Goal: Task Accomplishment & Management: Manage account settings

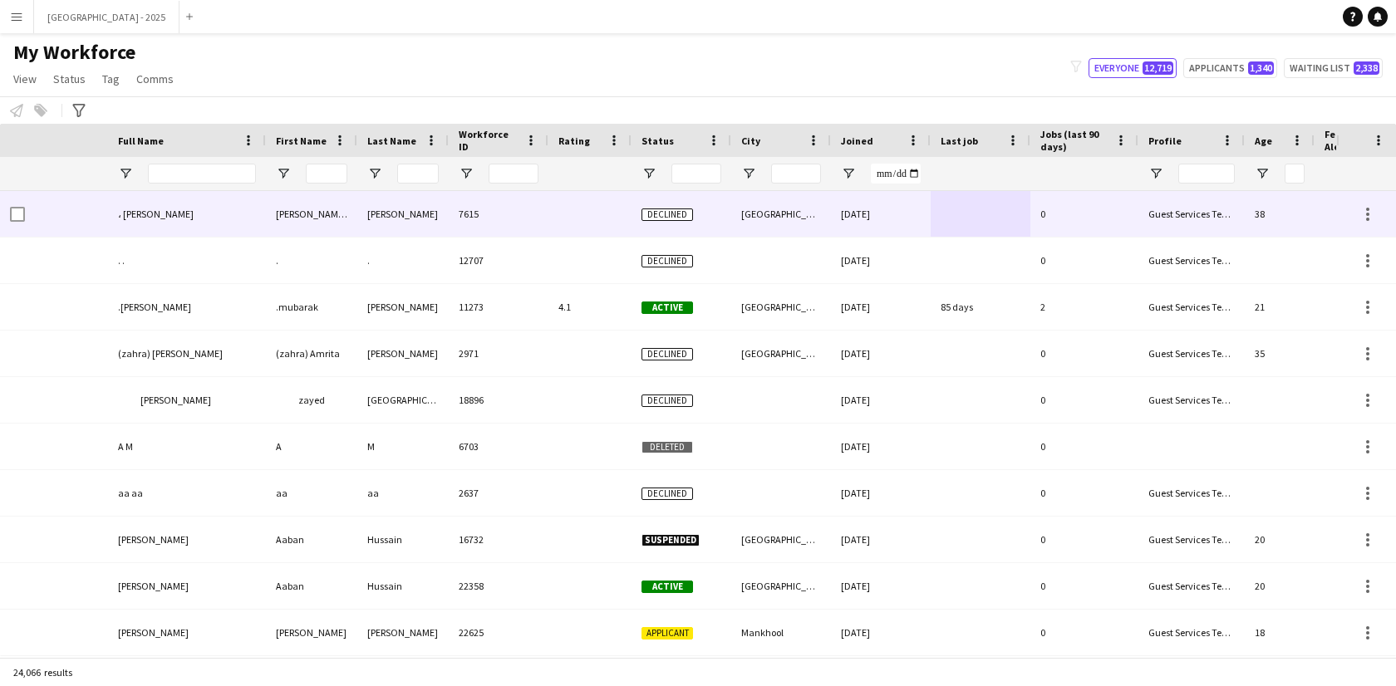
scroll to position [0, 361]
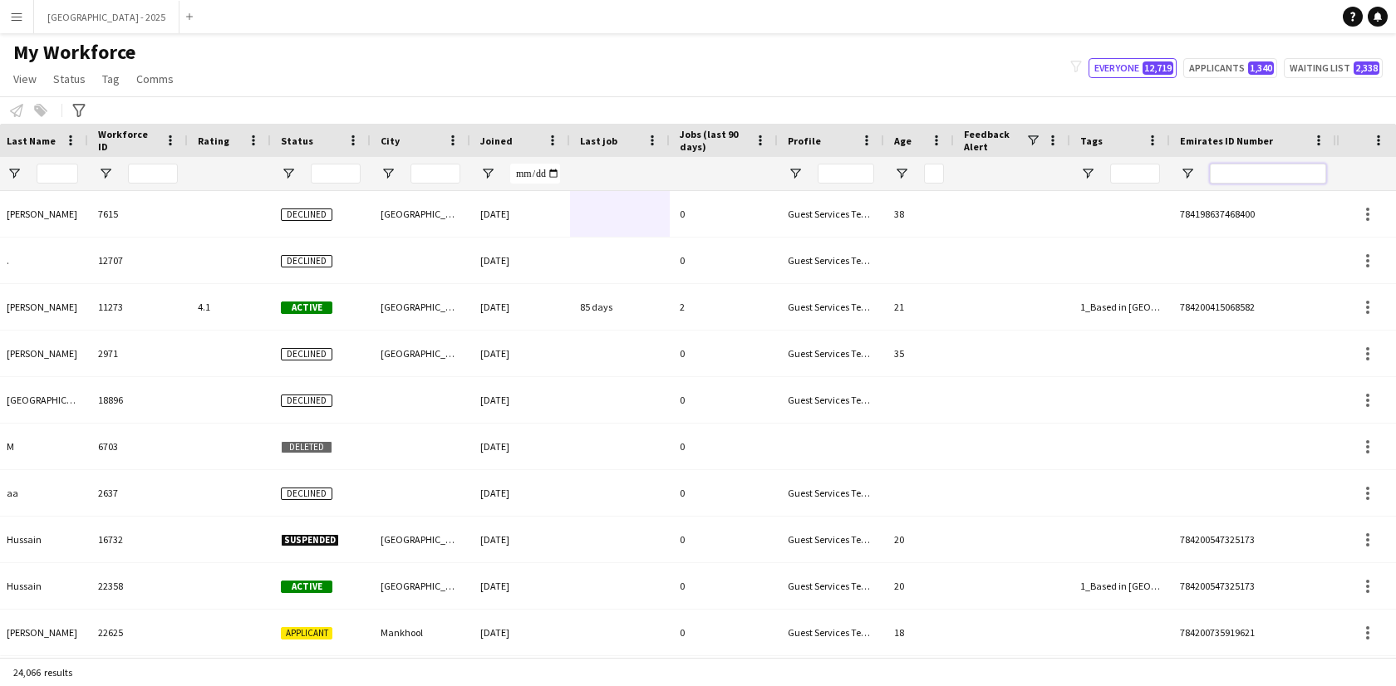
click at [1271, 180] on input "Emirates ID Number Filter Input" at bounding box center [1268, 174] width 116 height 20
paste input "*******"
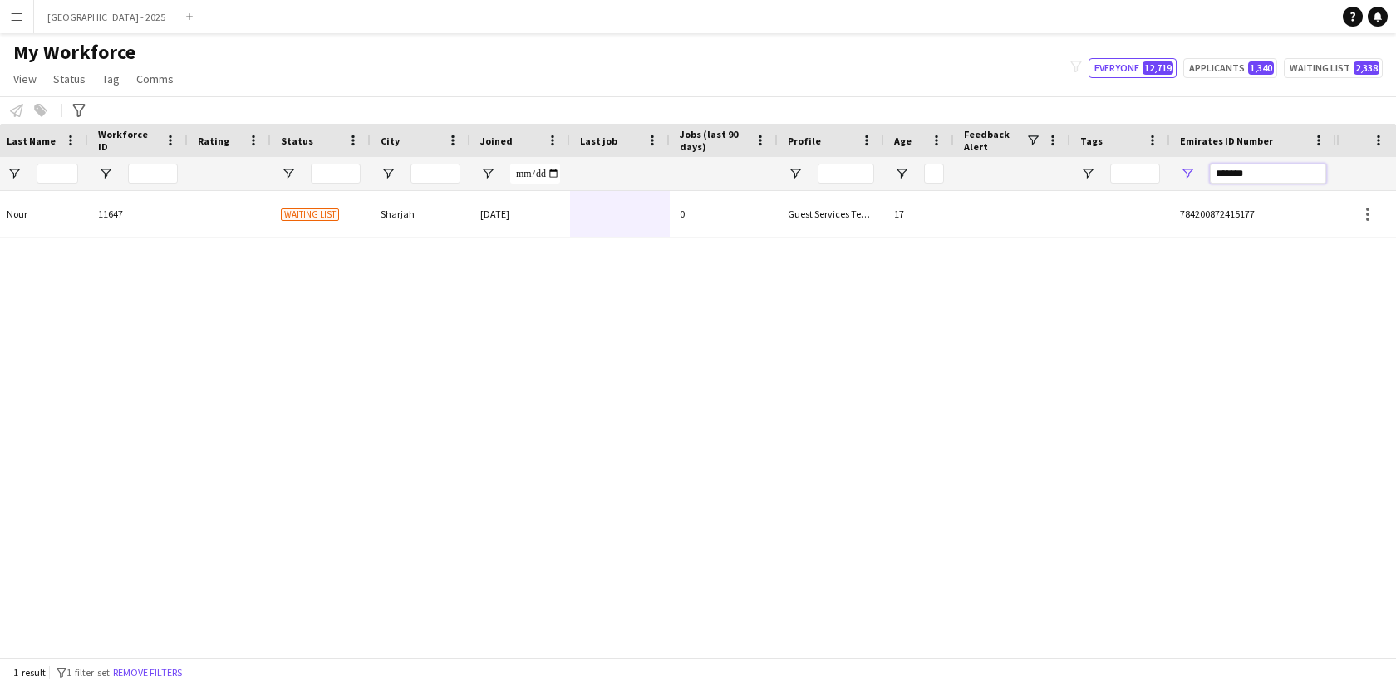
type input "*******"
click at [851, 194] on div "Guest Services Team" at bounding box center [831, 214] width 106 height 46
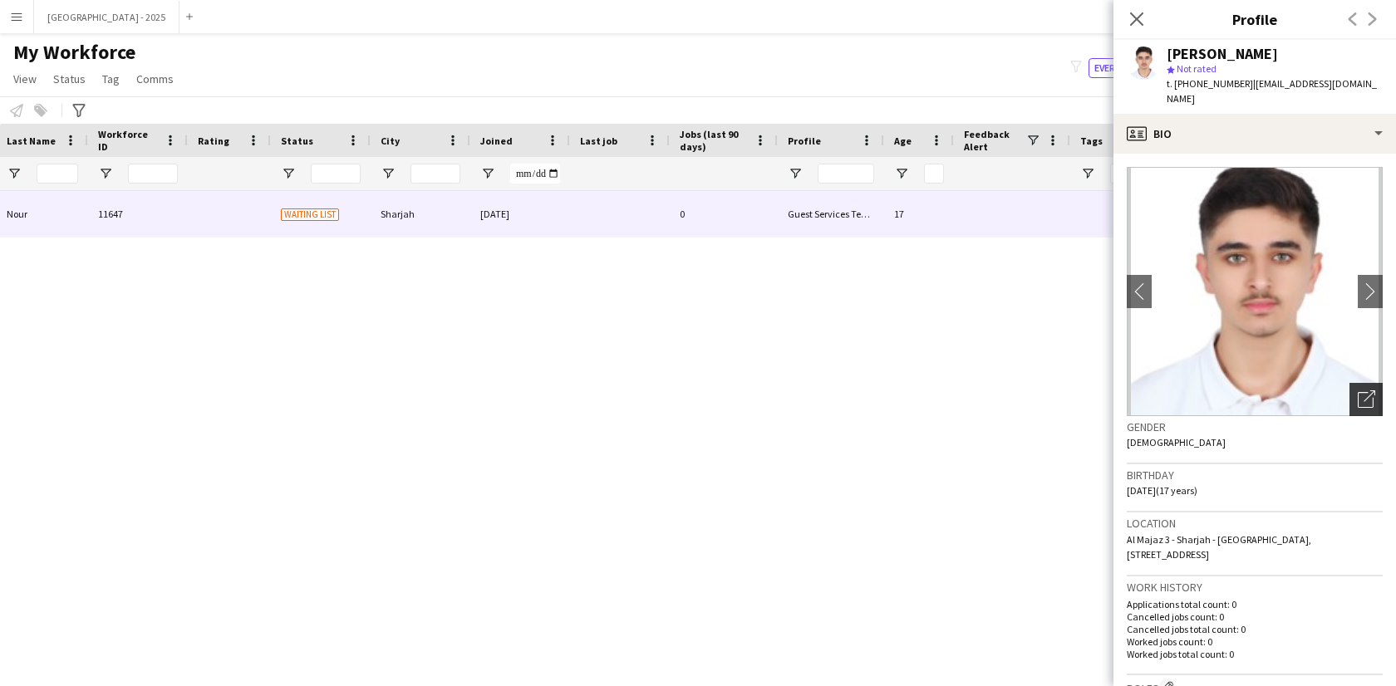
click at [1358, 391] on icon "Open photos pop-in" at bounding box center [1366, 399] width 17 height 17
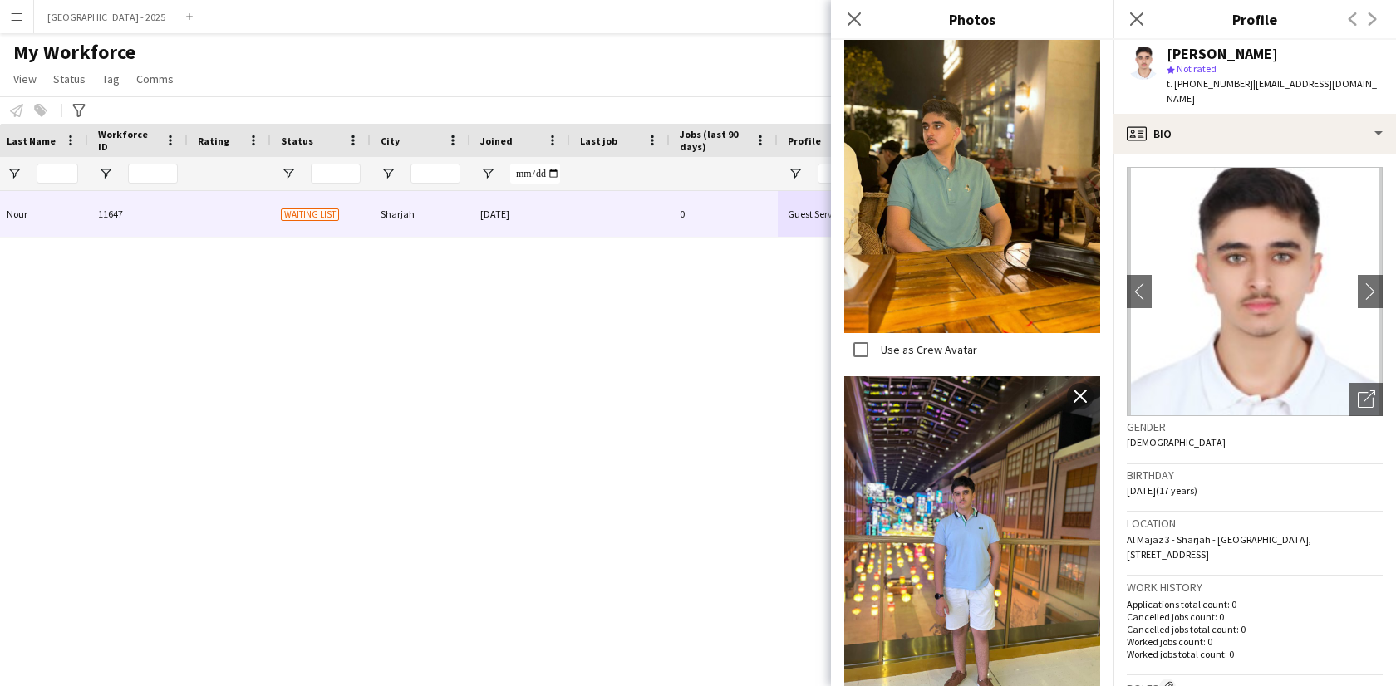
scroll to position [3, 0]
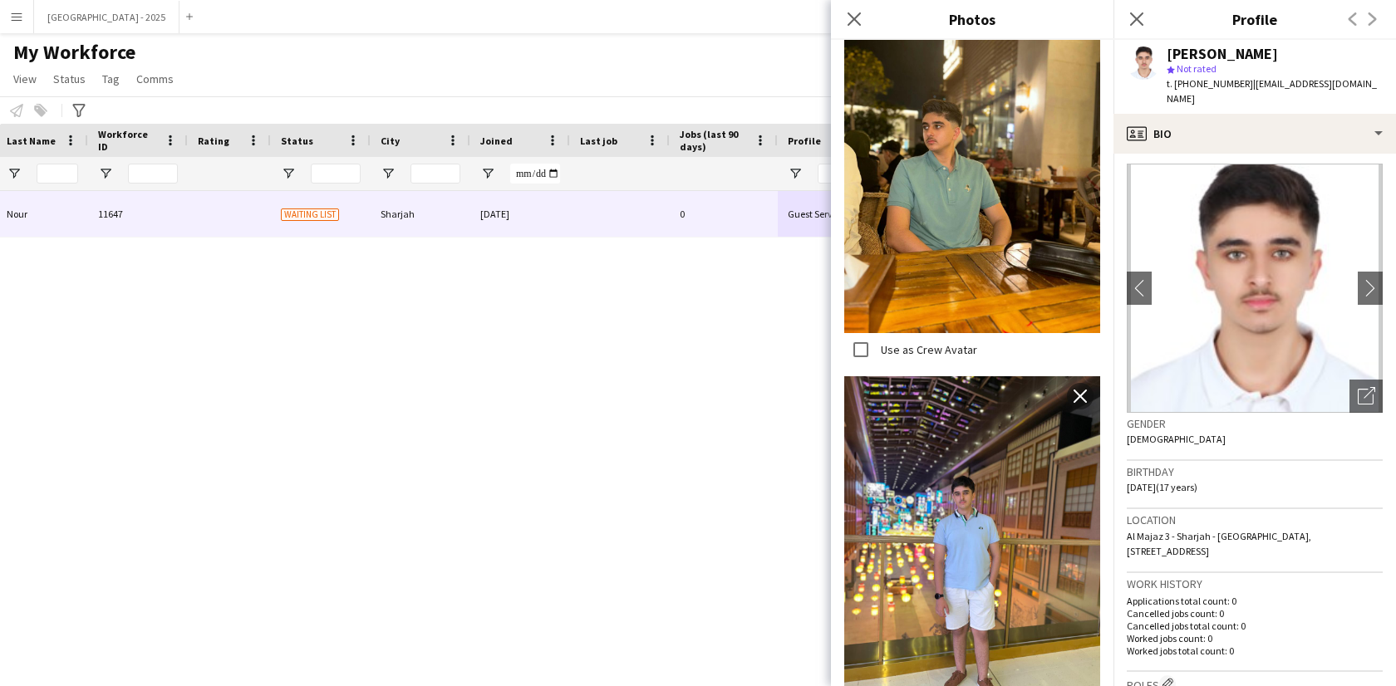
click at [1257, 513] on h3 "Location" at bounding box center [1255, 520] width 256 height 15
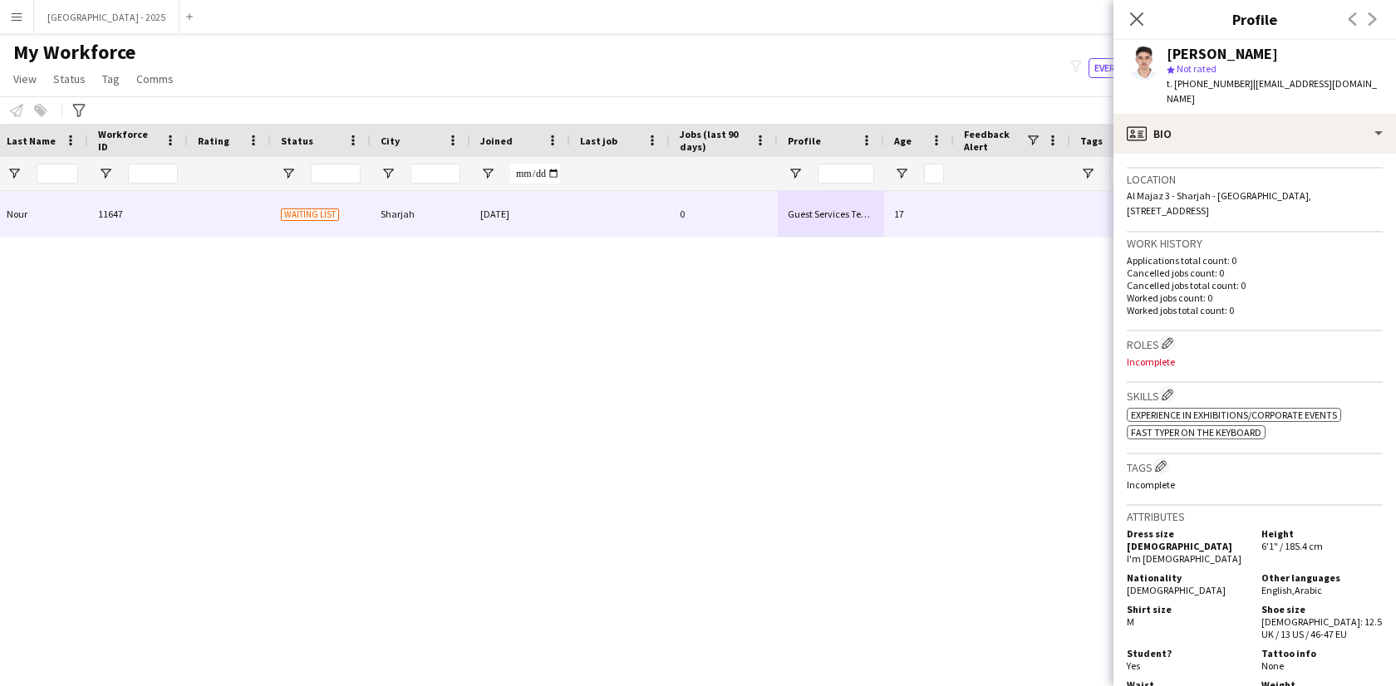
scroll to position [347, 0]
click at [1169, 332] on button "Edit crew company roles" at bounding box center [1167, 340] width 17 height 17
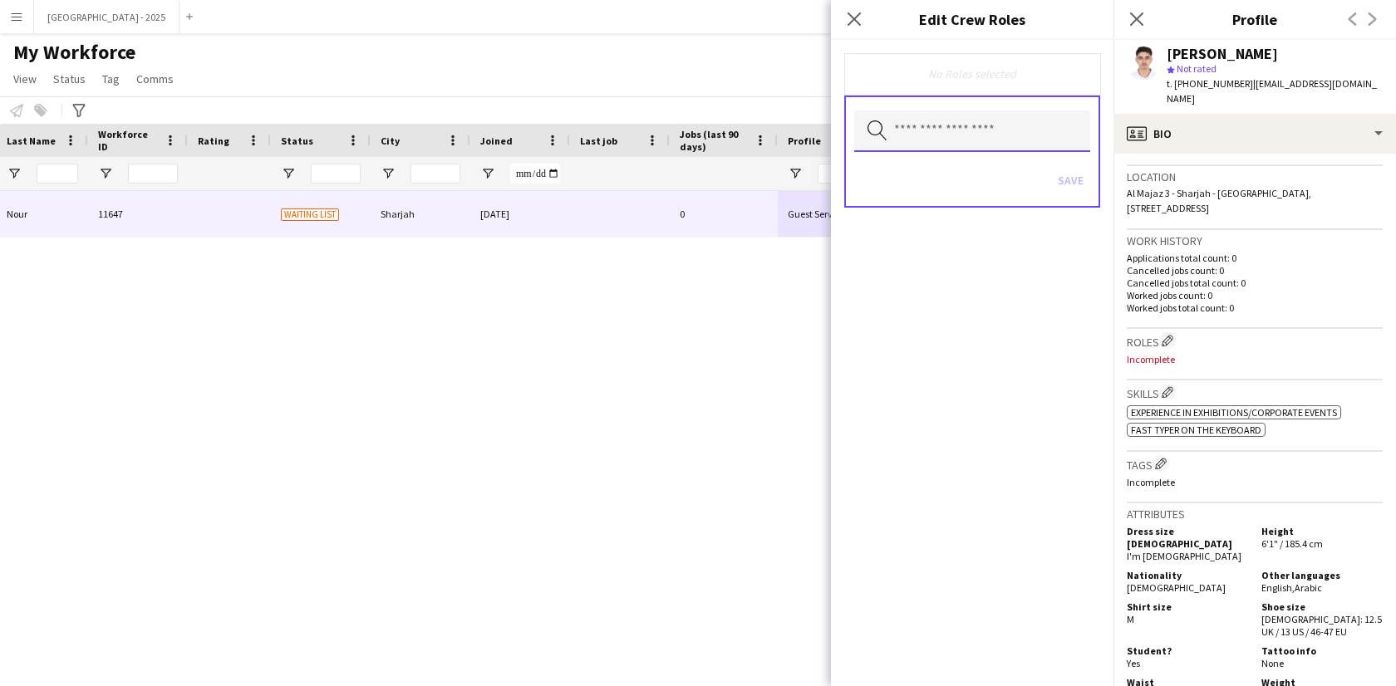
click at [990, 120] on input "text" at bounding box center [972, 132] width 236 height 42
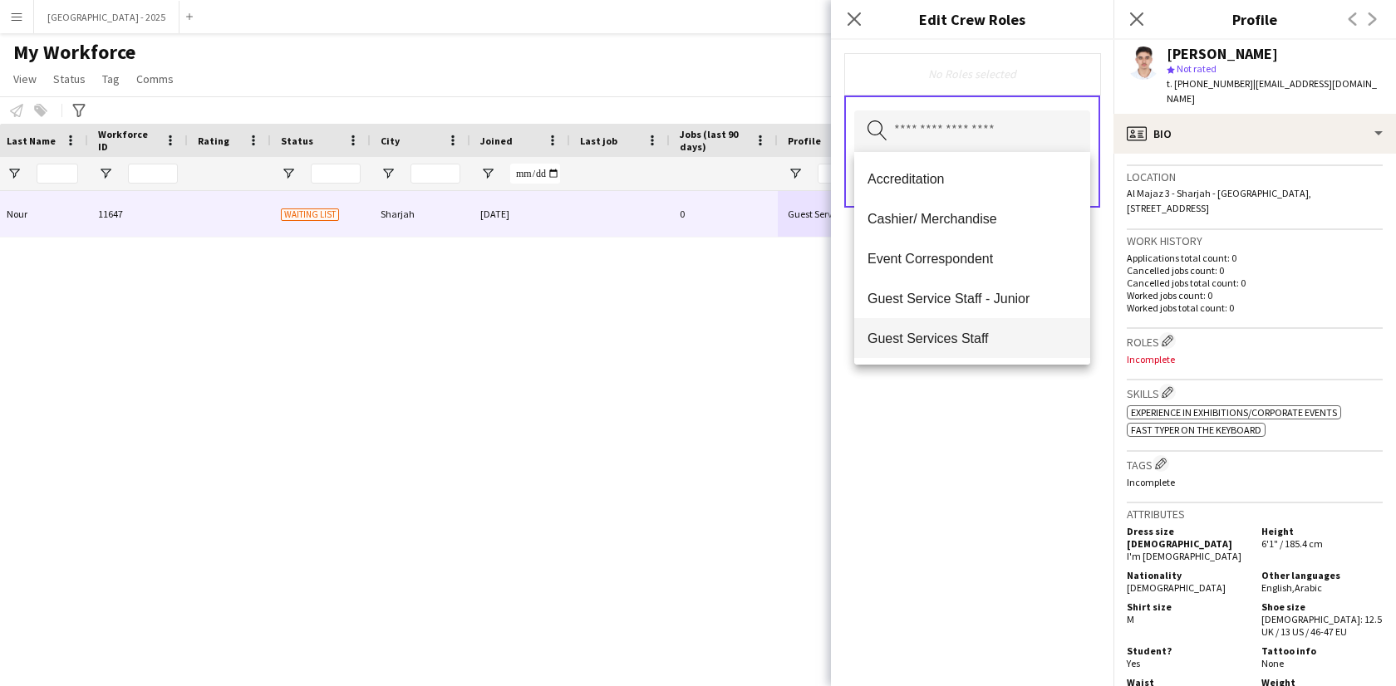
click at [1016, 327] on mat-option "Guest Services Staff" at bounding box center [972, 338] width 236 height 40
drag, startPoint x: 1026, startPoint y: 436, endPoint x: 1052, endPoint y: 288, distance: 150.1
click at [1025, 433] on div "Guest Services Staff Remove Search by role type Save" at bounding box center [972, 363] width 283 height 647
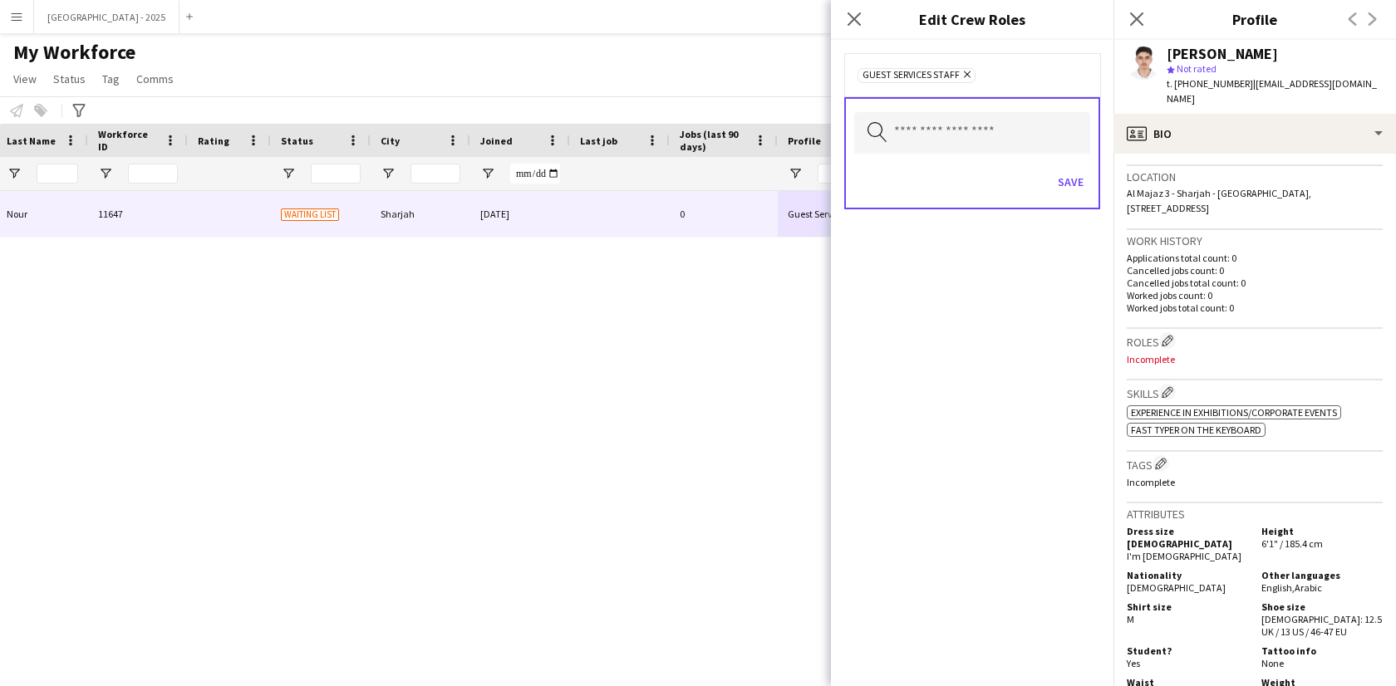
click at [1077, 165] on div "Save" at bounding box center [972, 183] width 236 height 47
click at [1076, 175] on button "Save" at bounding box center [1070, 182] width 39 height 27
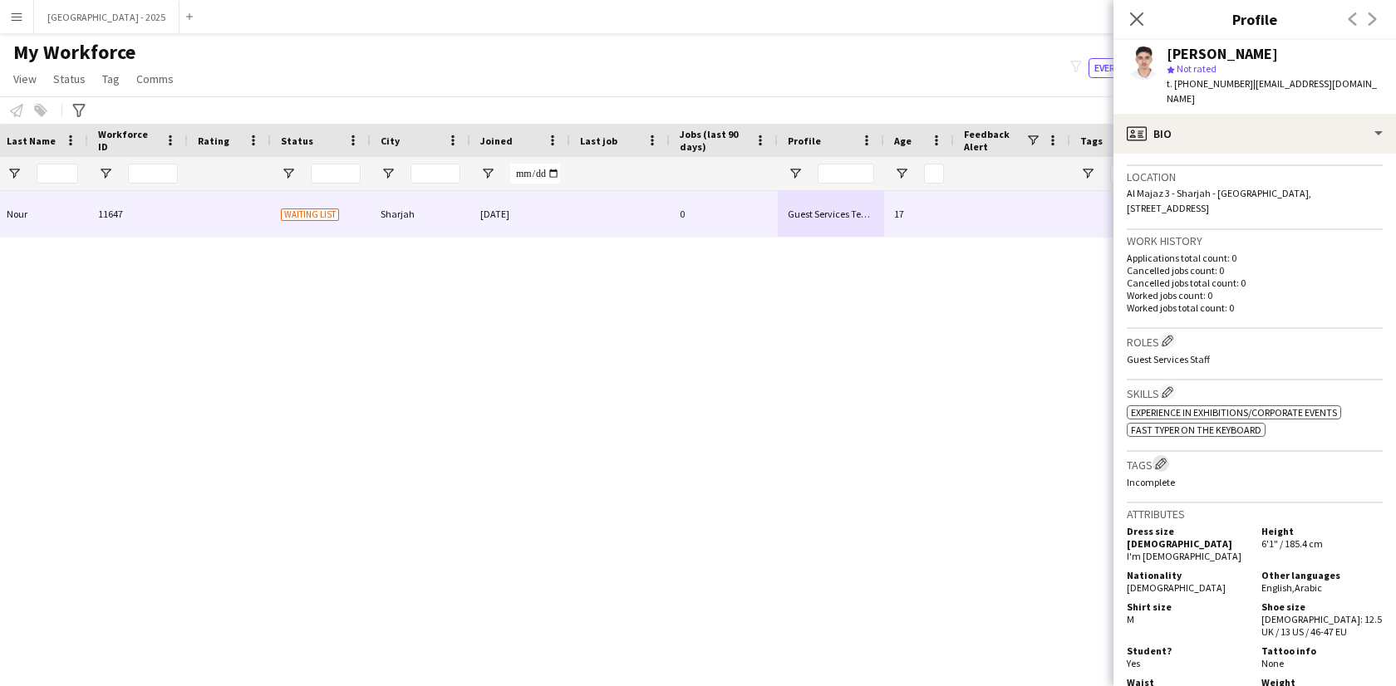
click at [1159, 458] on app-icon "Edit crew company tags" at bounding box center [1161, 464] width 12 height 12
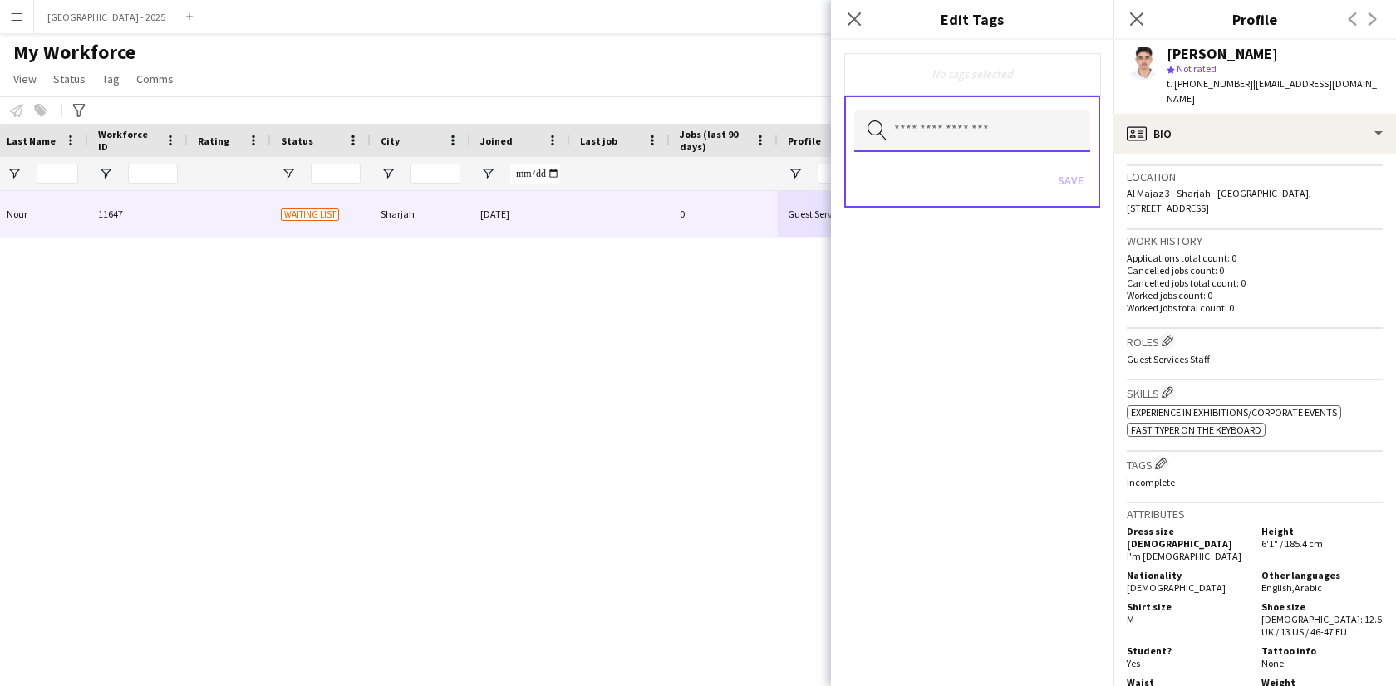
click at [952, 115] on input "text" at bounding box center [972, 132] width 236 height 42
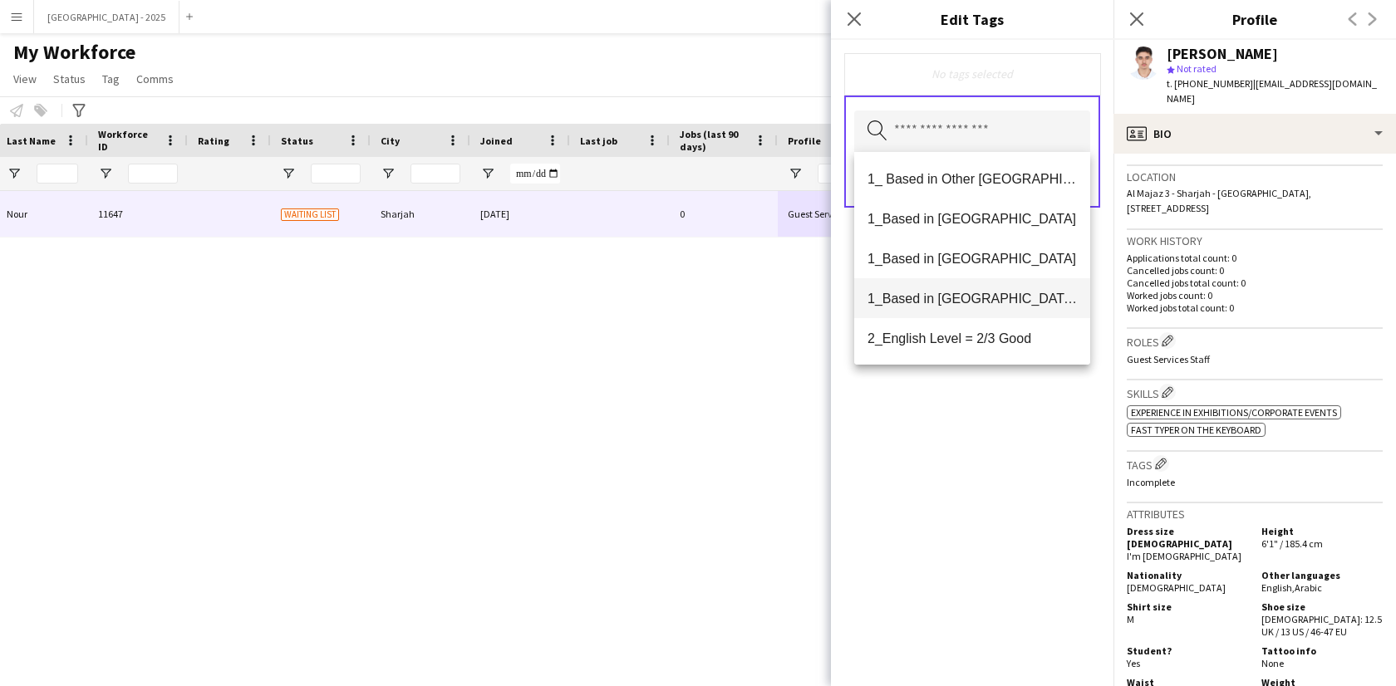
click at [990, 294] on span "1_Based in [GEOGRAPHIC_DATA]/[GEOGRAPHIC_DATA]/Ajman" at bounding box center [972, 299] width 209 height 16
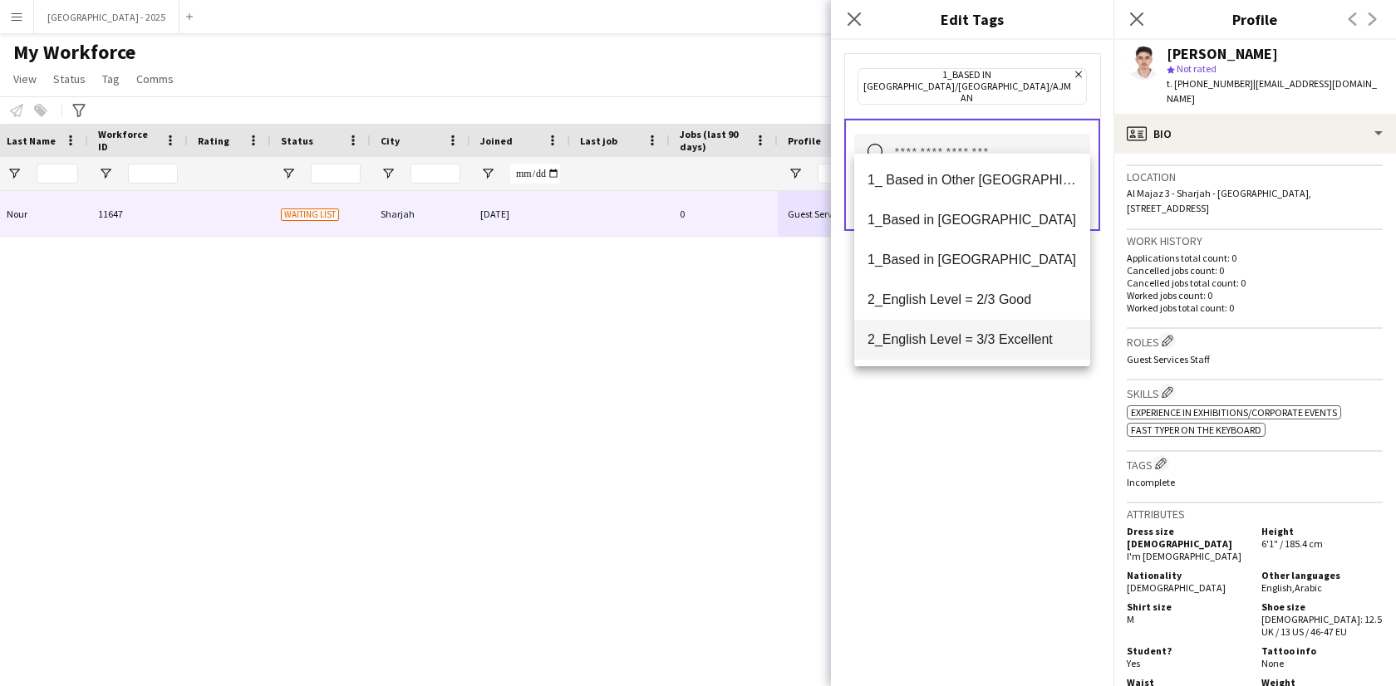
click at [1001, 339] on span "2_English Level = 3/3 Excellent" at bounding box center [972, 340] width 209 height 16
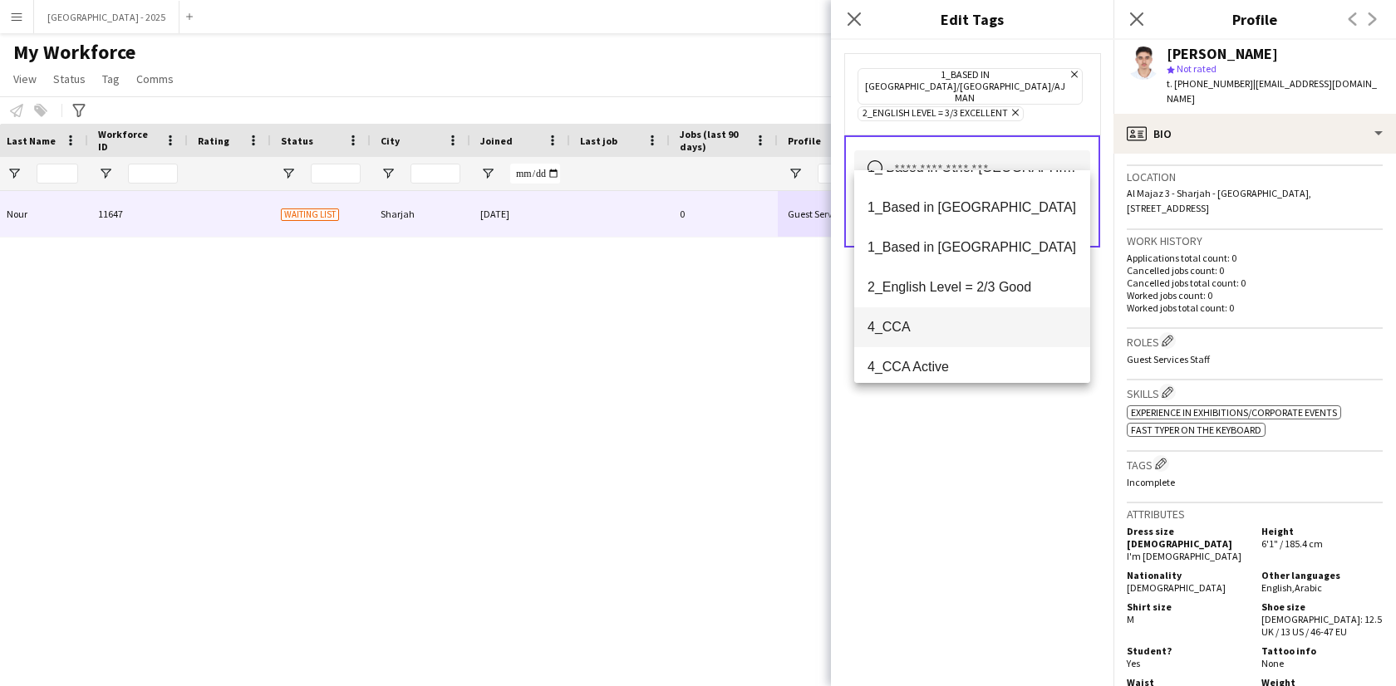
scroll to position [30, 0]
click at [958, 325] on span "4_CCA" at bounding box center [972, 326] width 209 height 16
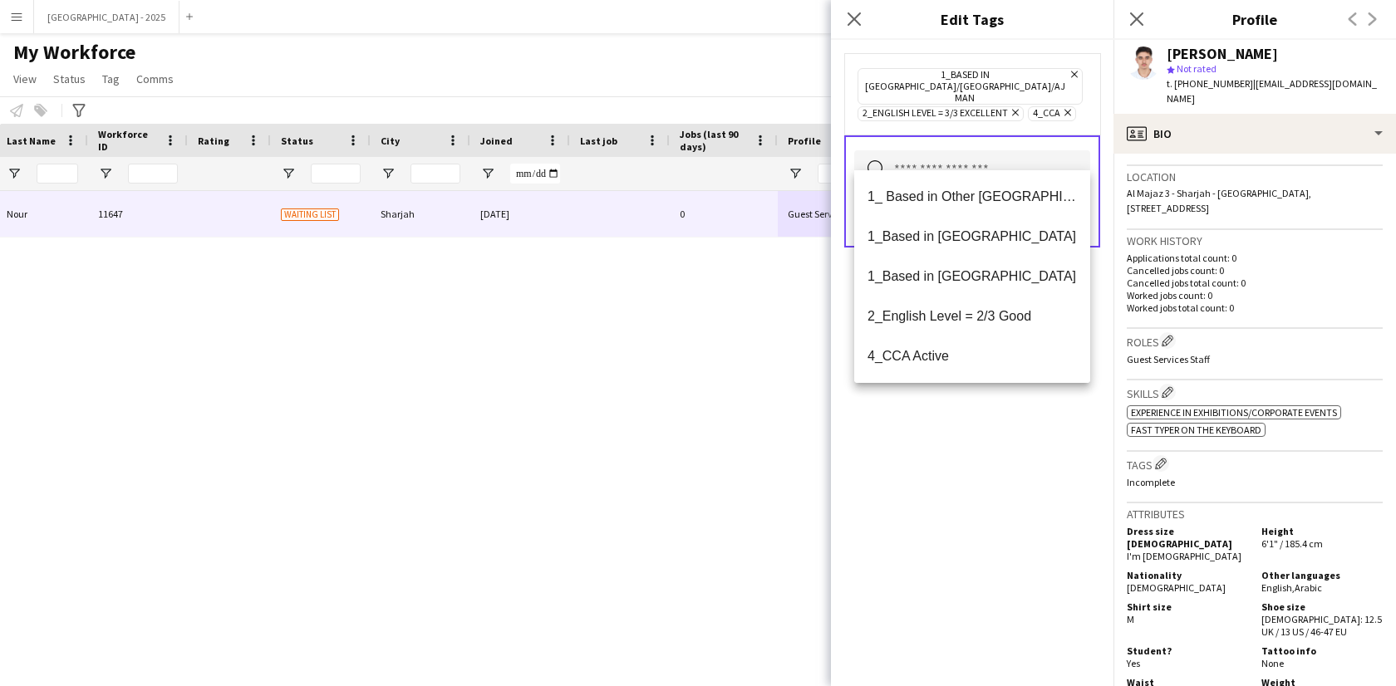
click at [1030, 488] on div "1_Based in [GEOGRAPHIC_DATA]/[GEOGRAPHIC_DATA]/Ajman Remove 2_English Level = 3…" at bounding box center [972, 363] width 283 height 647
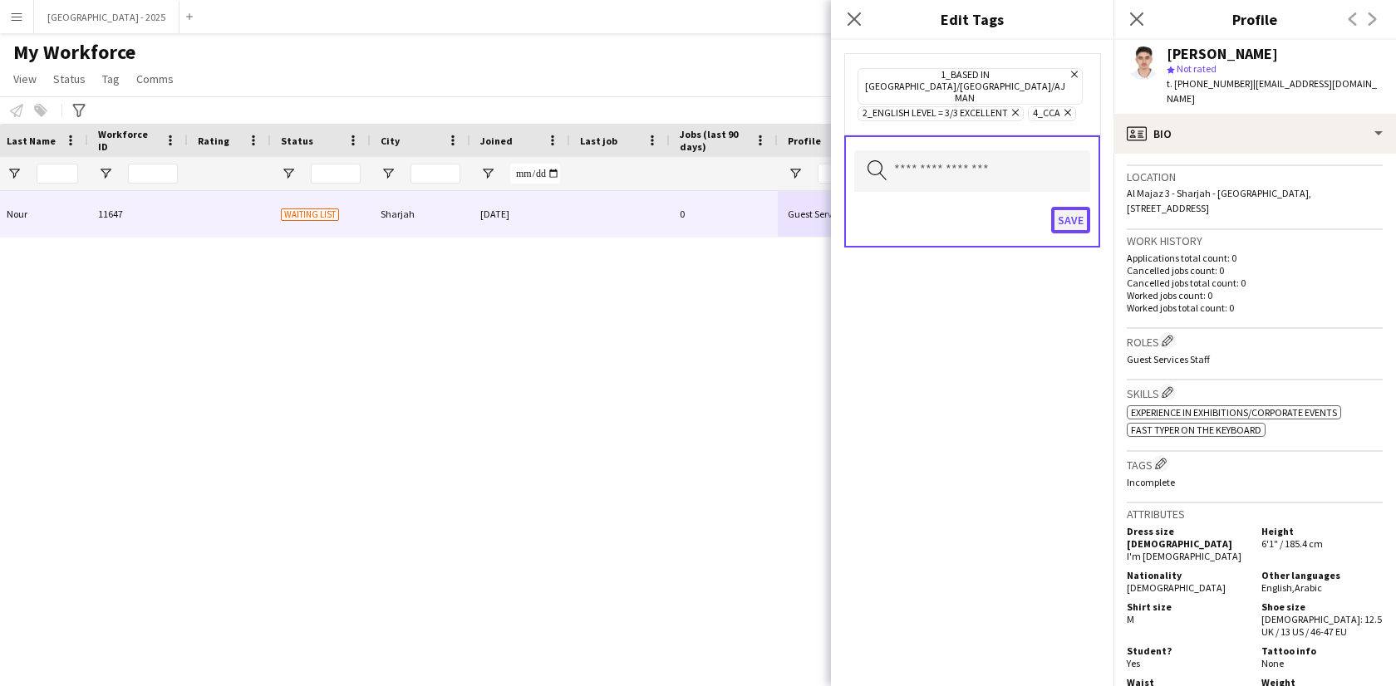
click at [1079, 207] on button "Save" at bounding box center [1070, 220] width 39 height 27
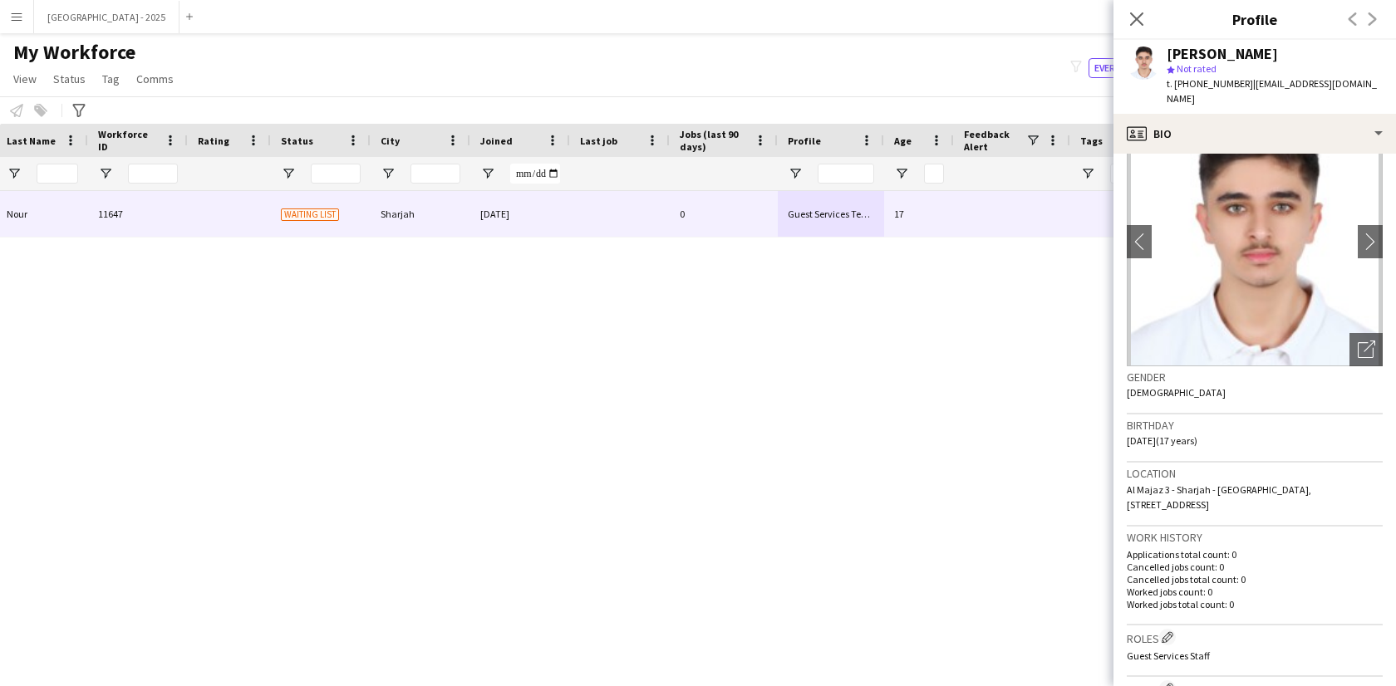
scroll to position [17, 0]
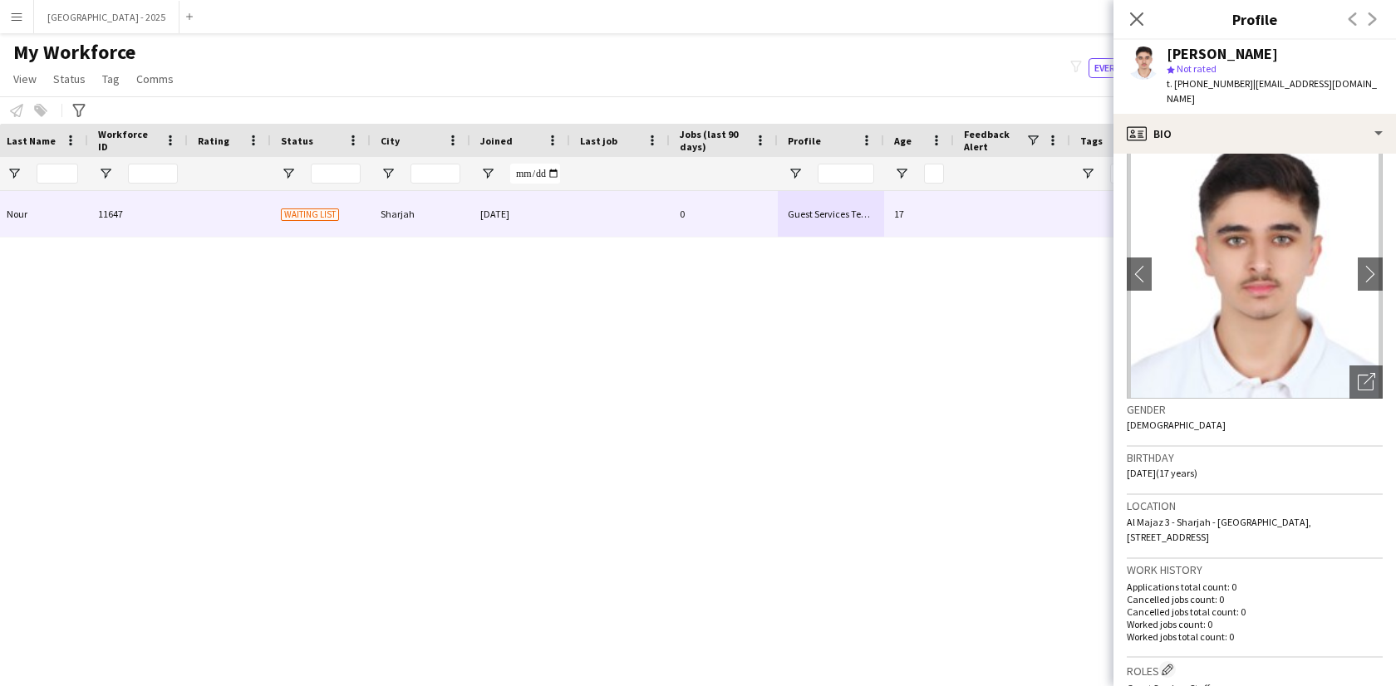
click at [1212, 150] on img at bounding box center [1255, 274] width 256 height 249
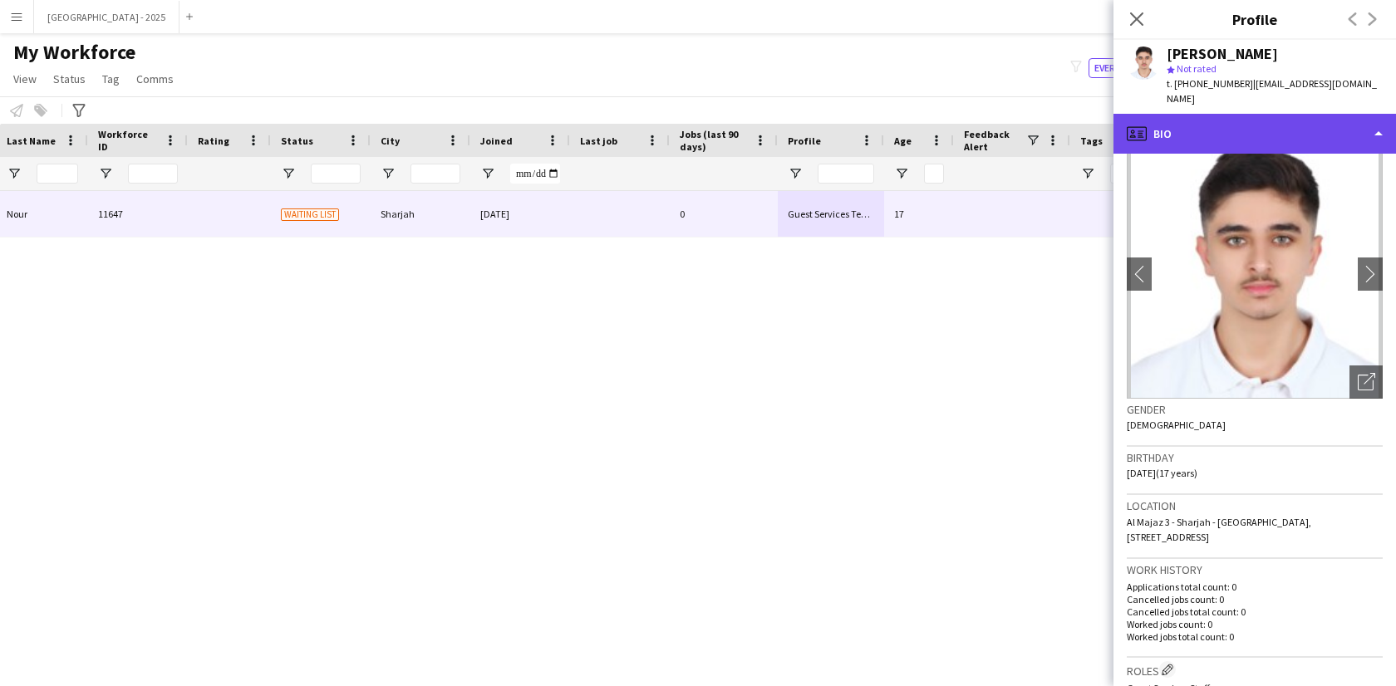
click at [1211, 134] on div "profile Bio" at bounding box center [1255, 134] width 283 height 40
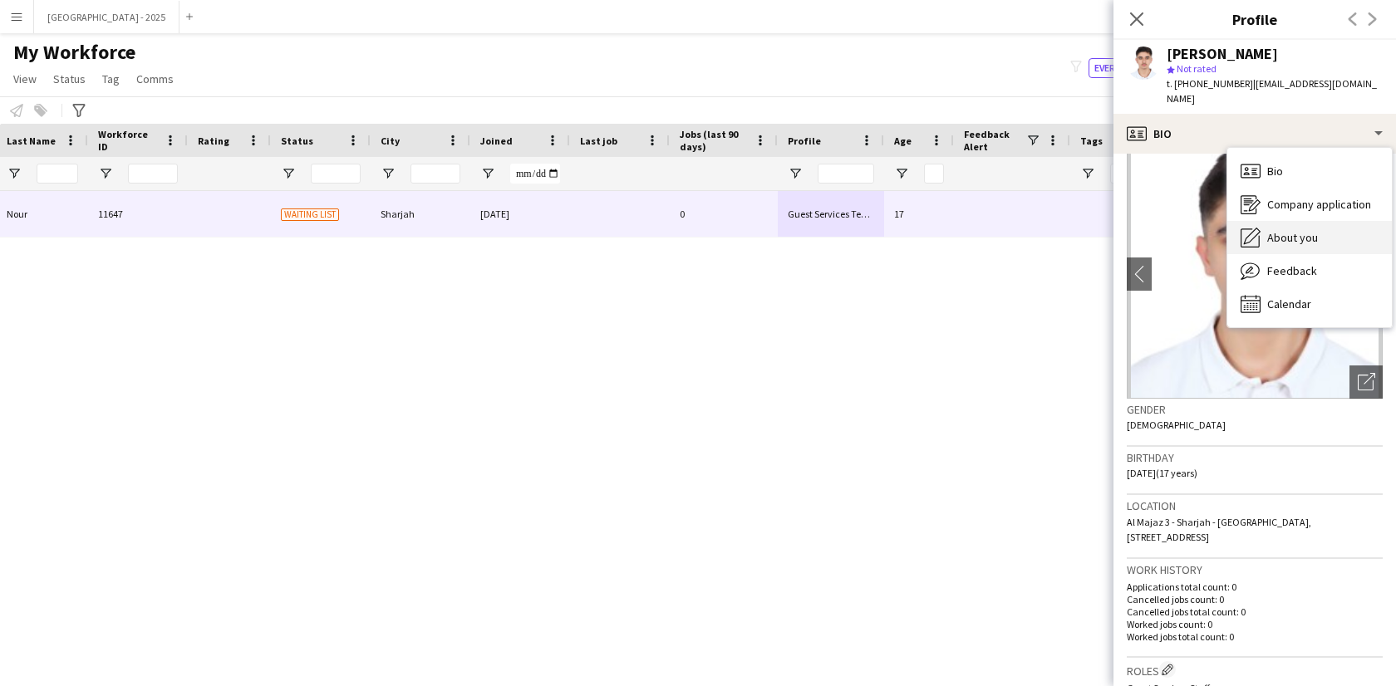
click at [1282, 230] on span "About you" at bounding box center [1292, 237] width 51 height 15
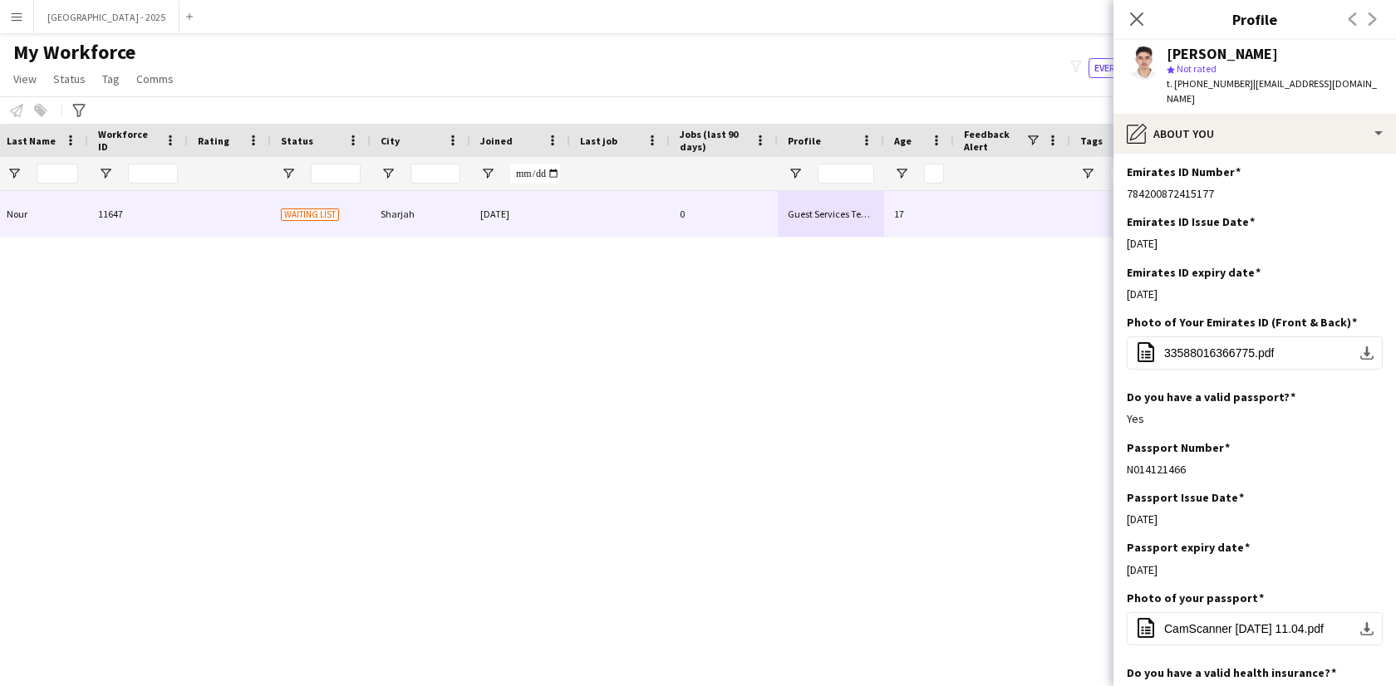
scroll to position [552, 0]
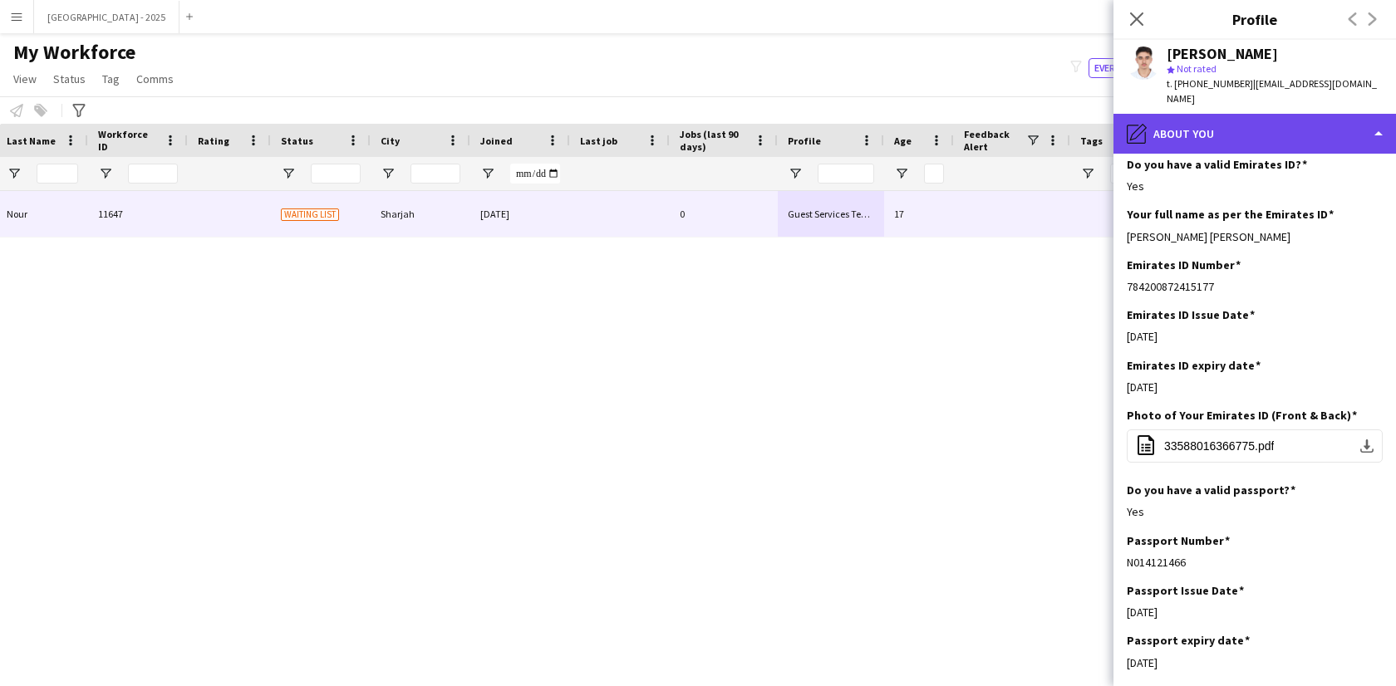
click at [1215, 127] on div "pencil4 About you" at bounding box center [1255, 134] width 283 height 40
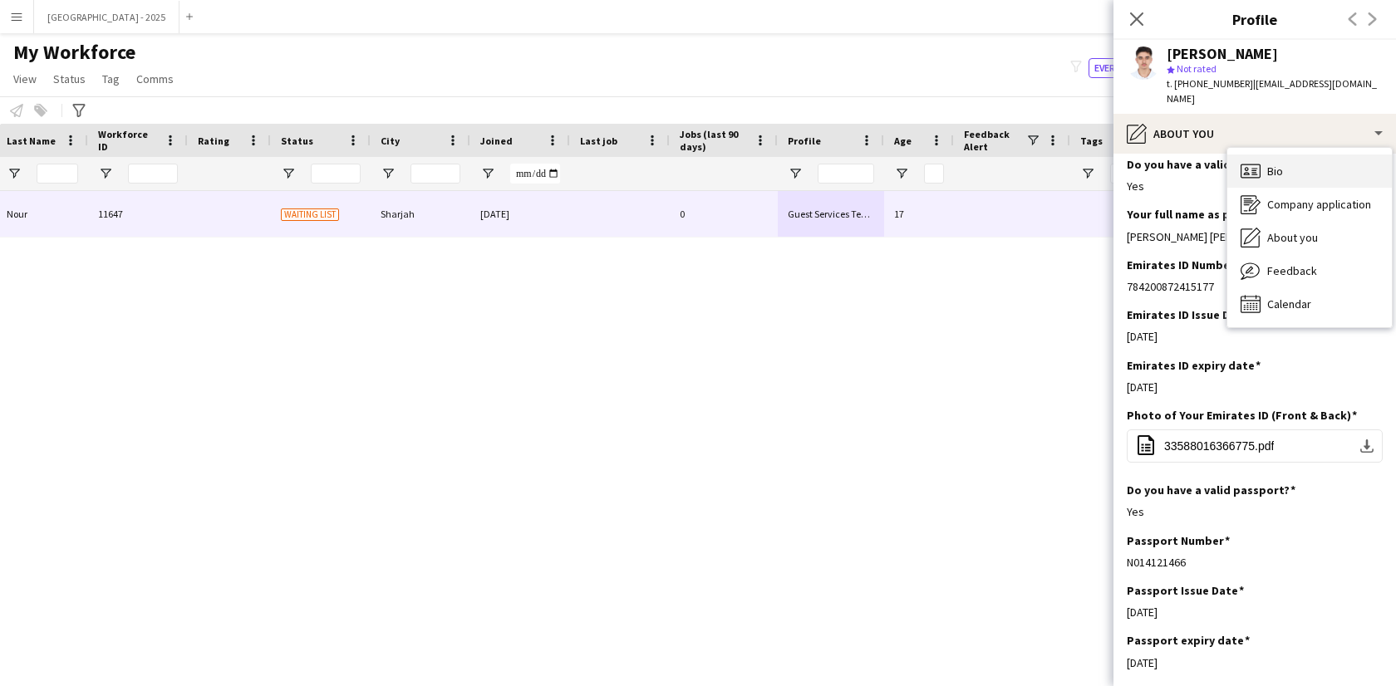
click at [1281, 166] on div "Bio Bio" at bounding box center [1309, 171] width 165 height 33
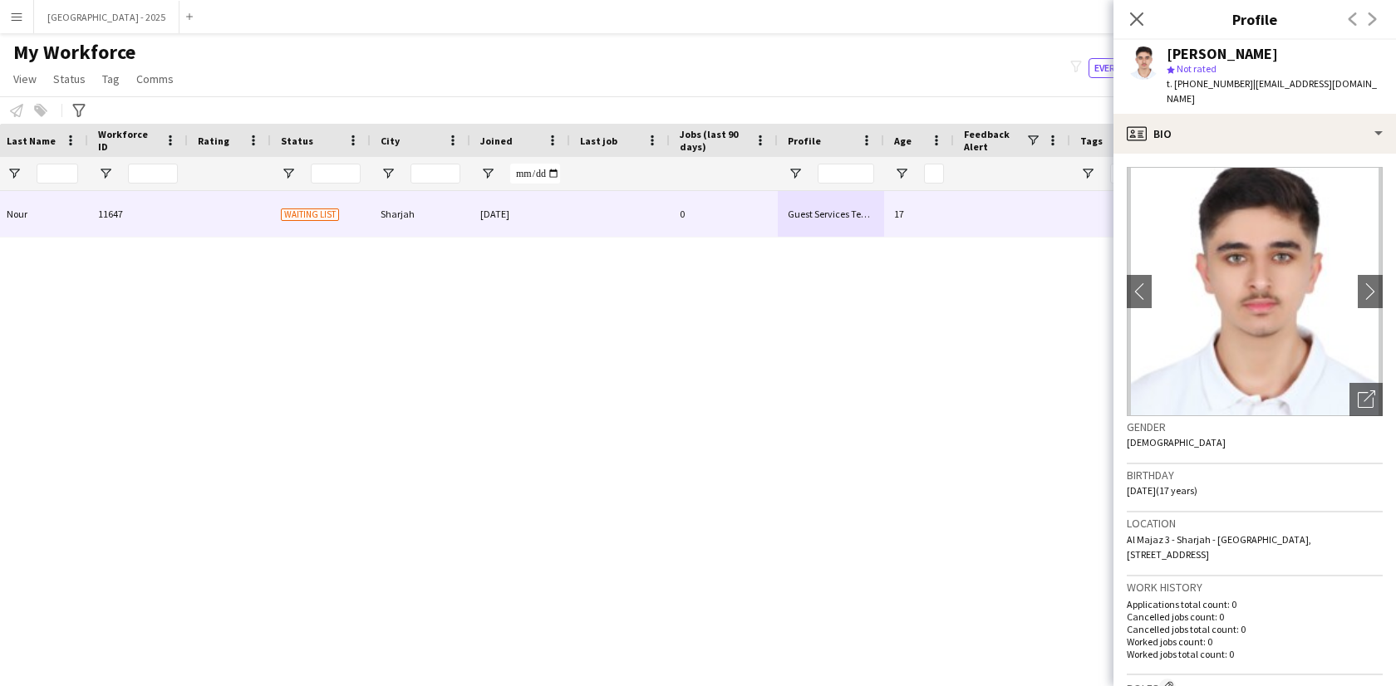
click at [1287, 96] on div "[PERSON_NAME] star Not rated t. [PHONE_NUMBER] | [EMAIL_ADDRESS][DOMAIN_NAME]" at bounding box center [1255, 77] width 283 height 74
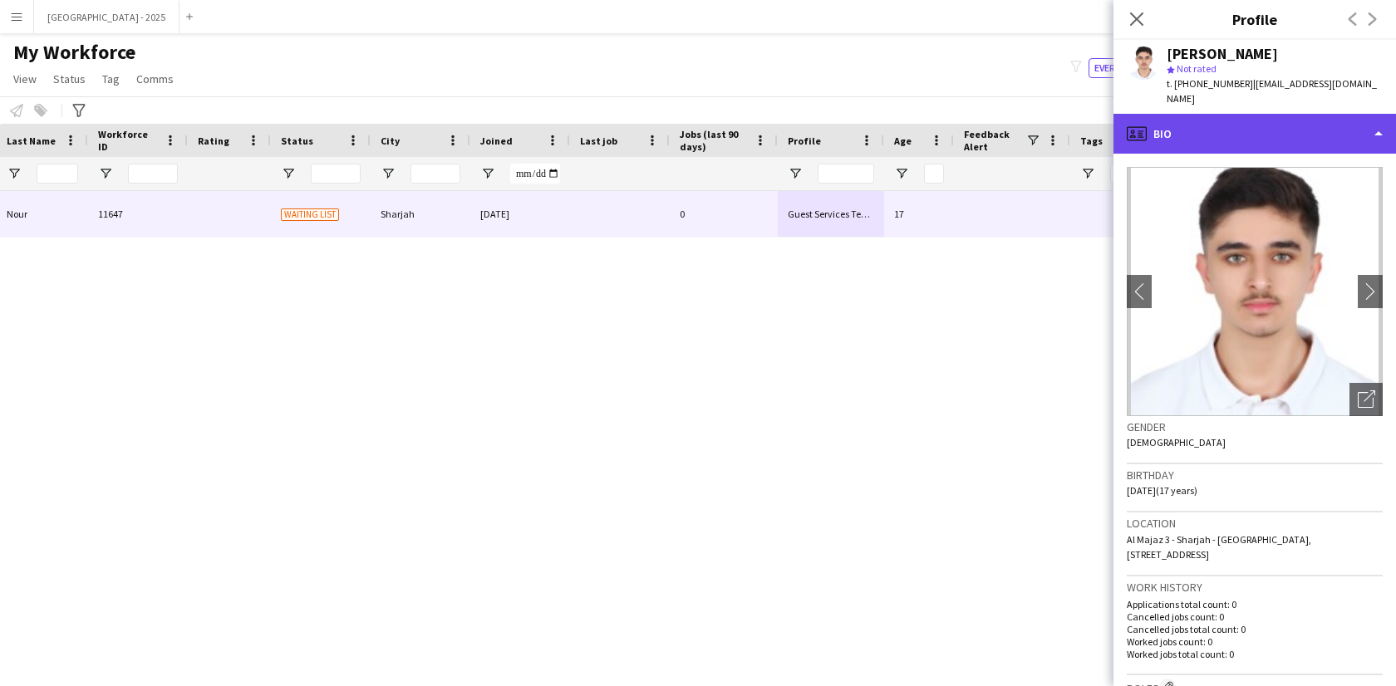
click at [1287, 114] on div "profile Bio" at bounding box center [1255, 134] width 283 height 40
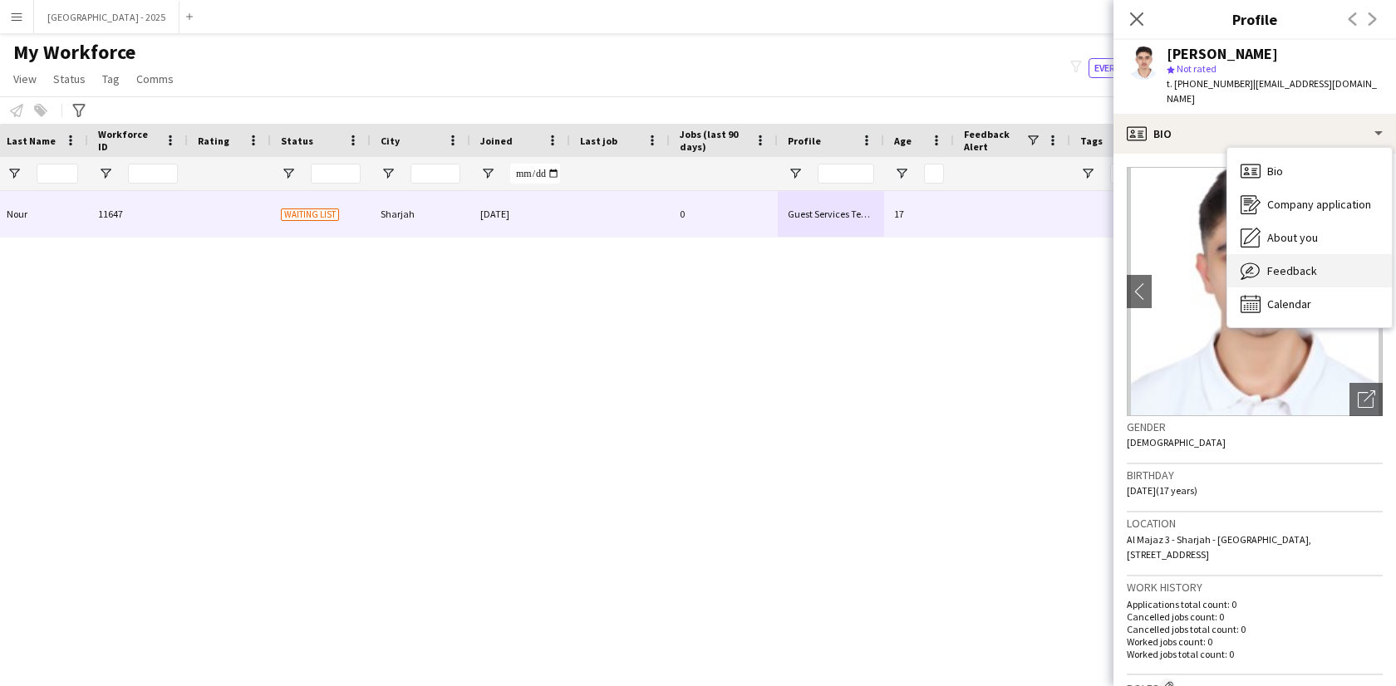
click at [1341, 260] on div "Feedback Feedback" at bounding box center [1309, 270] width 165 height 33
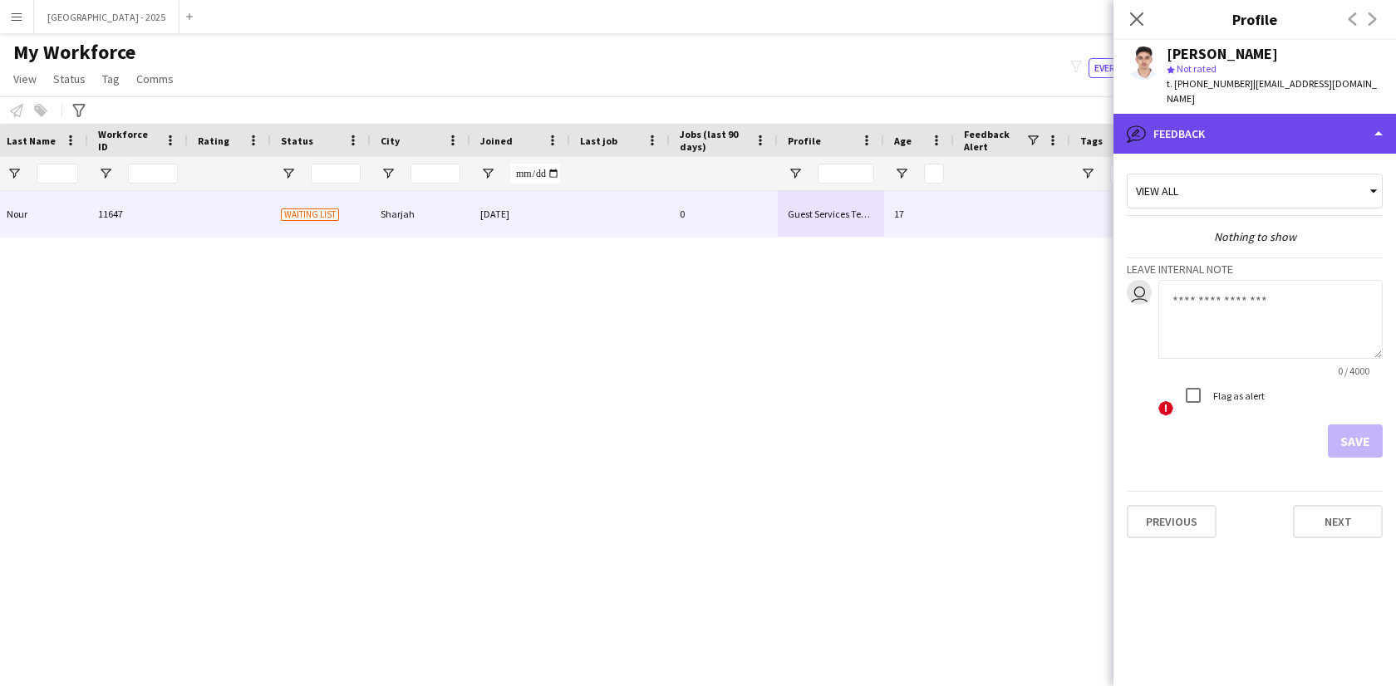
click at [1267, 126] on div "bubble-pencil Feedback" at bounding box center [1255, 134] width 283 height 40
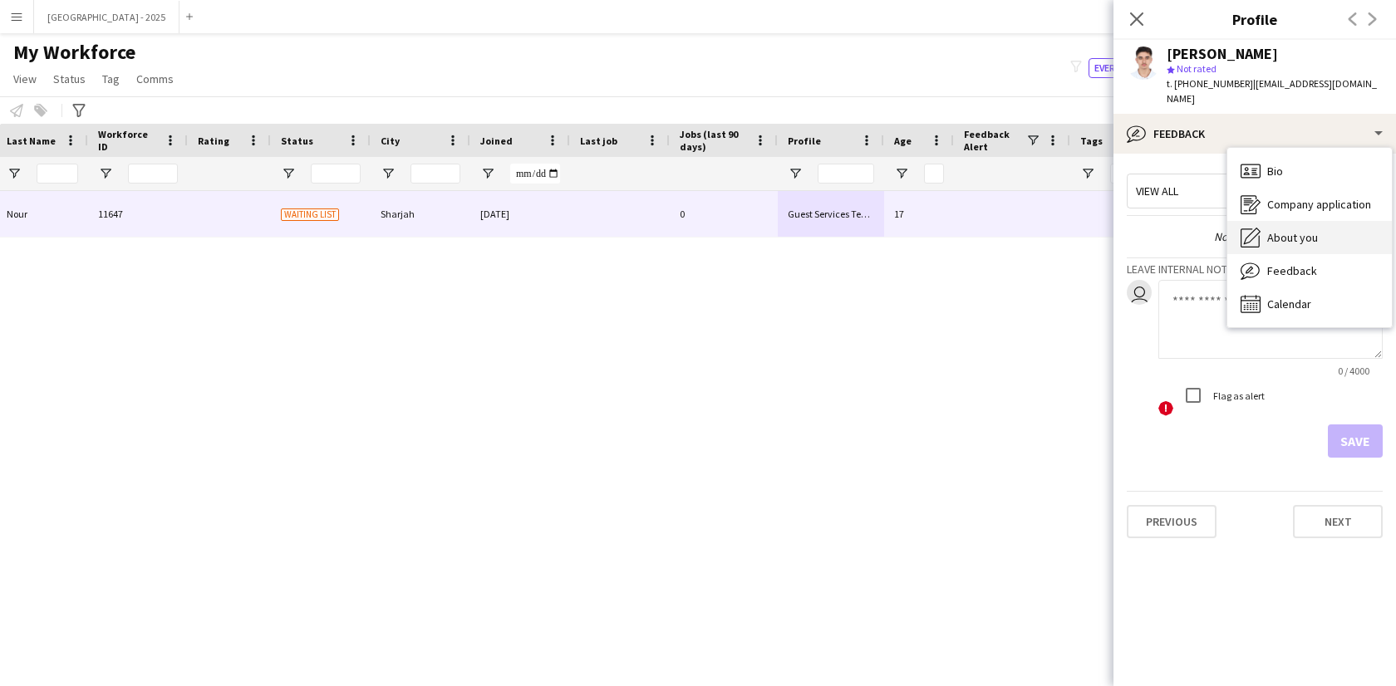
click at [1323, 234] on div "About you About you" at bounding box center [1309, 237] width 165 height 33
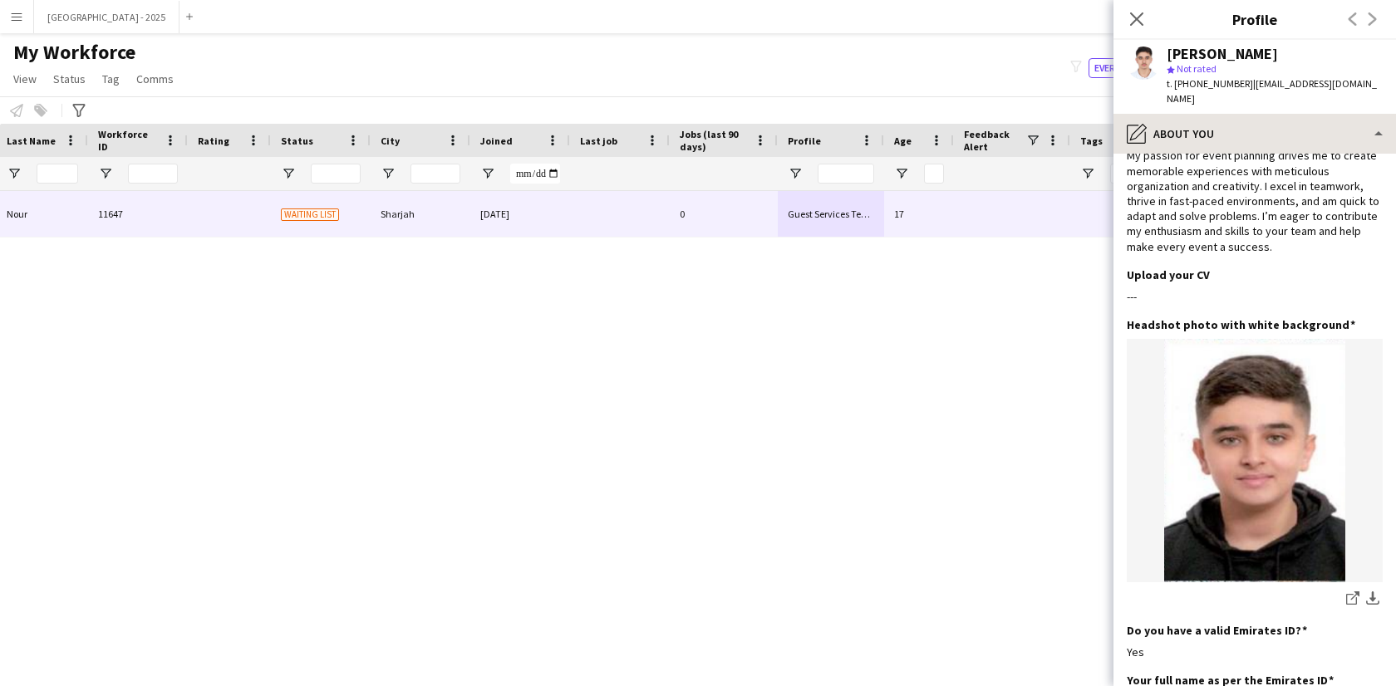
scroll to position [156, 0]
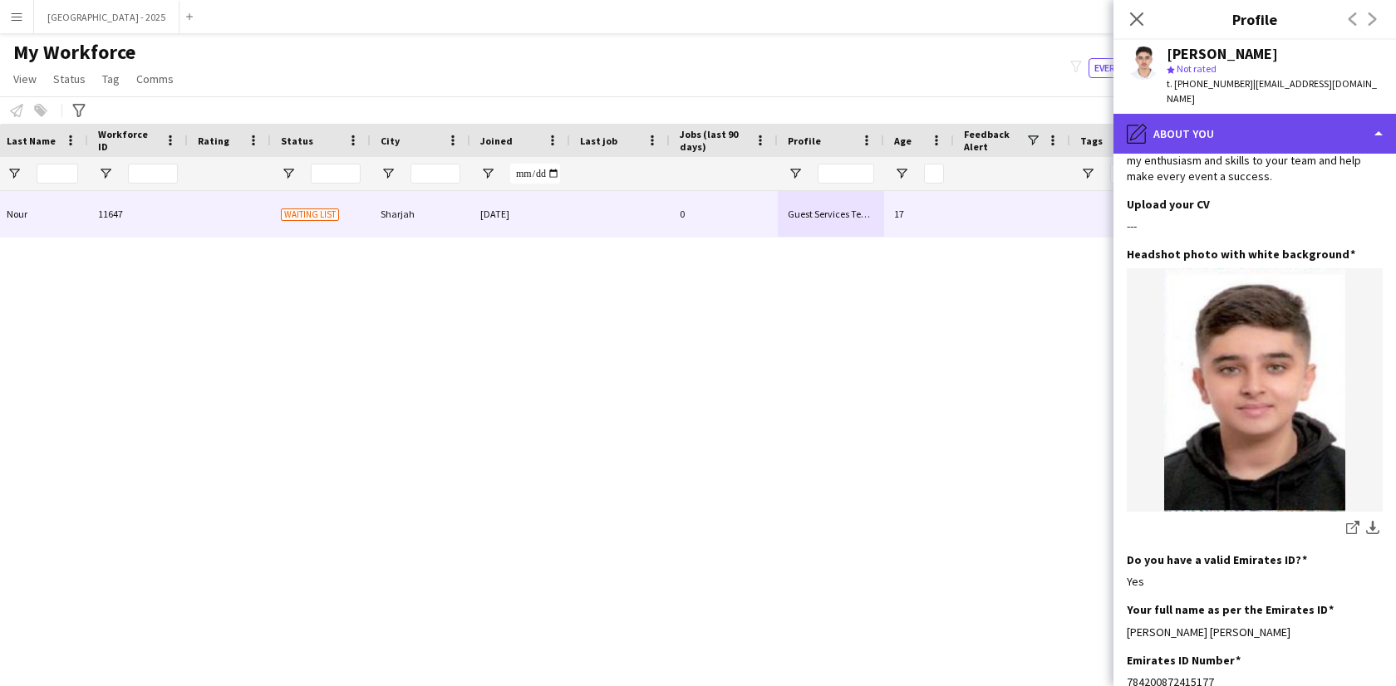
click at [1242, 114] on div "pencil4 About you" at bounding box center [1255, 134] width 283 height 40
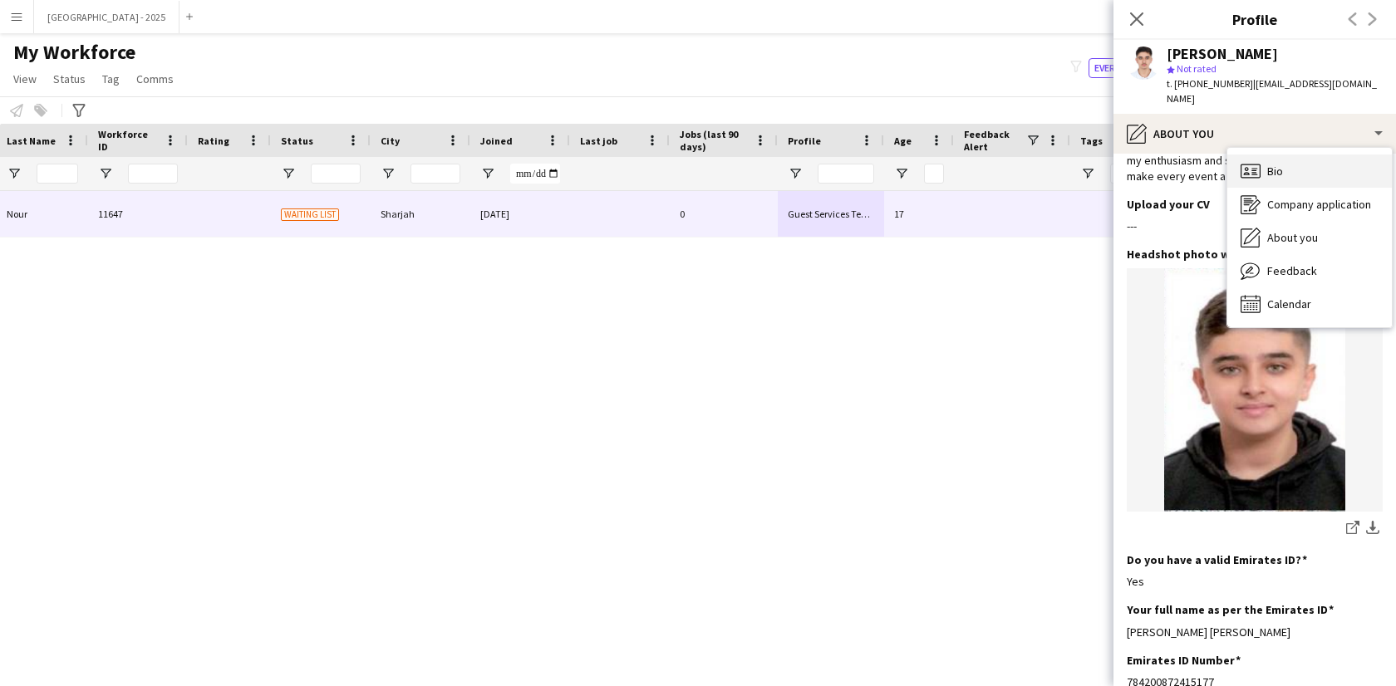
click at [1290, 155] on div "Bio Bio" at bounding box center [1309, 171] width 165 height 33
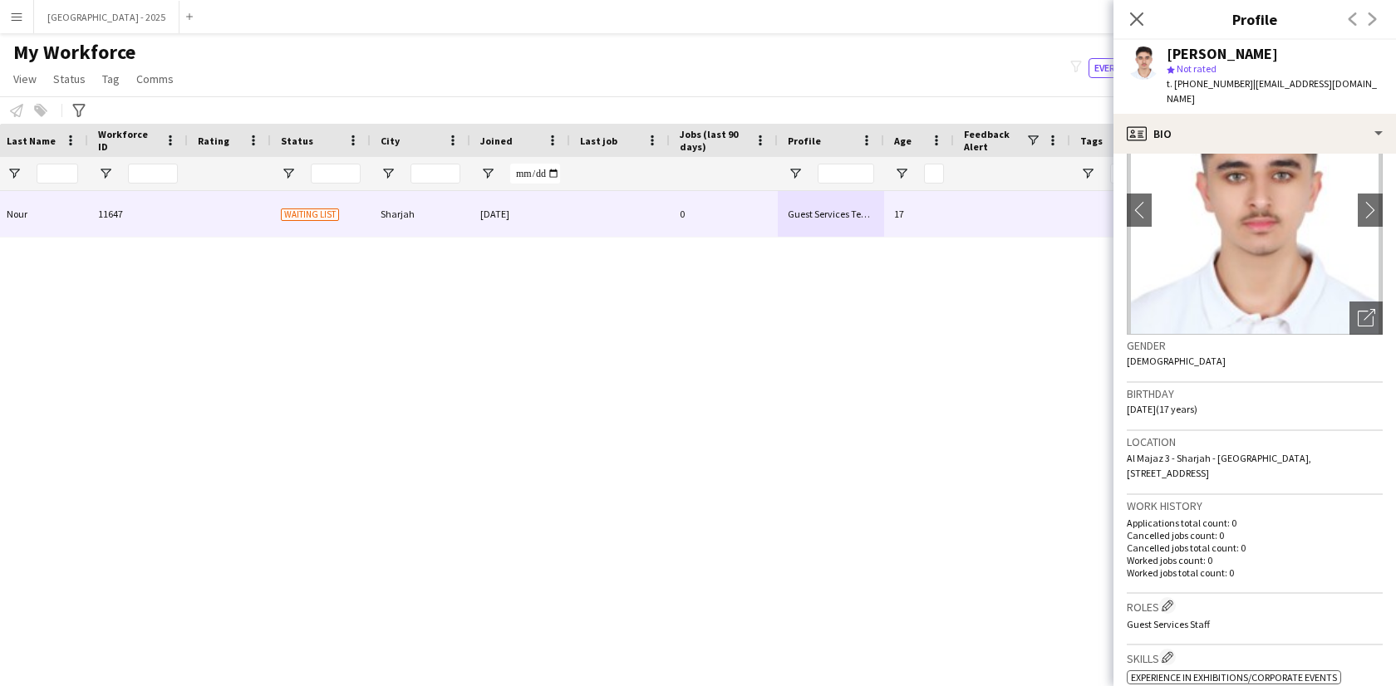
scroll to position [338, 0]
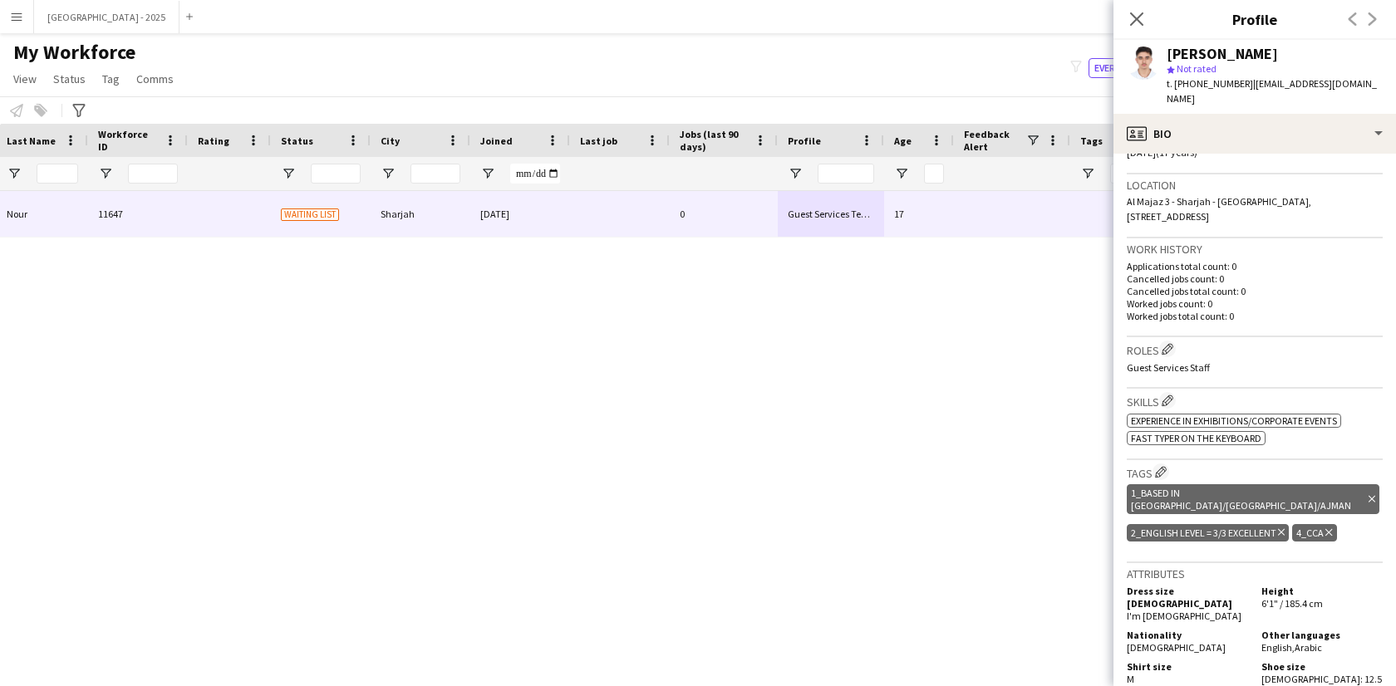
click at [1278, 524] on div "2_English Level = 3/3 Excellent Delete tag" at bounding box center [1208, 532] width 162 height 17
click at [1279, 528] on icon "Delete tag" at bounding box center [1281, 533] width 7 height 10
click at [1158, 466] on app-icon "Edit crew company tags" at bounding box center [1161, 472] width 12 height 12
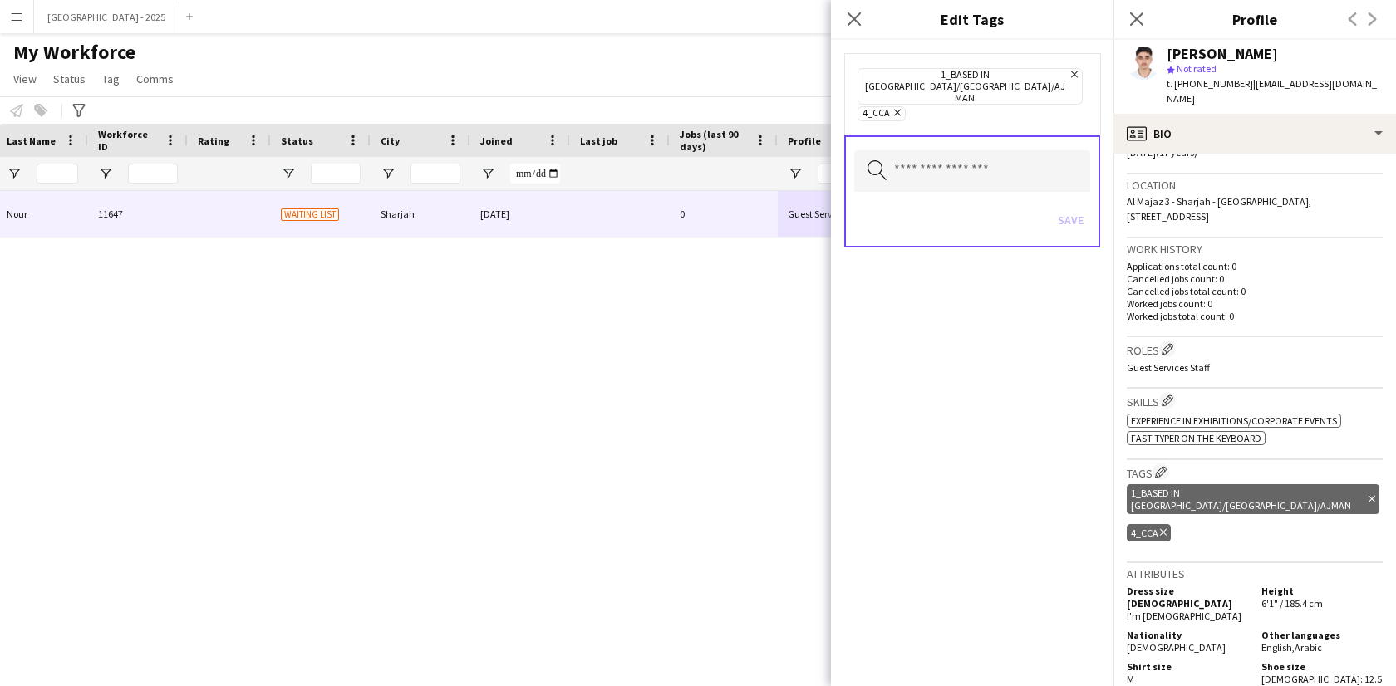
click at [952, 135] on div "Search by tag name Save" at bounding box center [972, 191] width 256 height 112
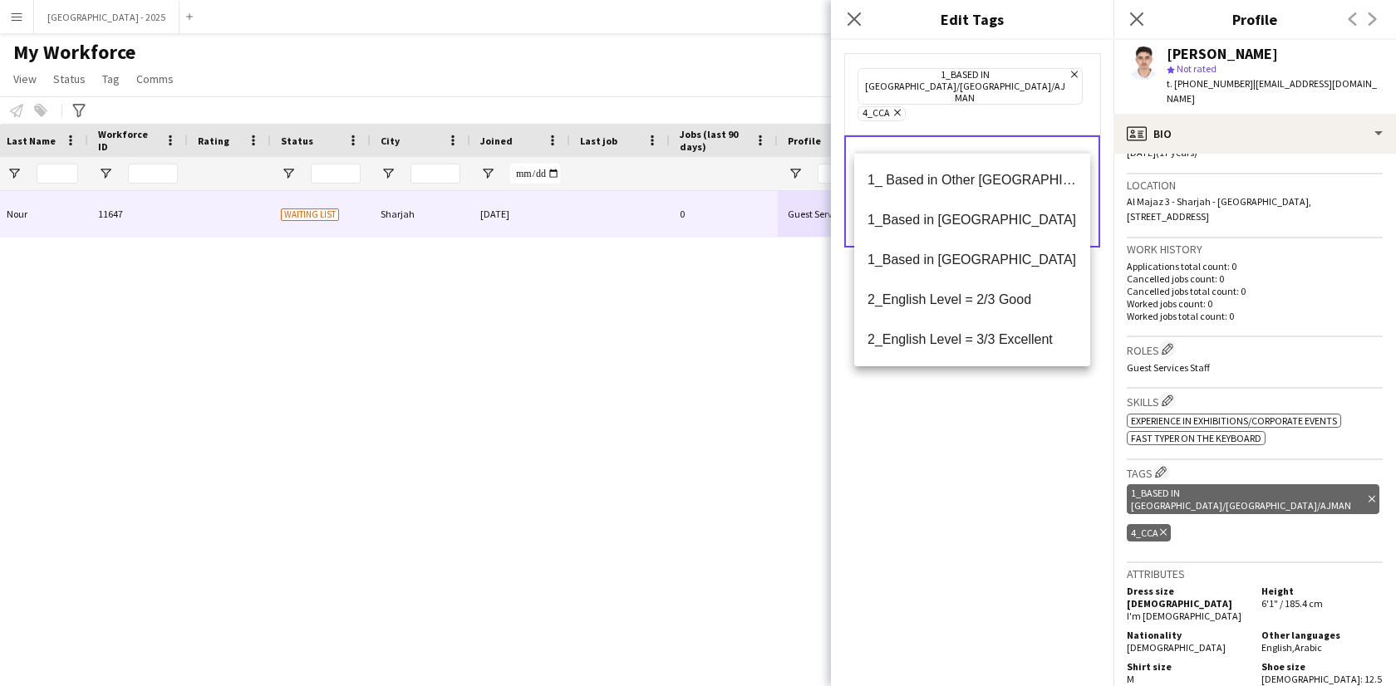
click at [967, 150] on input "text" at bounding box center [972, 171] width 236 height 42
click at [981, 322] on mat-option "2_English Level = 3/3 Excellent" at bounding box center [972, 340] width 236 height 40
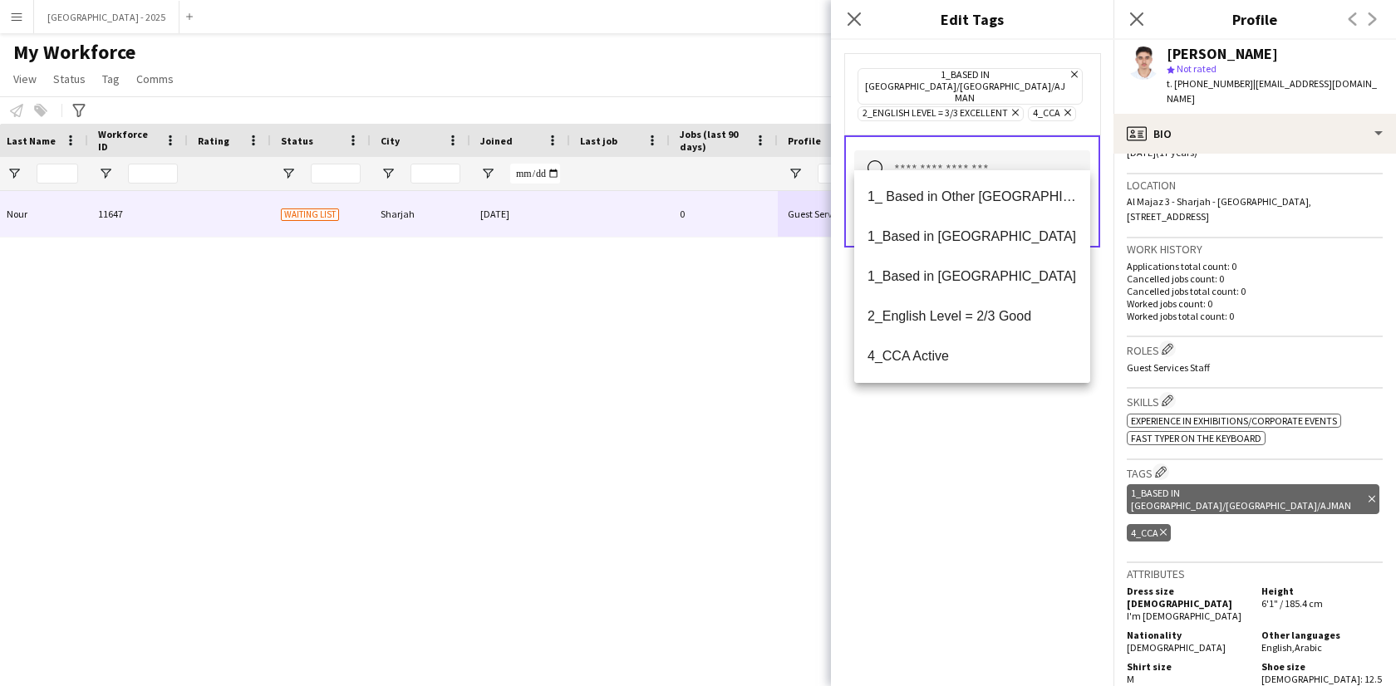
click at [1016, 107] on icon "Remove" at bounding box center [1013, 112] width 11 height 11
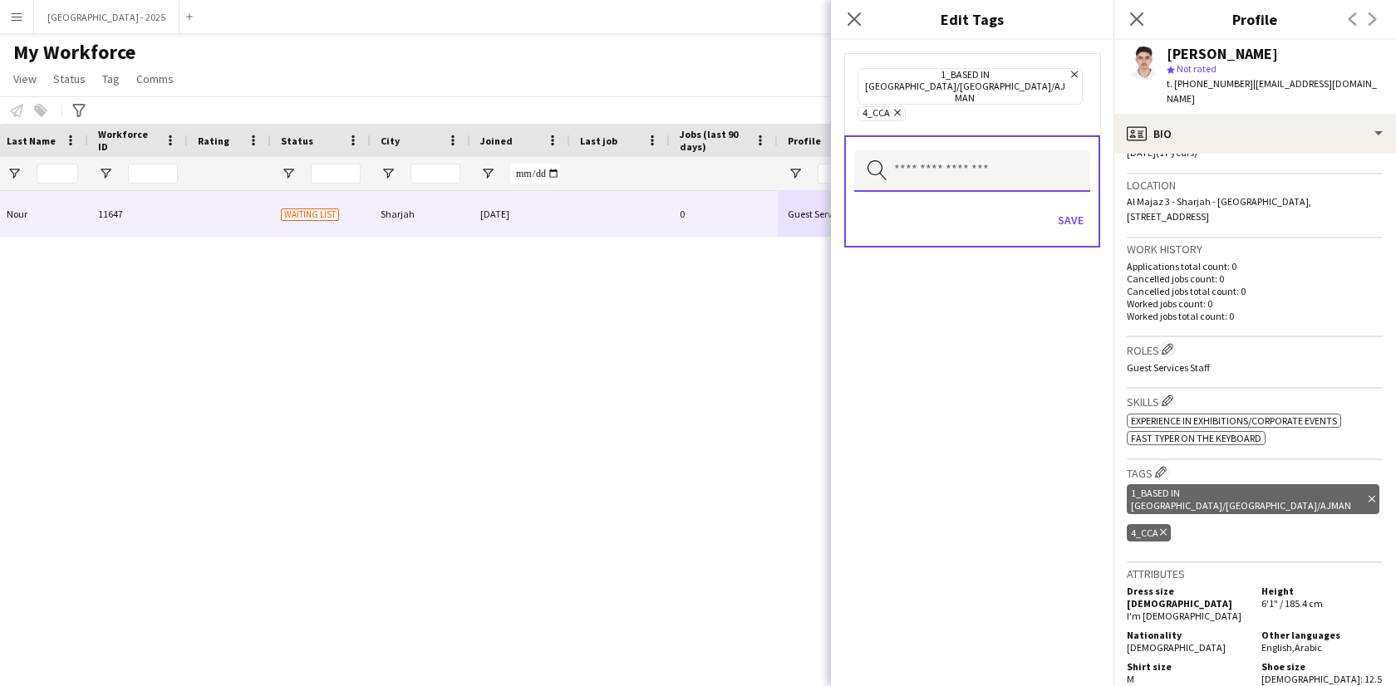
click at [982, 150] on input "text" at bounding box center [972, 171] width 236 height 42
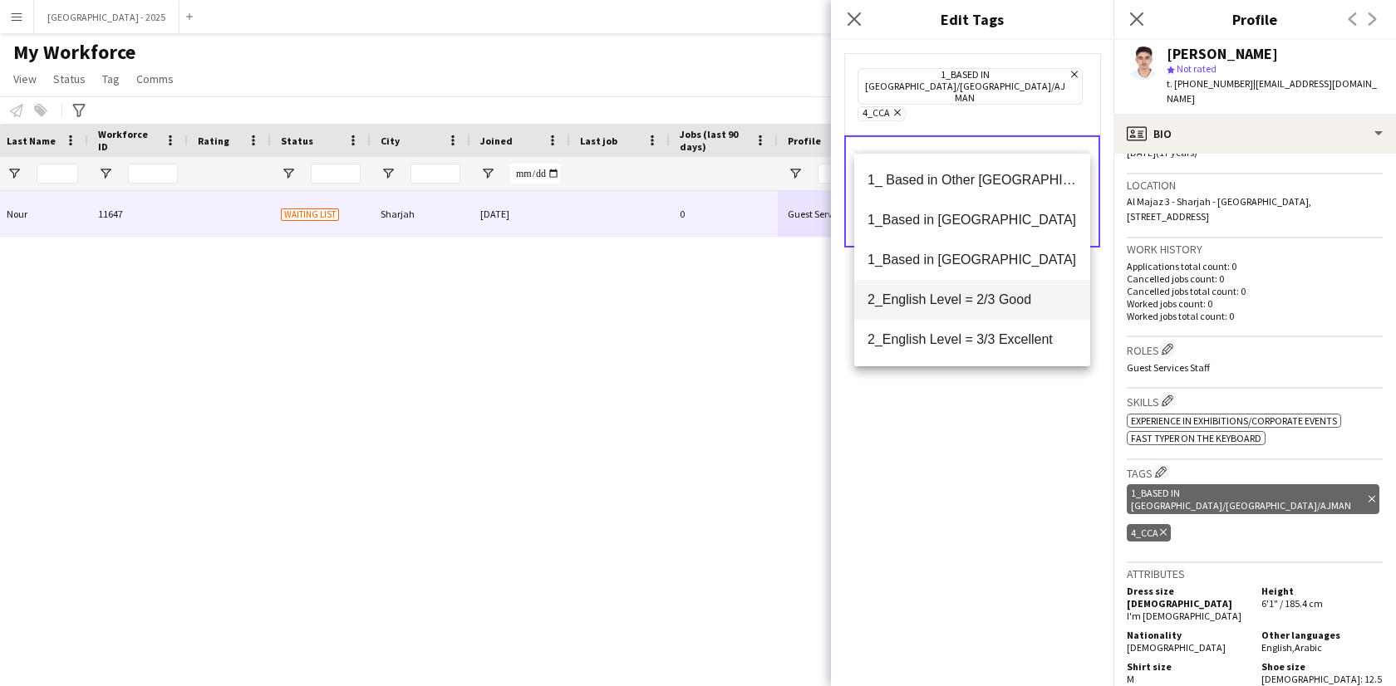
click at [977, 297] on span "2_English Level = 2/3 Good" at bounding box center [972, 300] width 209 height 16
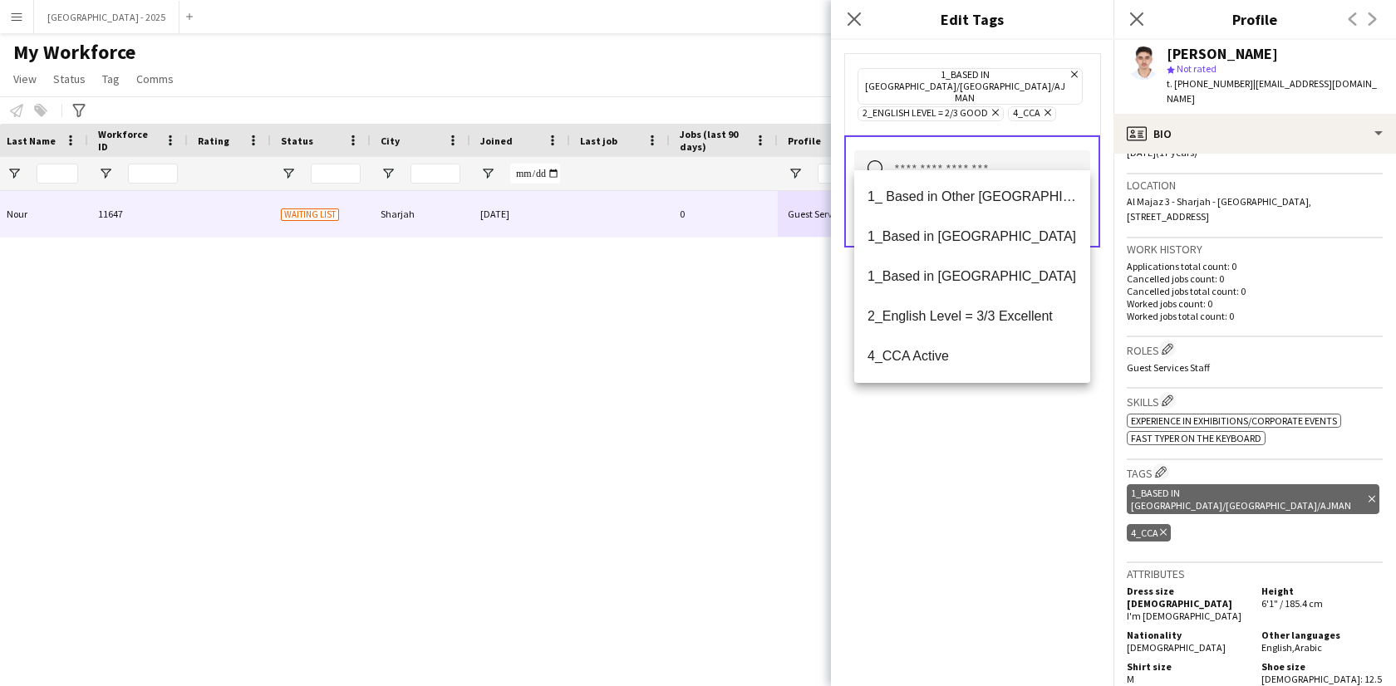
drag, startPoint x: 1001, startPoint y: 430, endPoint x: 1020, endPoint y: 384, distance: 50.3
click at [1001, 430] on div "1_Based in [GEOGRAPHIC_DATA]/[GEOGRAPHIC_DATA]/Ajman Remove 2_English Level = 2…" at bounding box center [972, 363] width 283 height 647
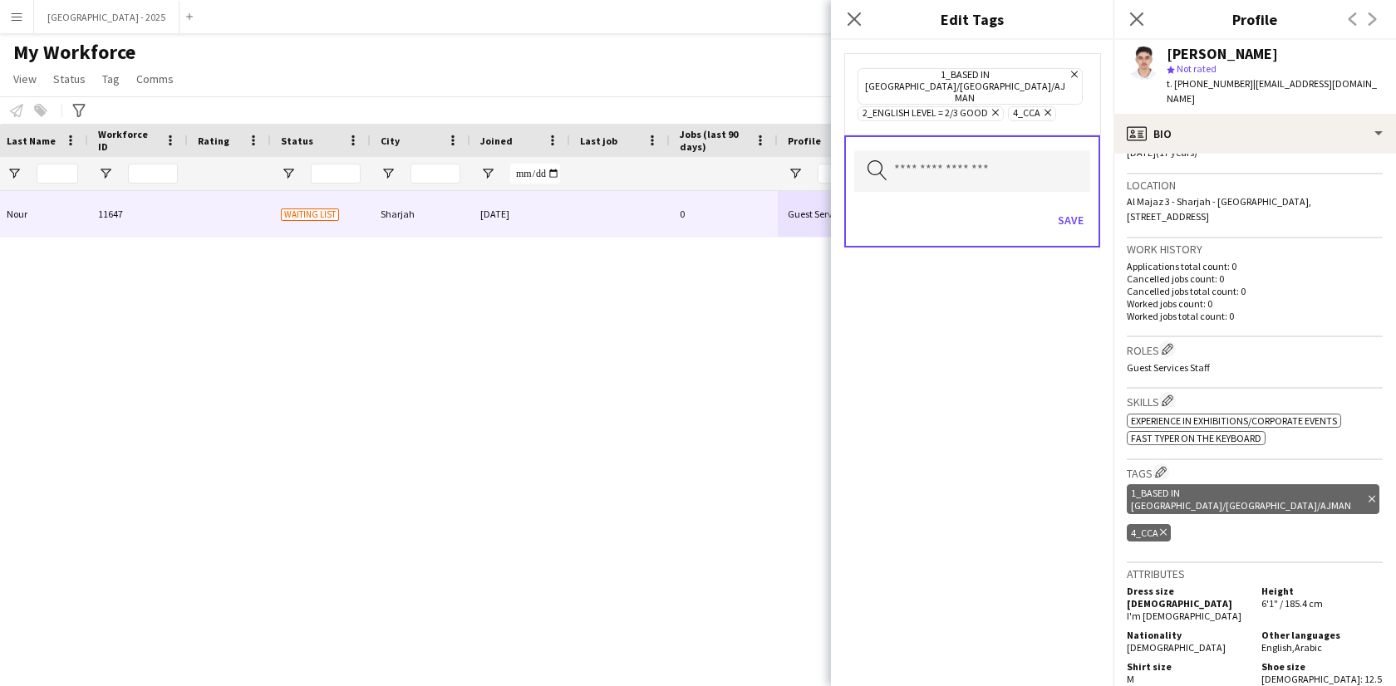
click at [1056, 220] on div "Save" at bounding box center [972, 222] width 236 height 47
click at [1061, 208] on button "Save" at bounding box center [1070, 220] width 39 height 27
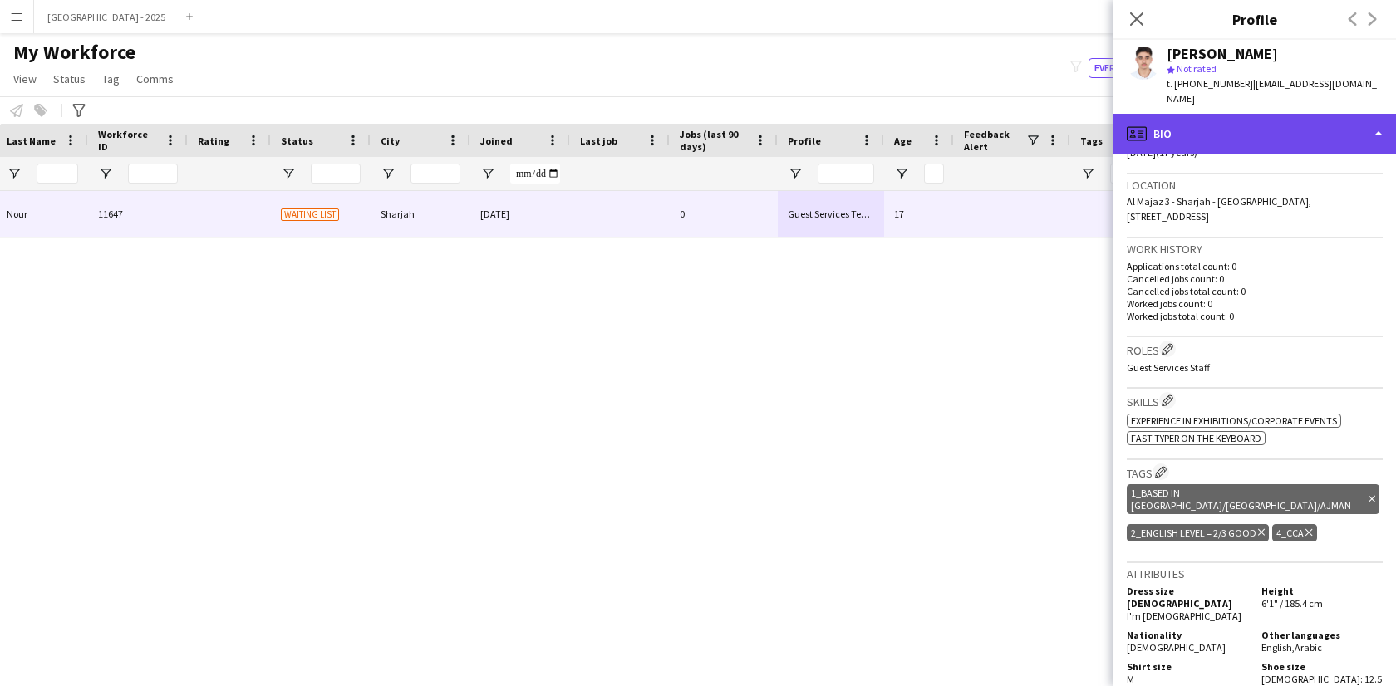
click at [1282, 114] on div "profile Bio" at bounding box center [1255, 134] width 283 height 40
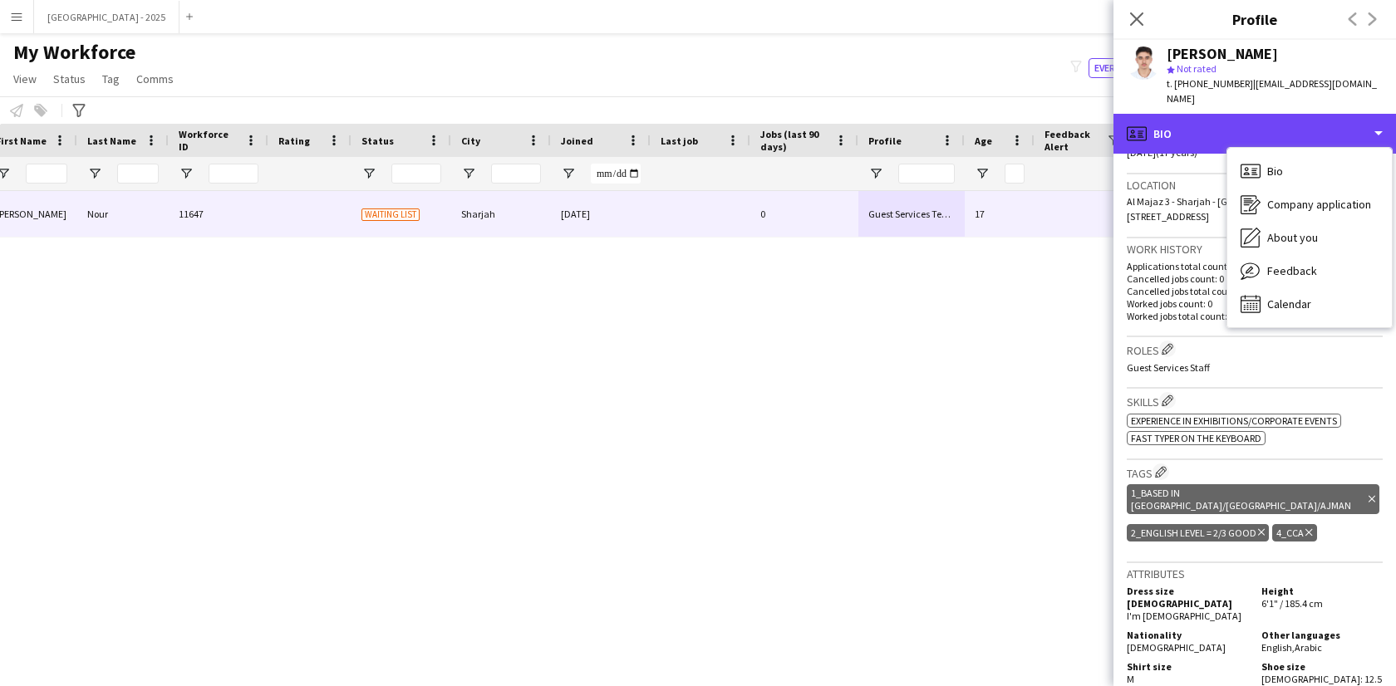
scroll to position [0, 0]
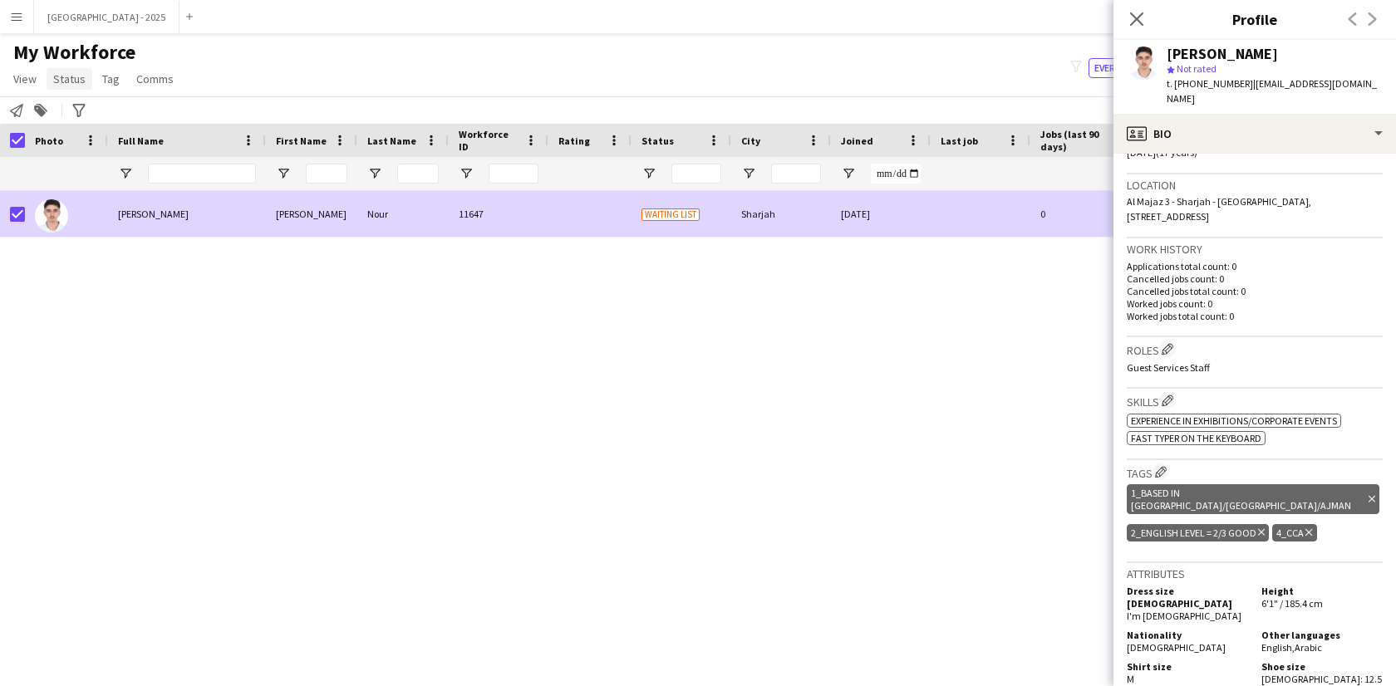
click at [68, 81] on span "Status" at bounding box center [69, 78] width 32 height 15
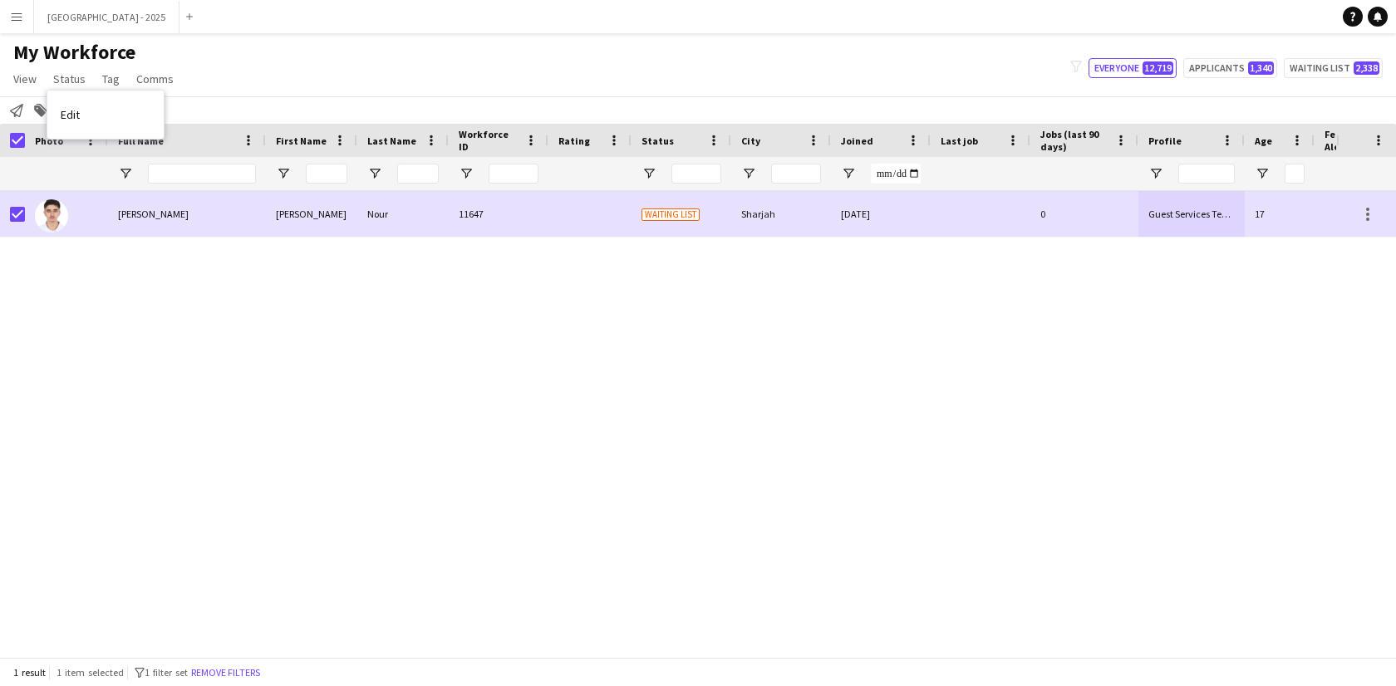
click at [94, 108] on link "Edit" at bounding box center [105, 114] width 116 height 35
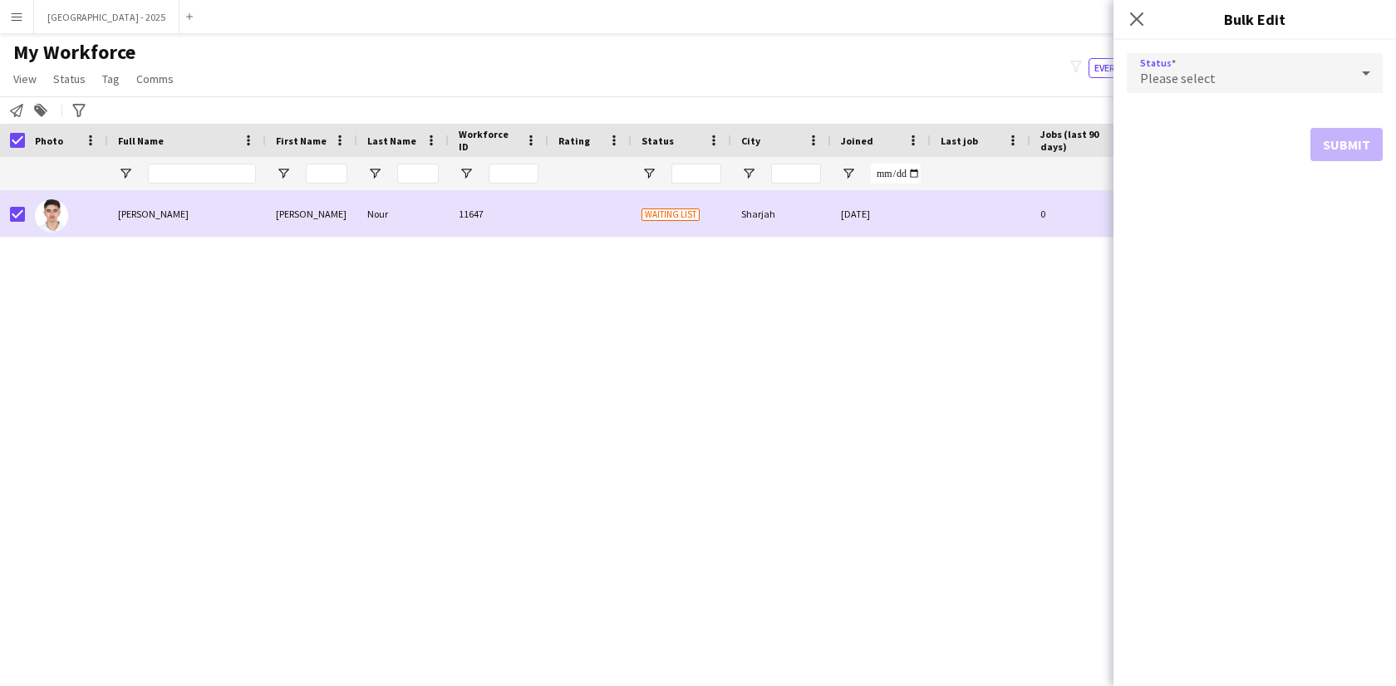
click at [1168, 84] on span "Please select" at bounding box center [1178, 78] width 76 height 17
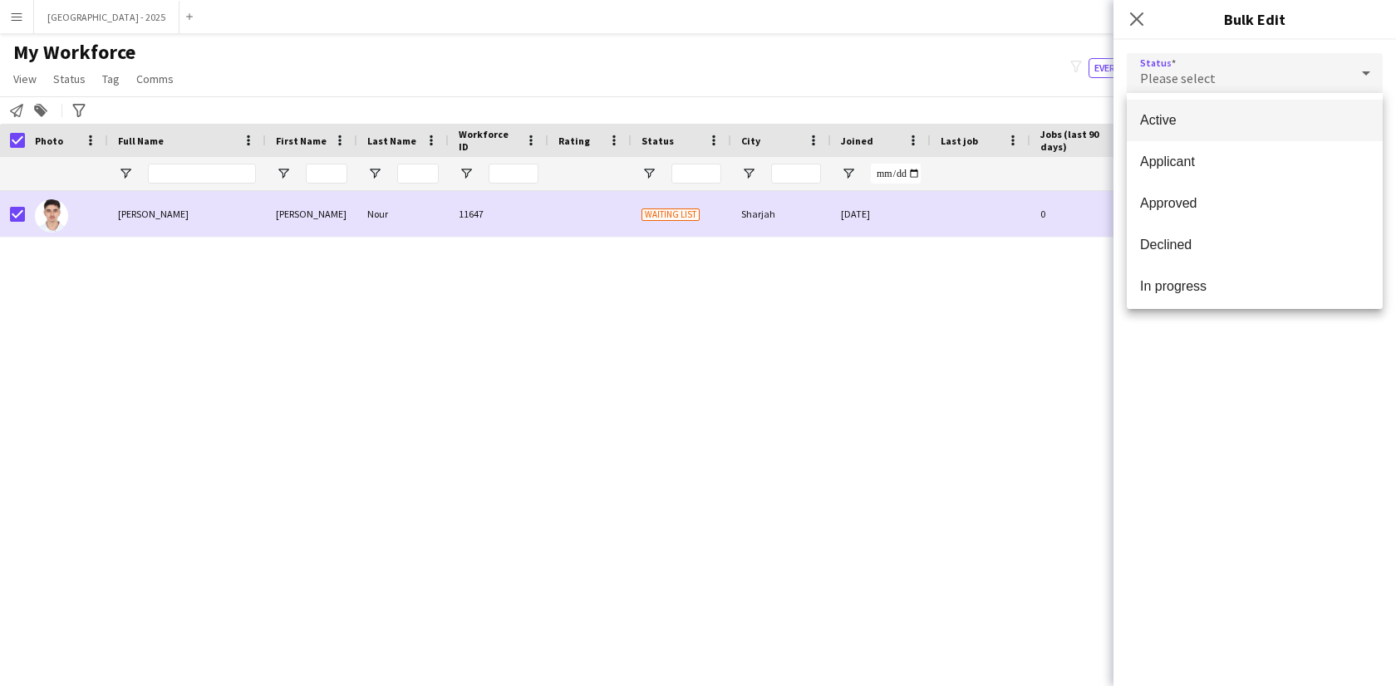
click at [1195, 131] on mat-option "Active" at bounding box center [1255, 121] width 256 height 42
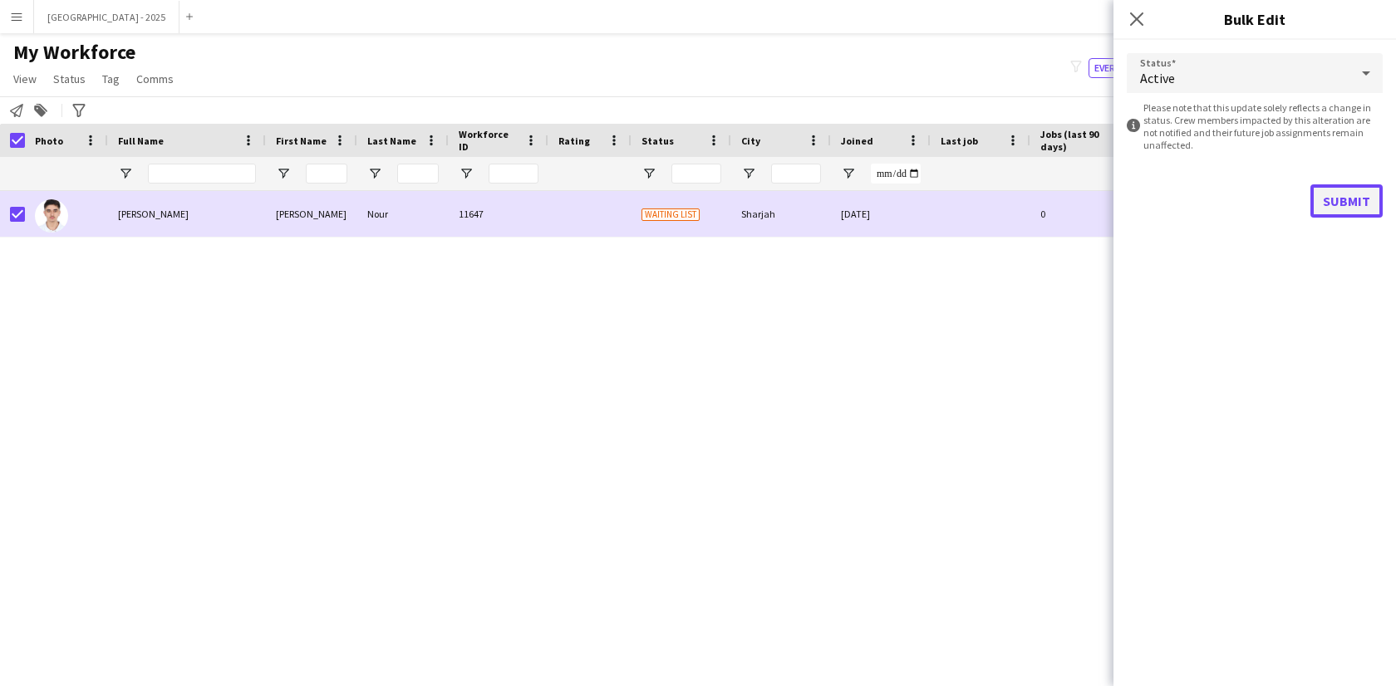
click at [1365, 203] on button "Submit" at bounding box center [1347, 200] width 72 height 33
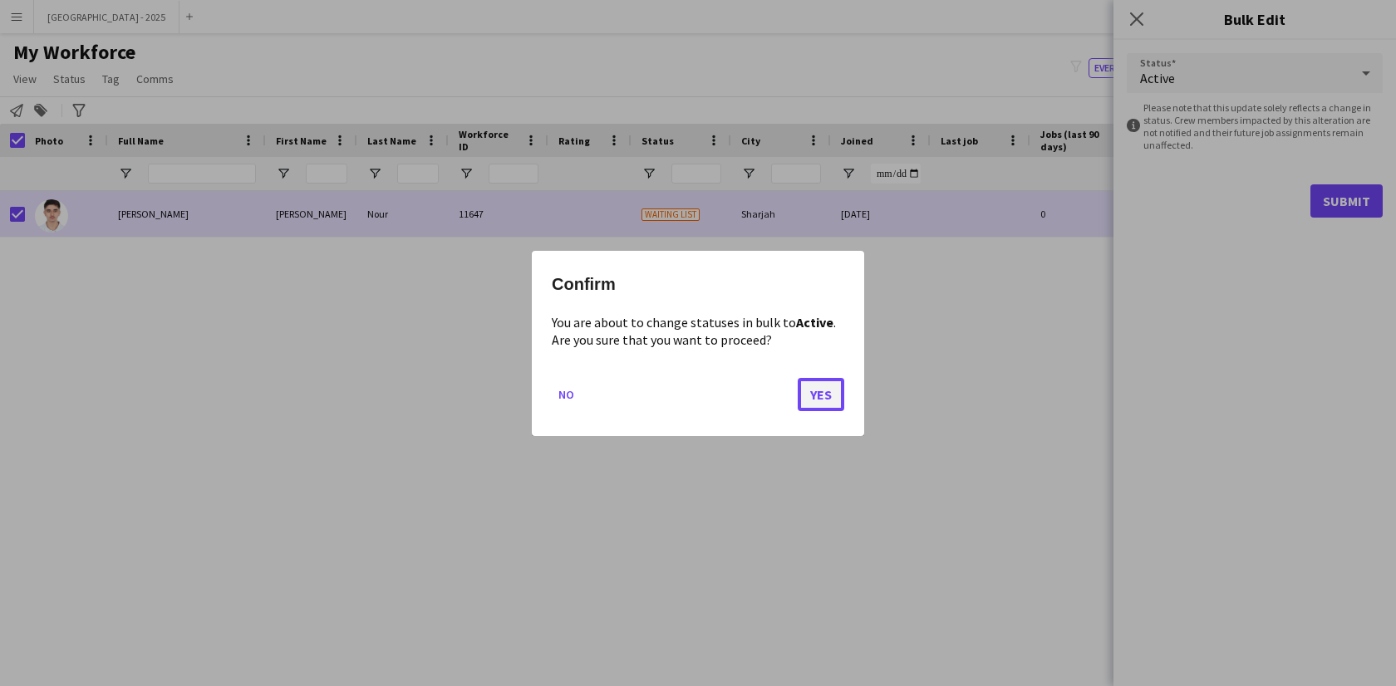
click at [834, 381] on button "Yes" at bounding box center [821, 393] width 47 height 33
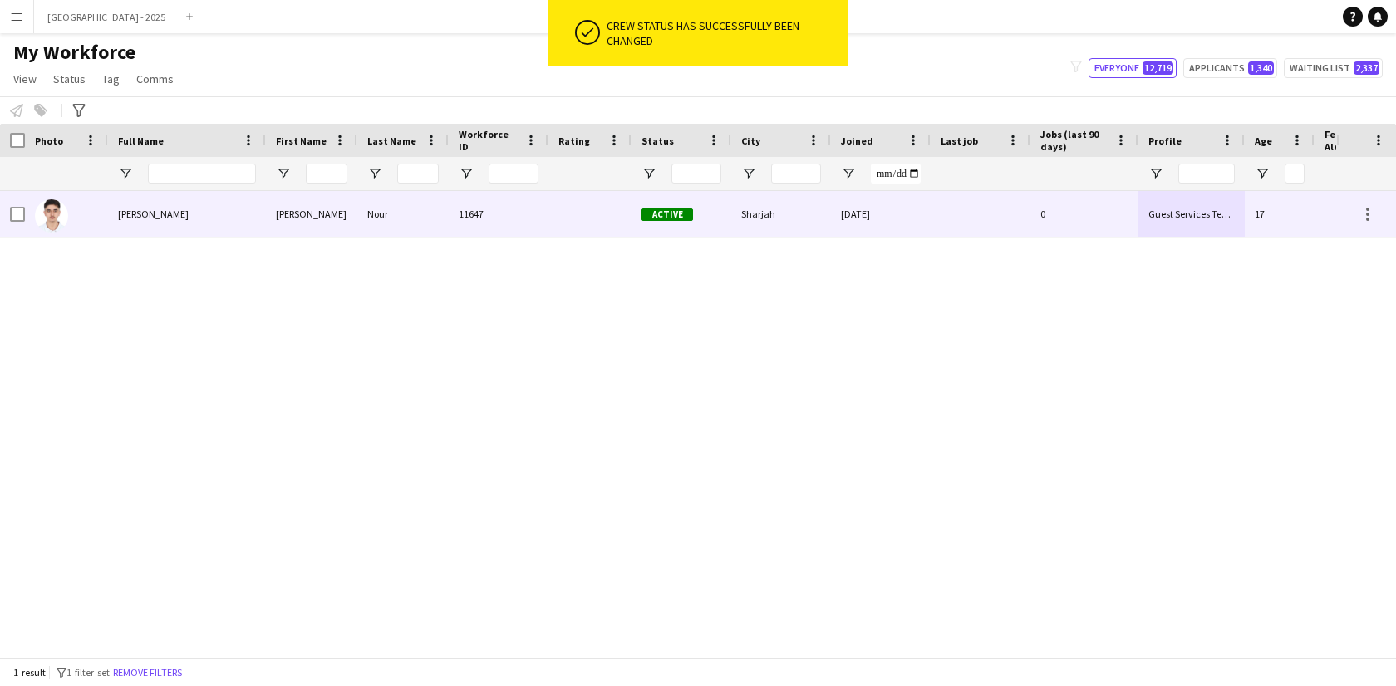
click at [101, 213] on div at bounding box center [66, 214] width 83 height 46
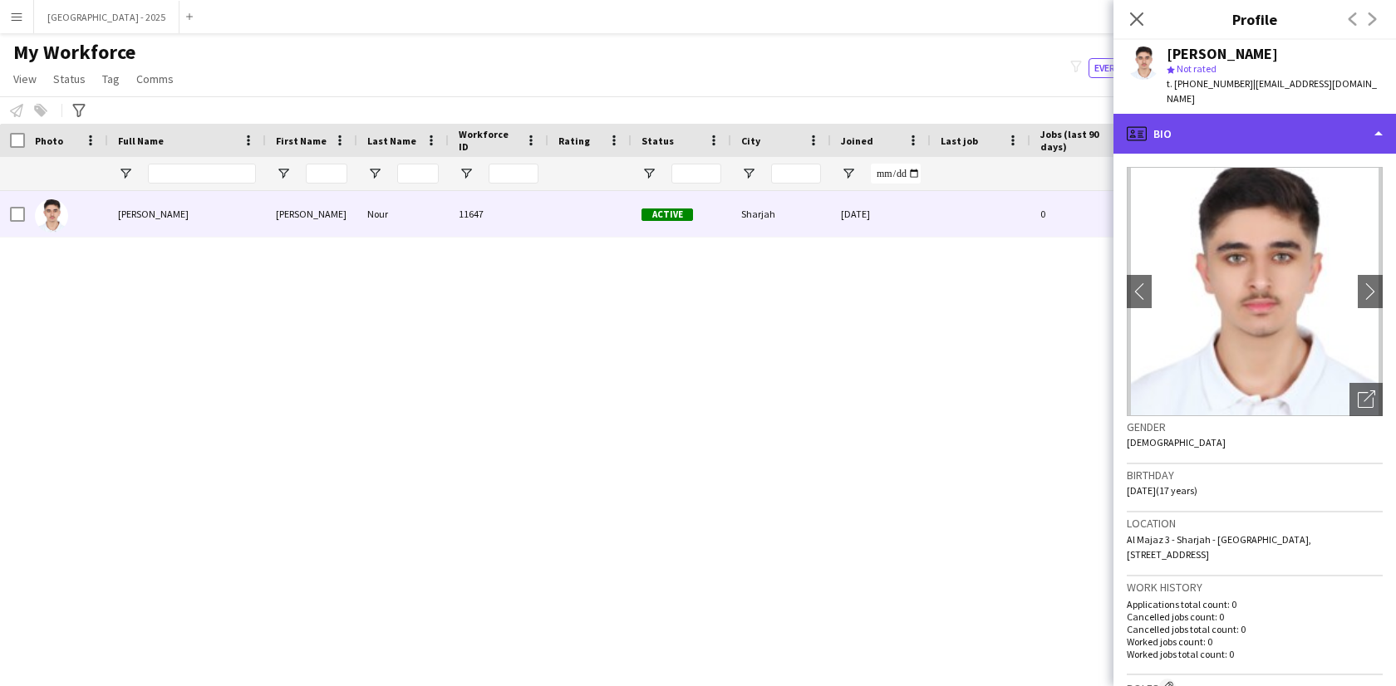
click at [1248, 114] on div "profile Bio" at bounding box center [1255, 134] width 283 height 40
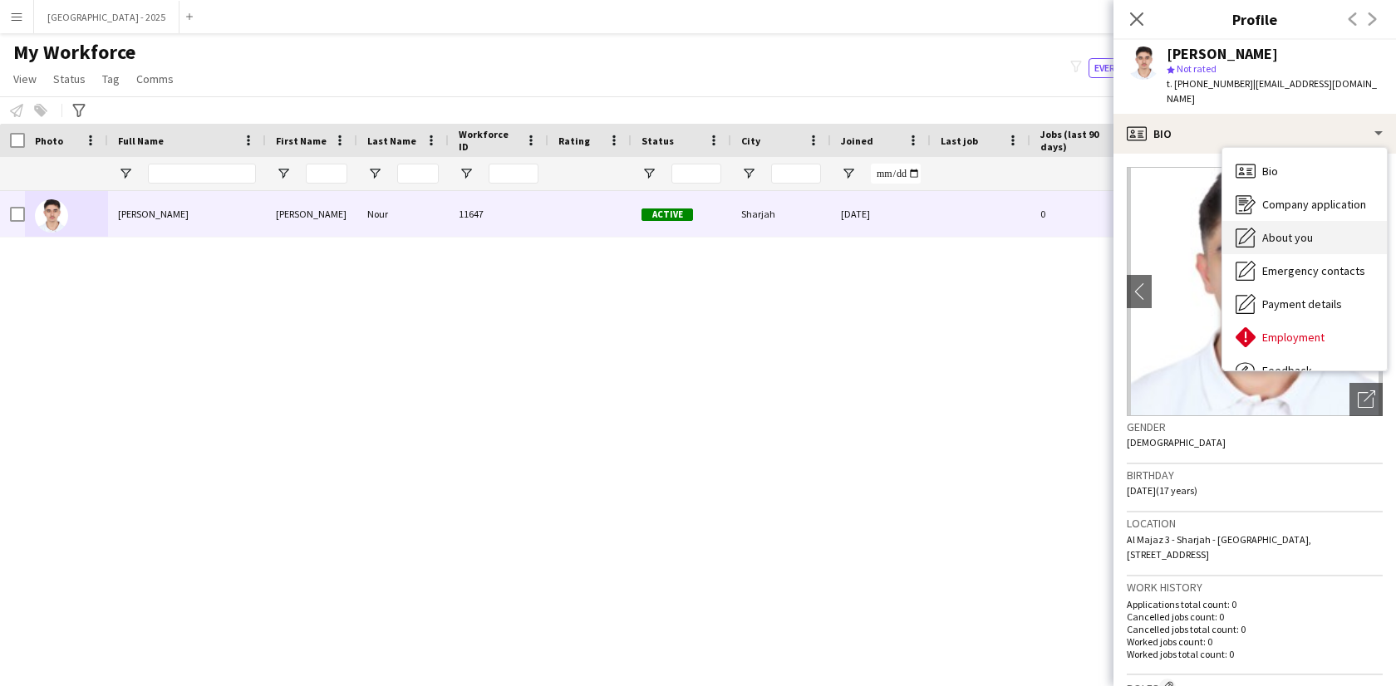
click at [1290, 230] on span "About you" at bounding box center [1287, 237] width 51 height 15
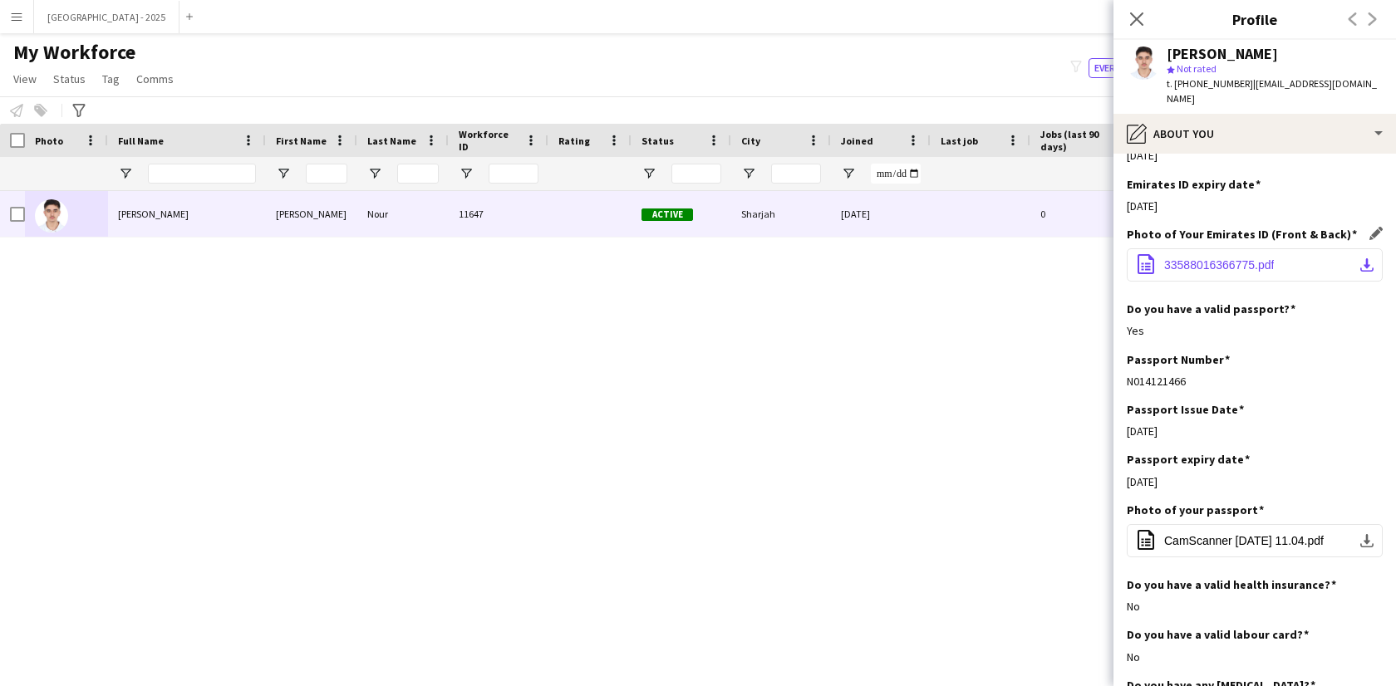
scroll to position [795, 0]
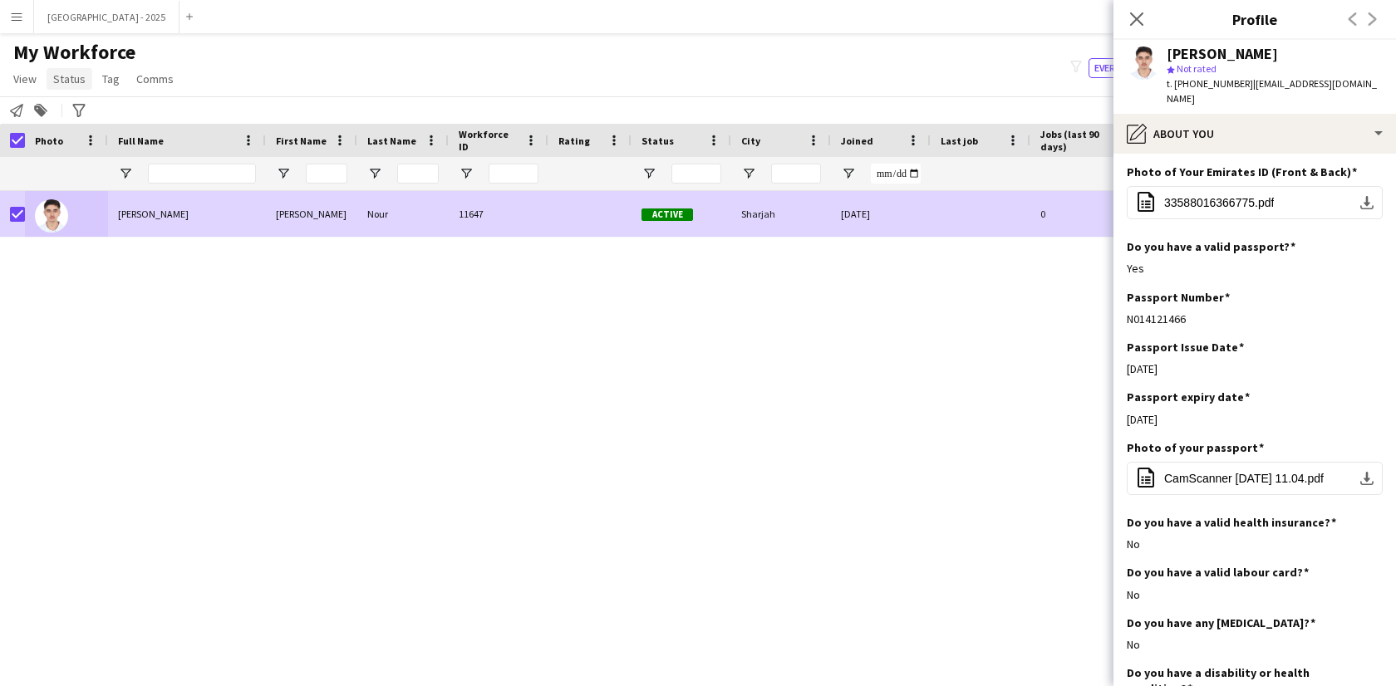
click at [82, 76] on span "Status" at bounding box center [69, 78] width 32 height 15
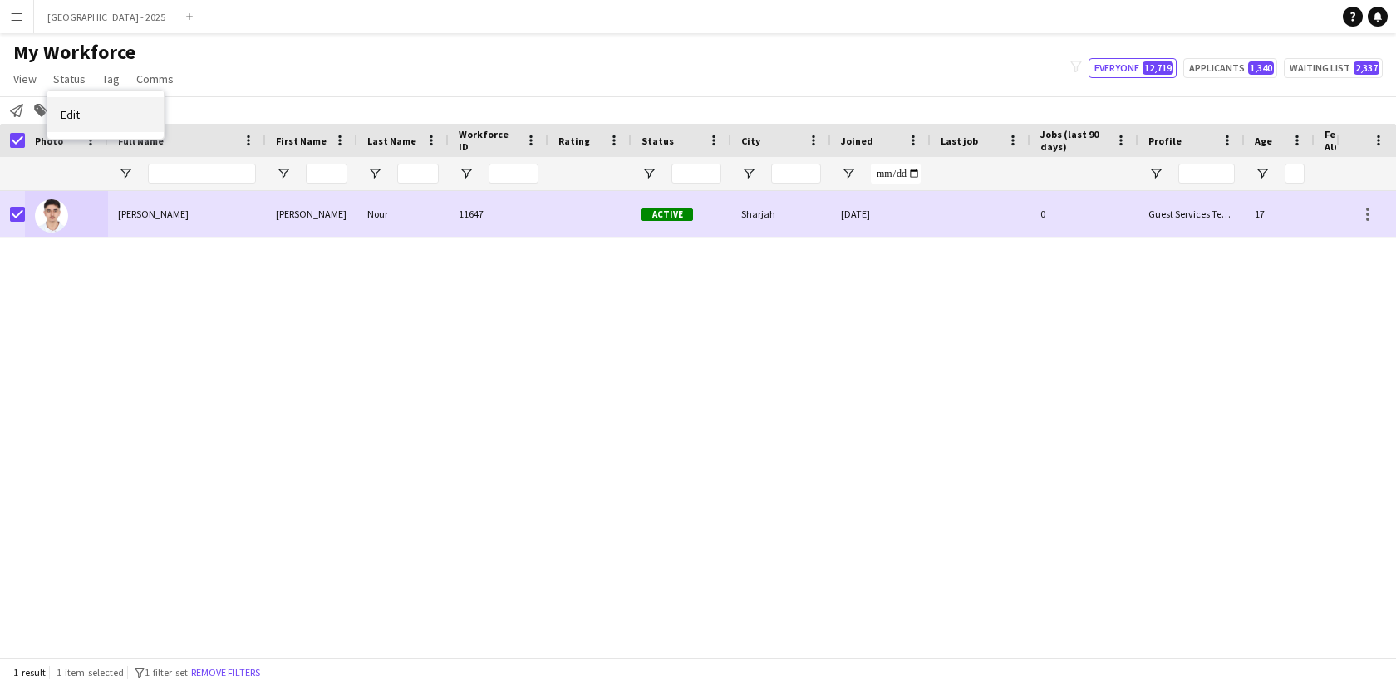
click at [99, 112] on link "Edit" at bounding box center [105, 114] width 116 height 35
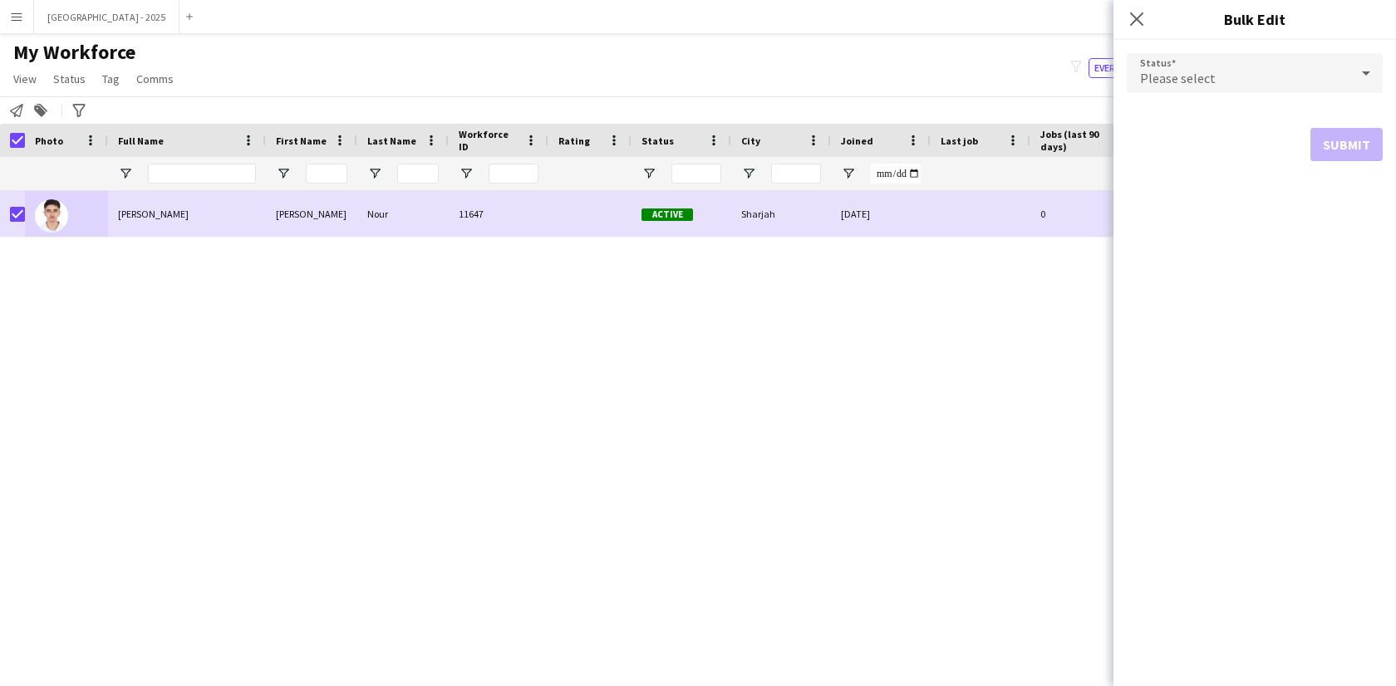
click at [1168, 61] on div "Please select" at bounding box center [1238, 73] width 223 height 40
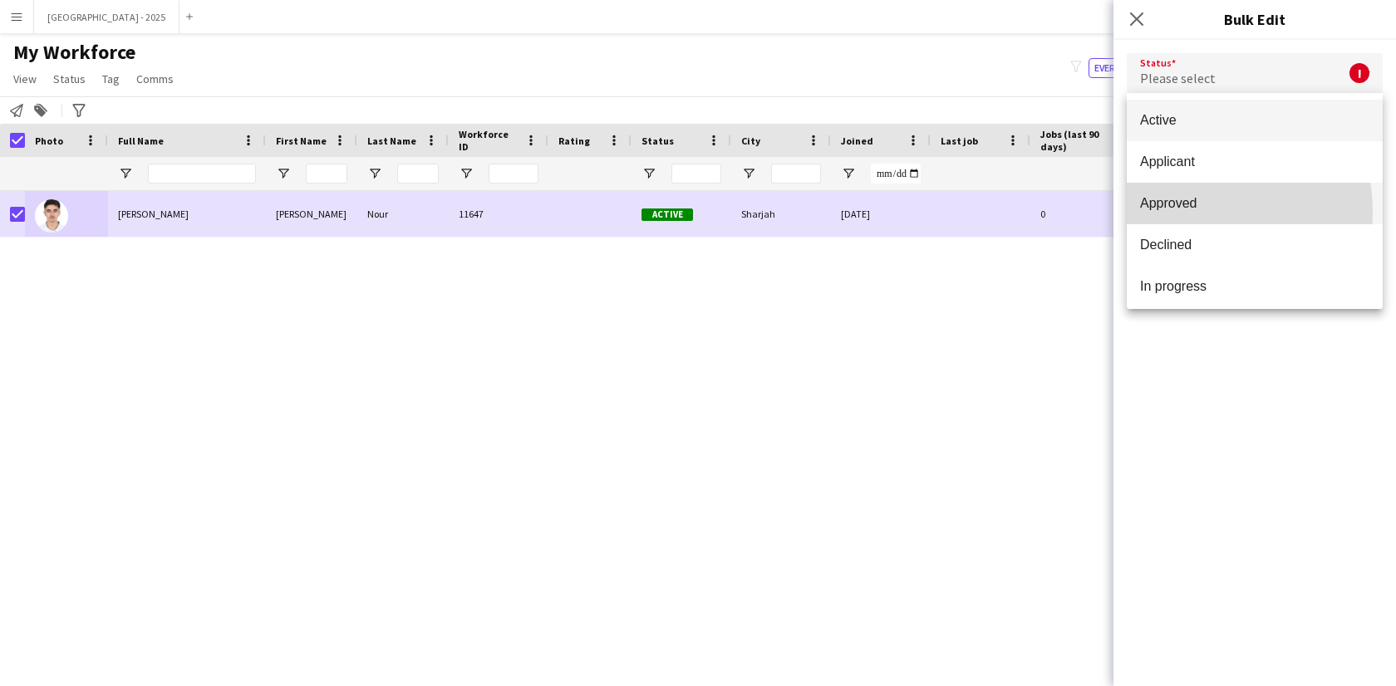
click at [1191, 212] on mat-option "Approved" at bounding box center [1255, 204] width 256 height 42
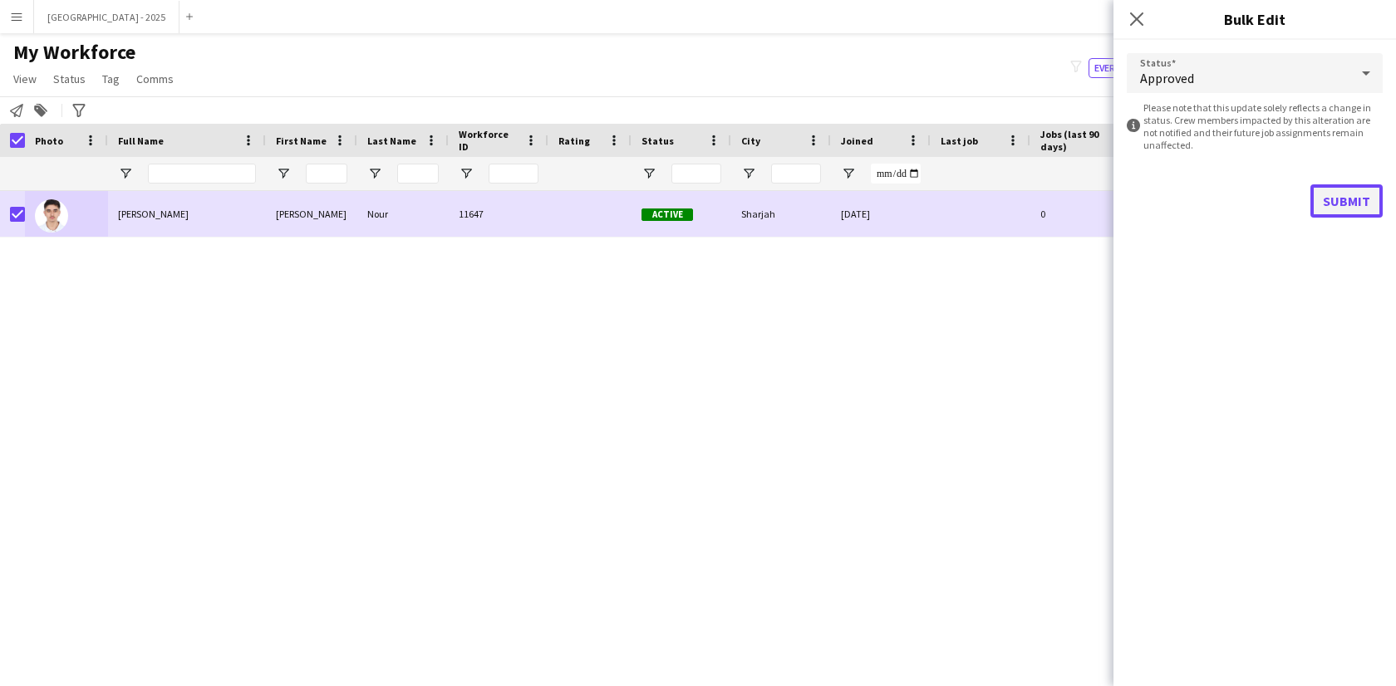
click at [1341, 207] on button "Submit" at bounding box center [1347, 200] width 72 height 33
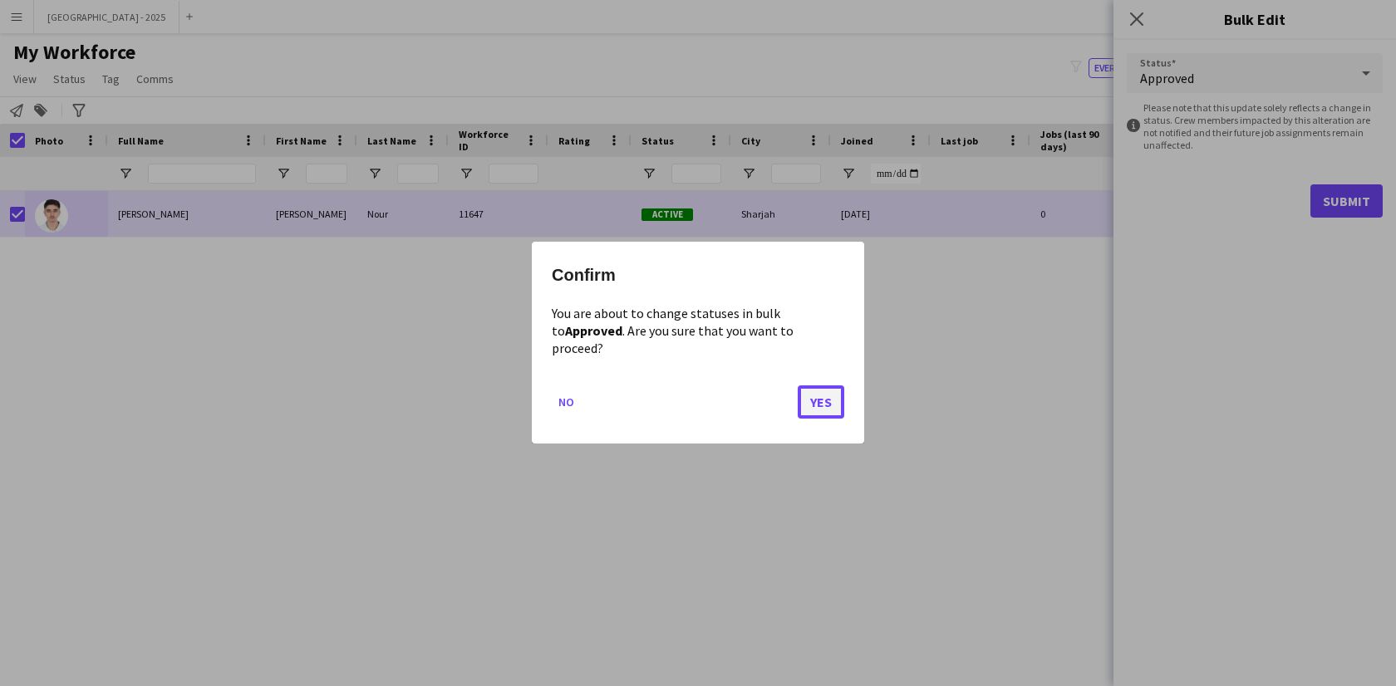
click at [814, 386] on button "Yes" at bounding box center [821, 402] width 47 height 33
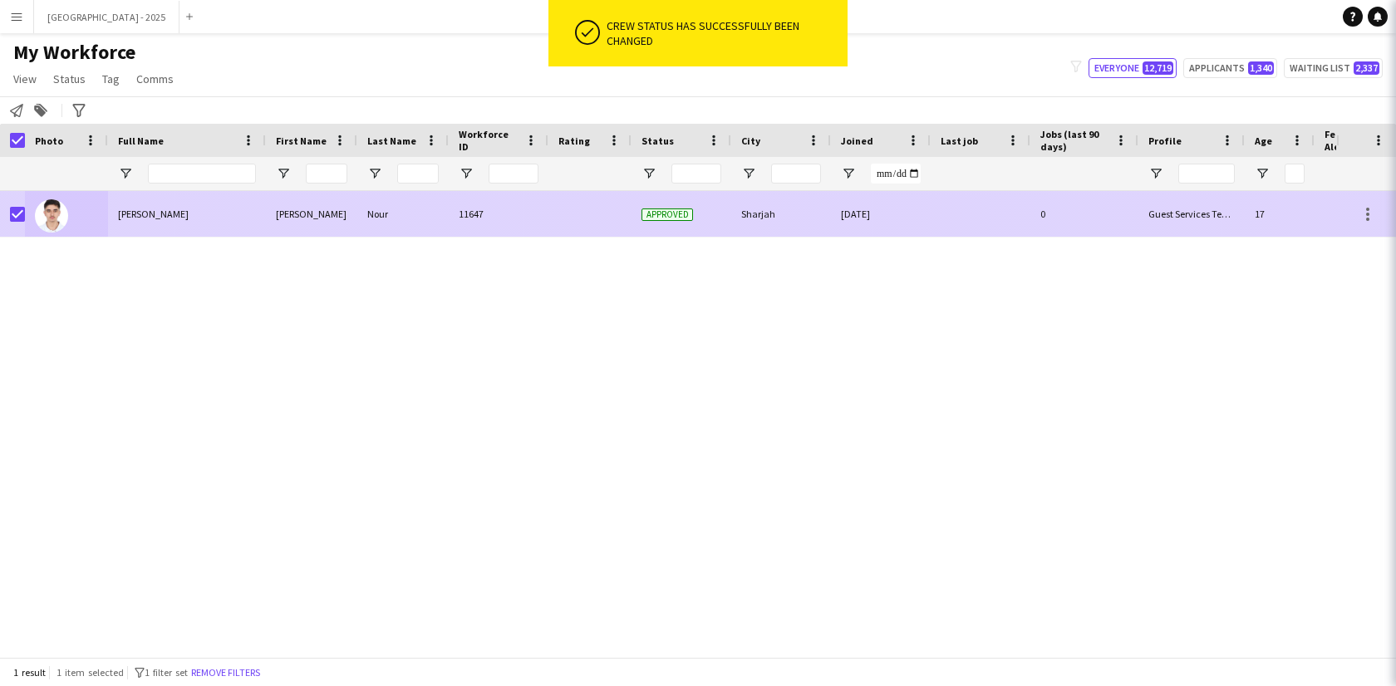
click at [377, 213] on div "Nour" at bounding box center [402, 214] width 91 height 46
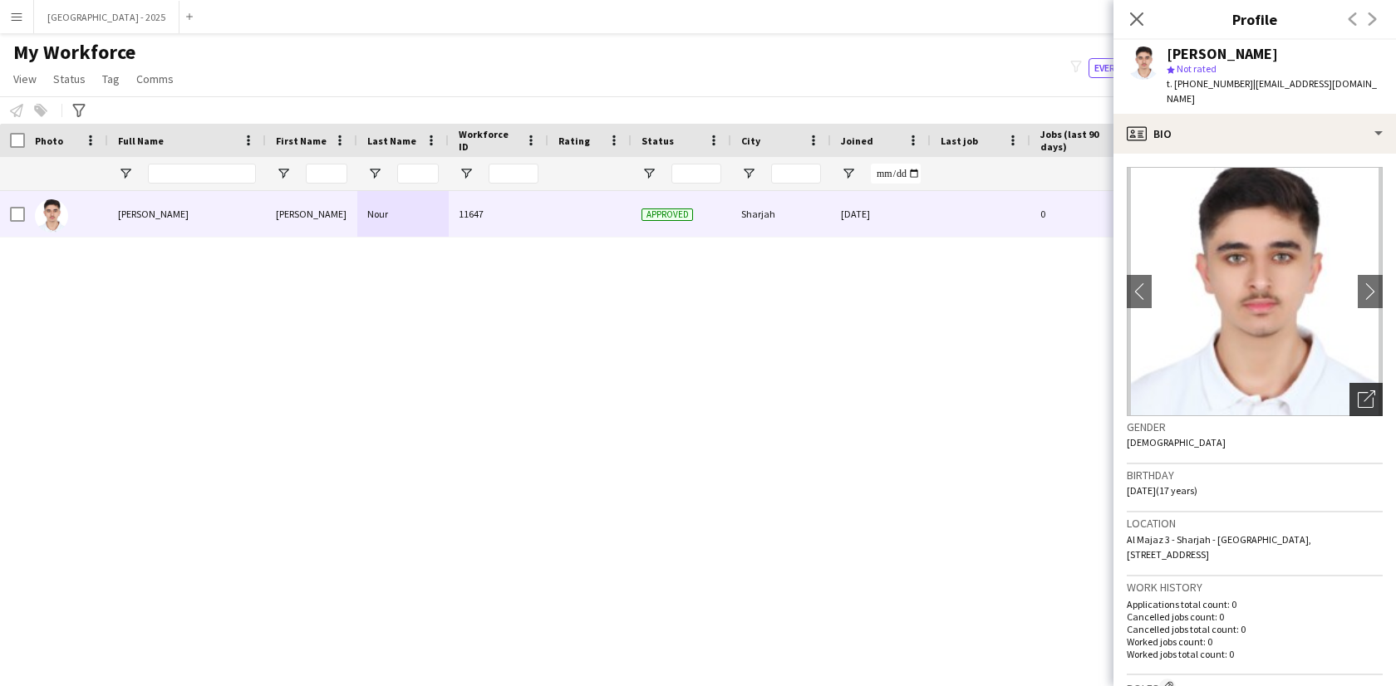
click at [1362, 383] on div "Open photos pop-in" at bounding box center [1366, 399] width 33 height 33
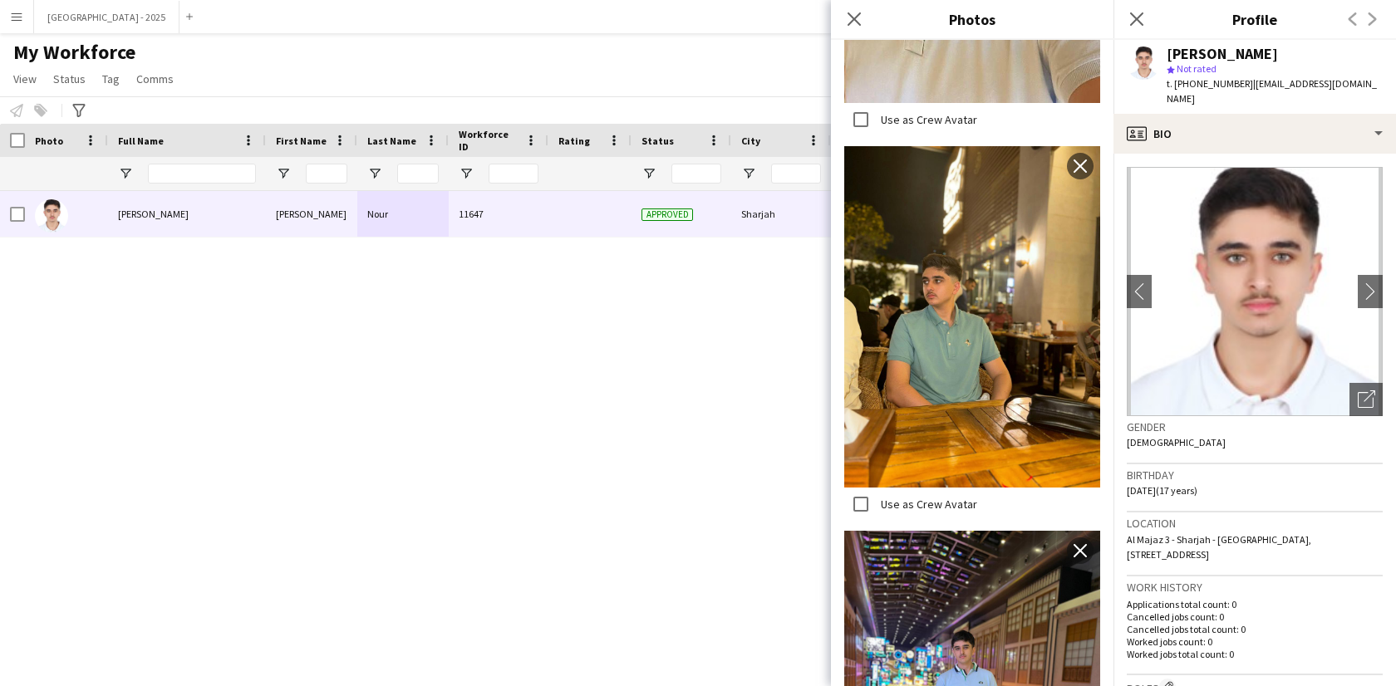
scroll to position [1048, 0]
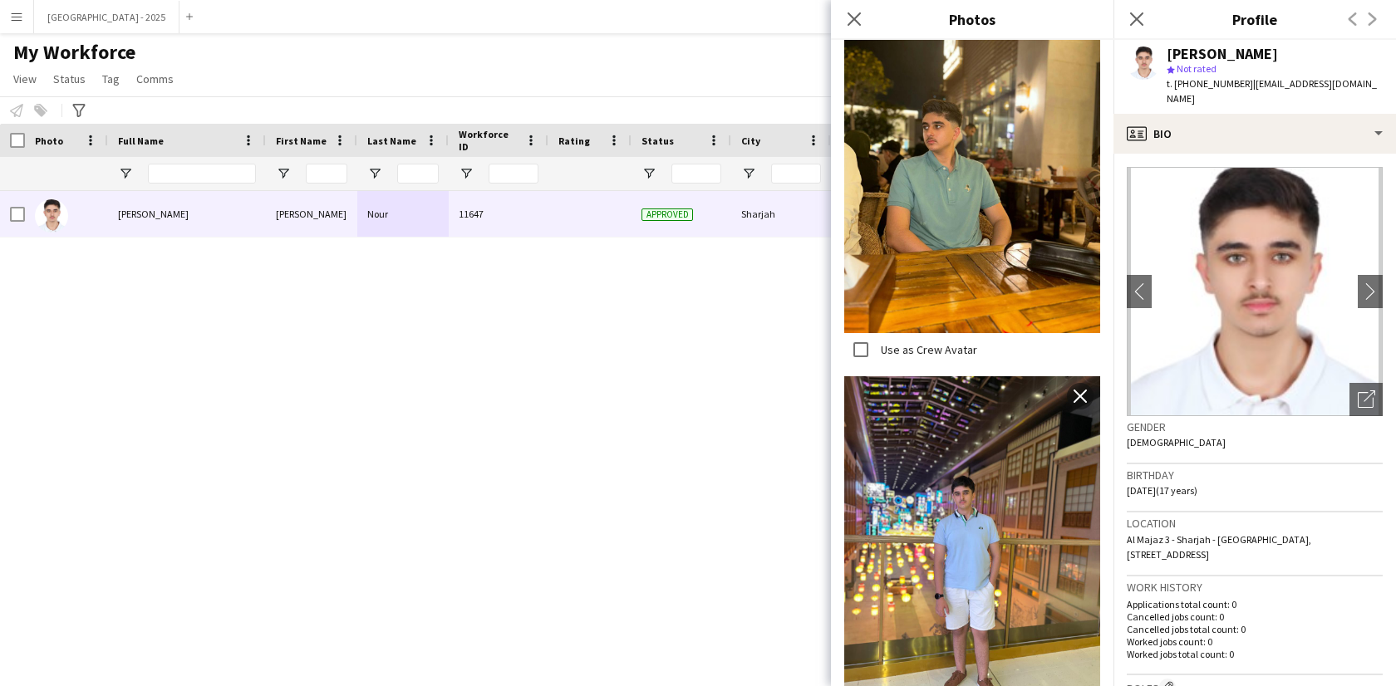
click at [1212, 441] on div "Gender [DEMOGRAPHIC_DATA]" at bounding box center [1255, 440] width 256 height 48
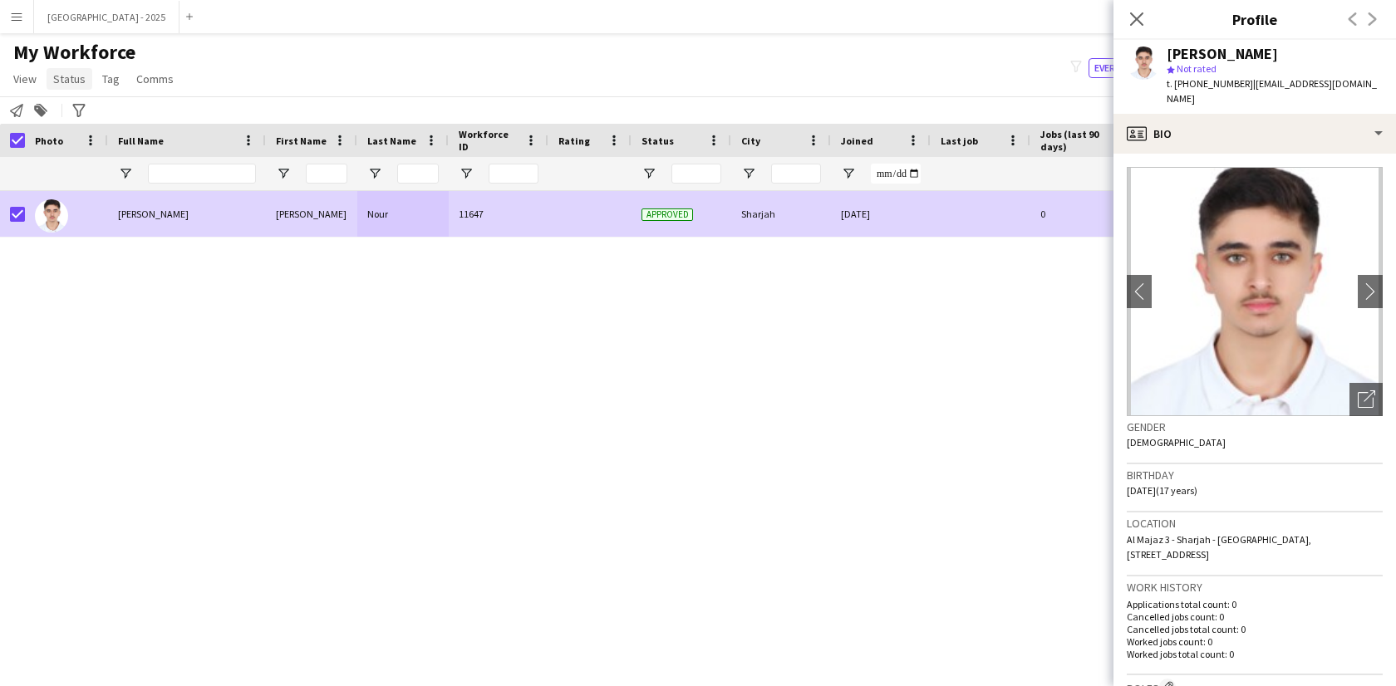
click at [81, 86] on span "Status" at bounding box center [69, 78] width 32 height 15
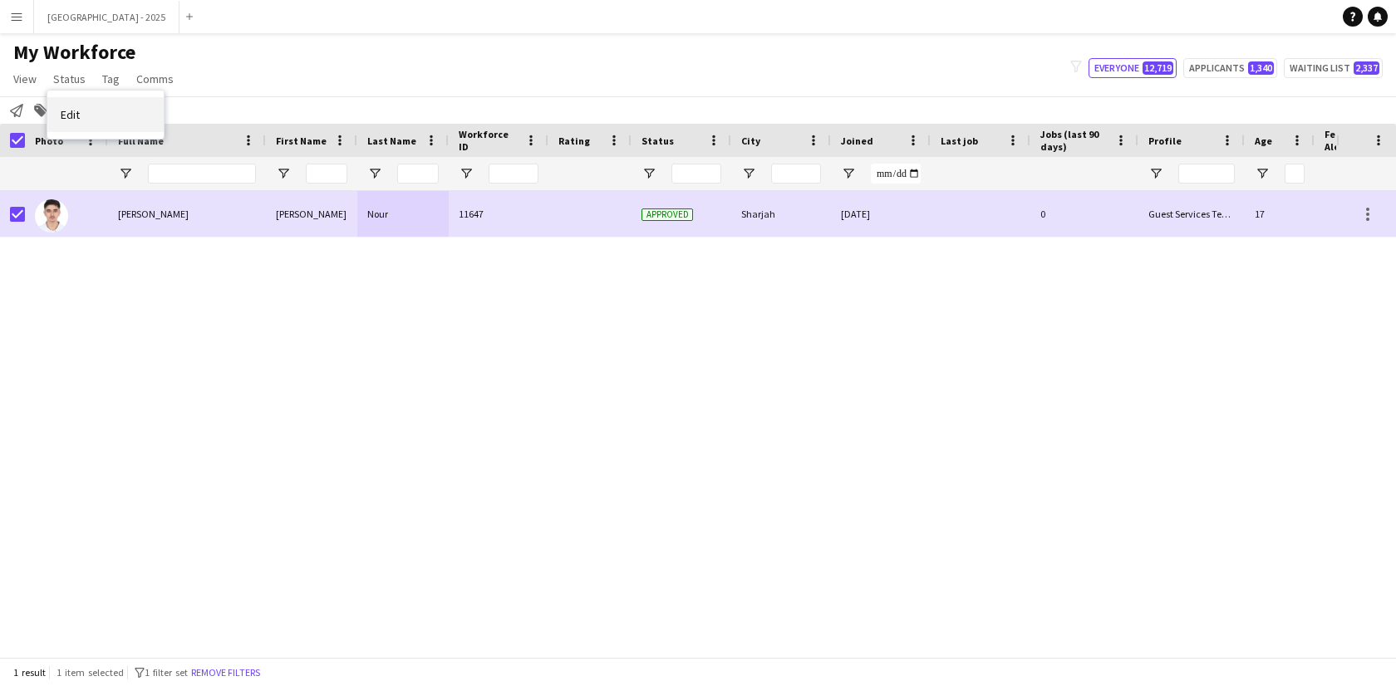
click at [120, 109] on link "Edit" at bounding box center [105, 114] width 116 height 35
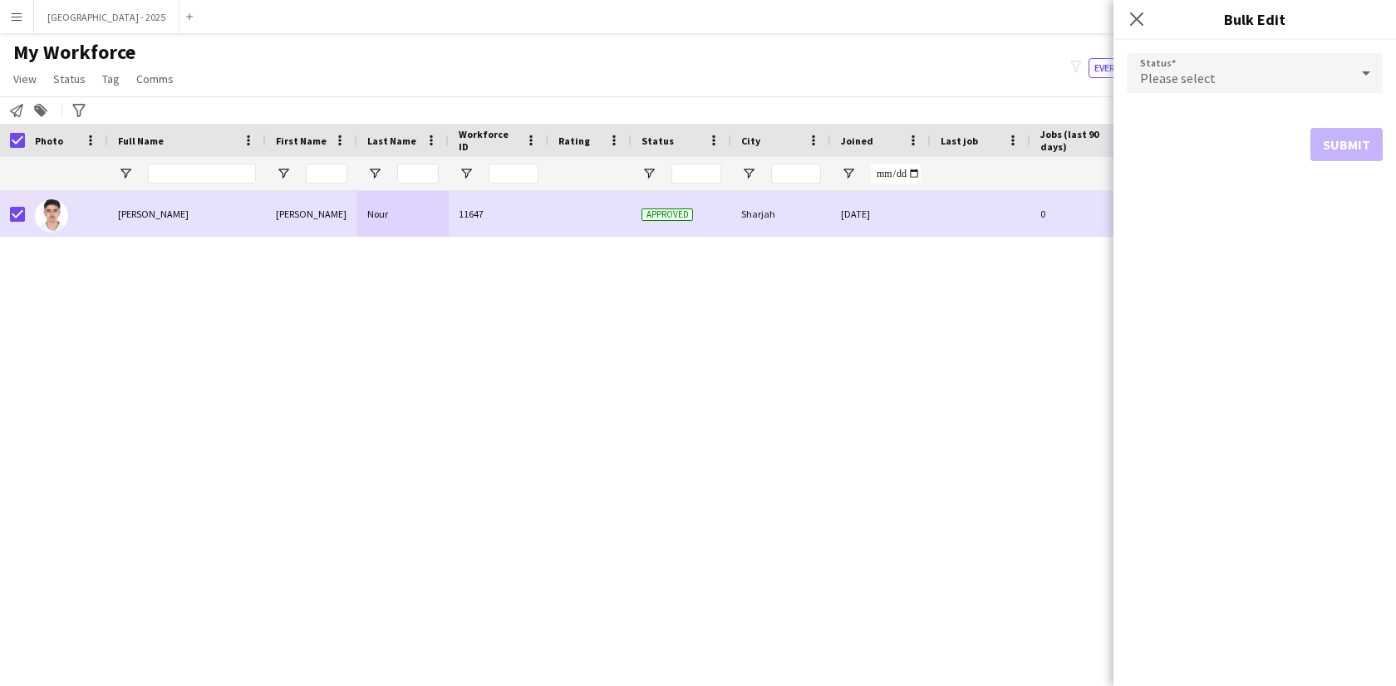
click at [1328, 78] on div "Please select" at bounding box center [1238, 73] width 223 height 40
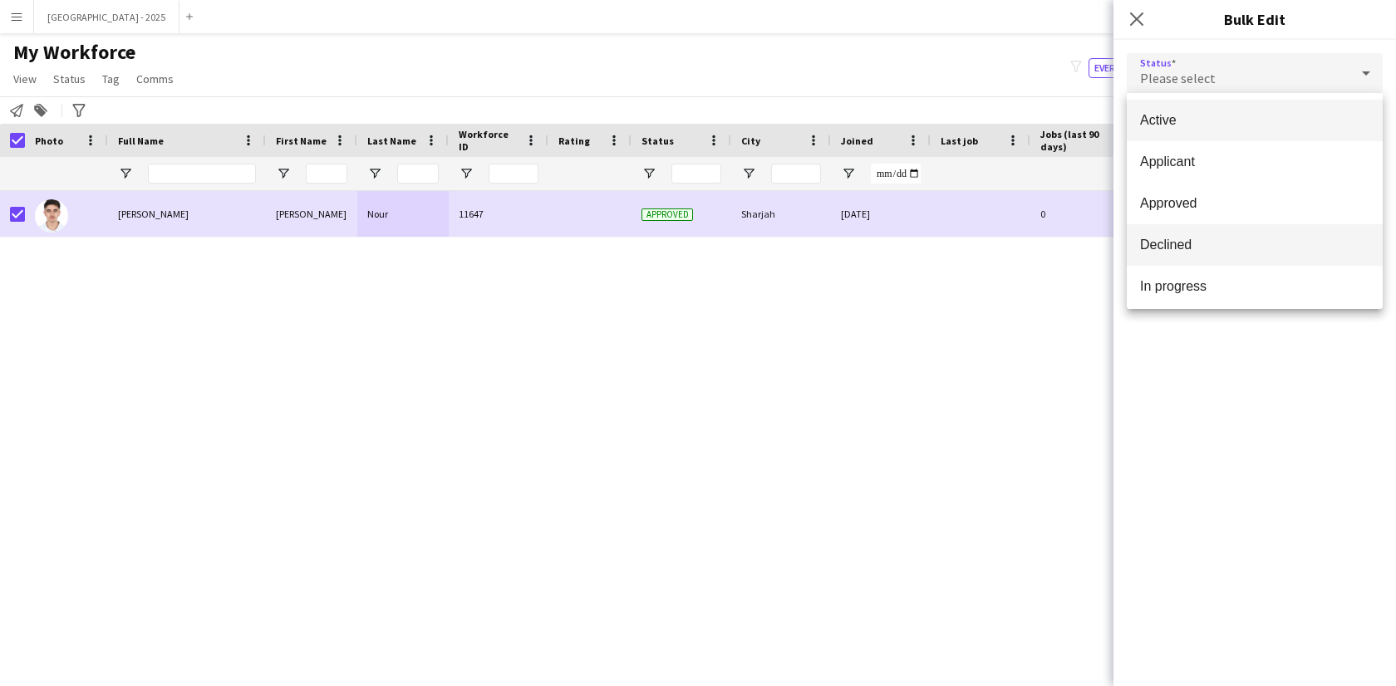
click at [1215, 252] on span "Declined" at bounding box center [1254, 245] width 229 height 16
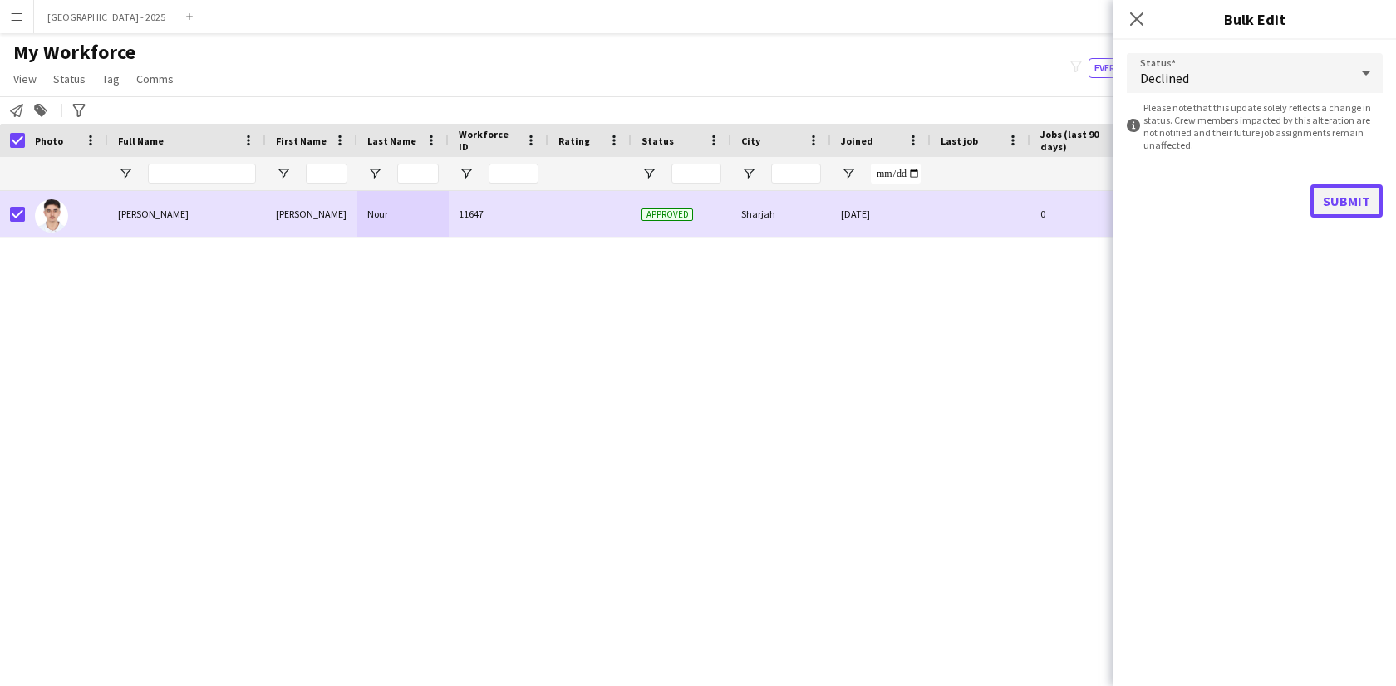
click at [1317, 205] on button "Submit" at bounding box center [1347, 200] width 72 height 33
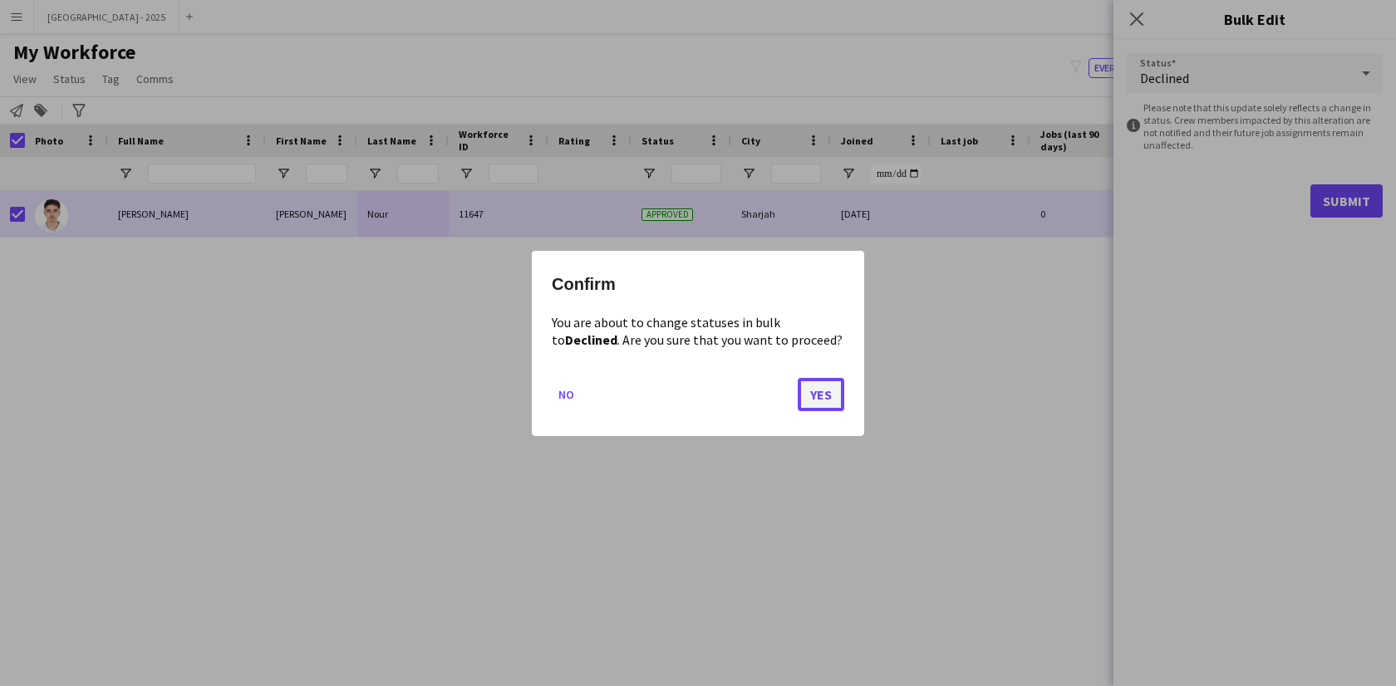
click at [815, 400] on button "Yes" at bounding box center [821, 393] width 47 height 33
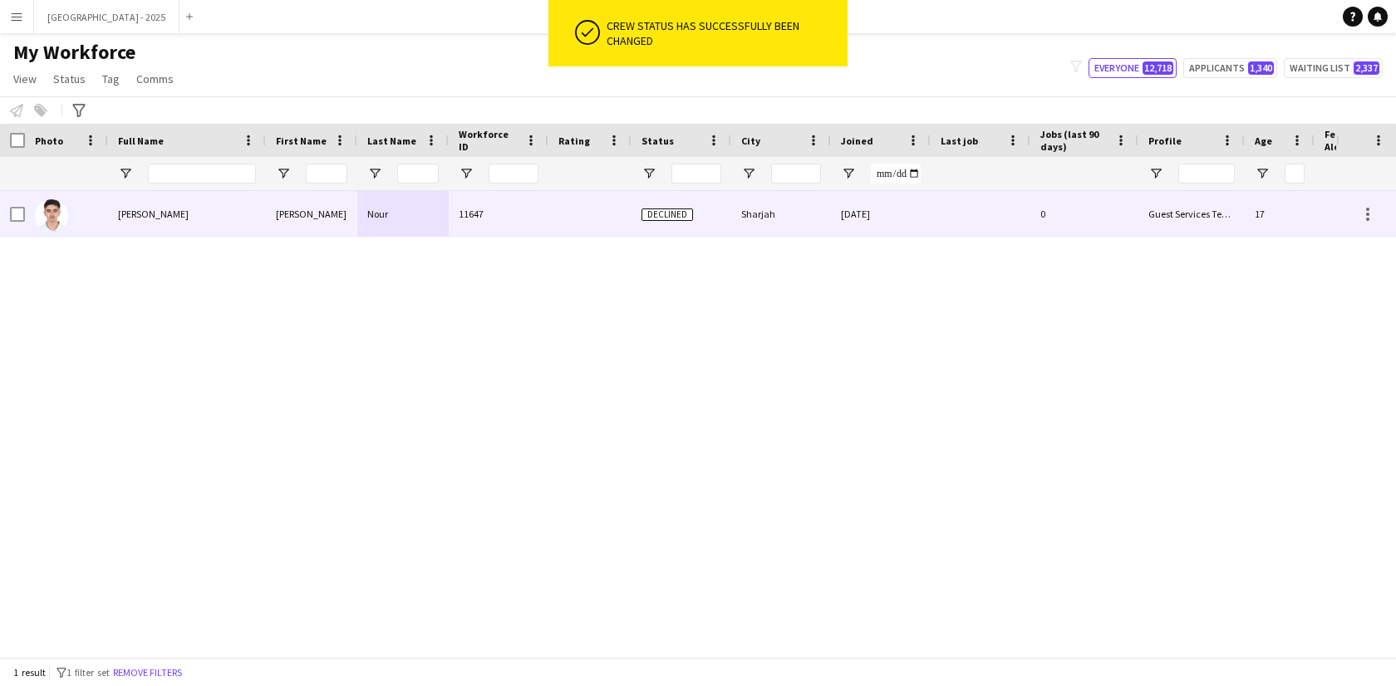
drag, startPoint x: 94, startPoint y: 218, endPoint x: 471, endPoint y: 250, distance: 378.7
click at [95, 218] on div at bounding box center [66, 214] width 83 height 46
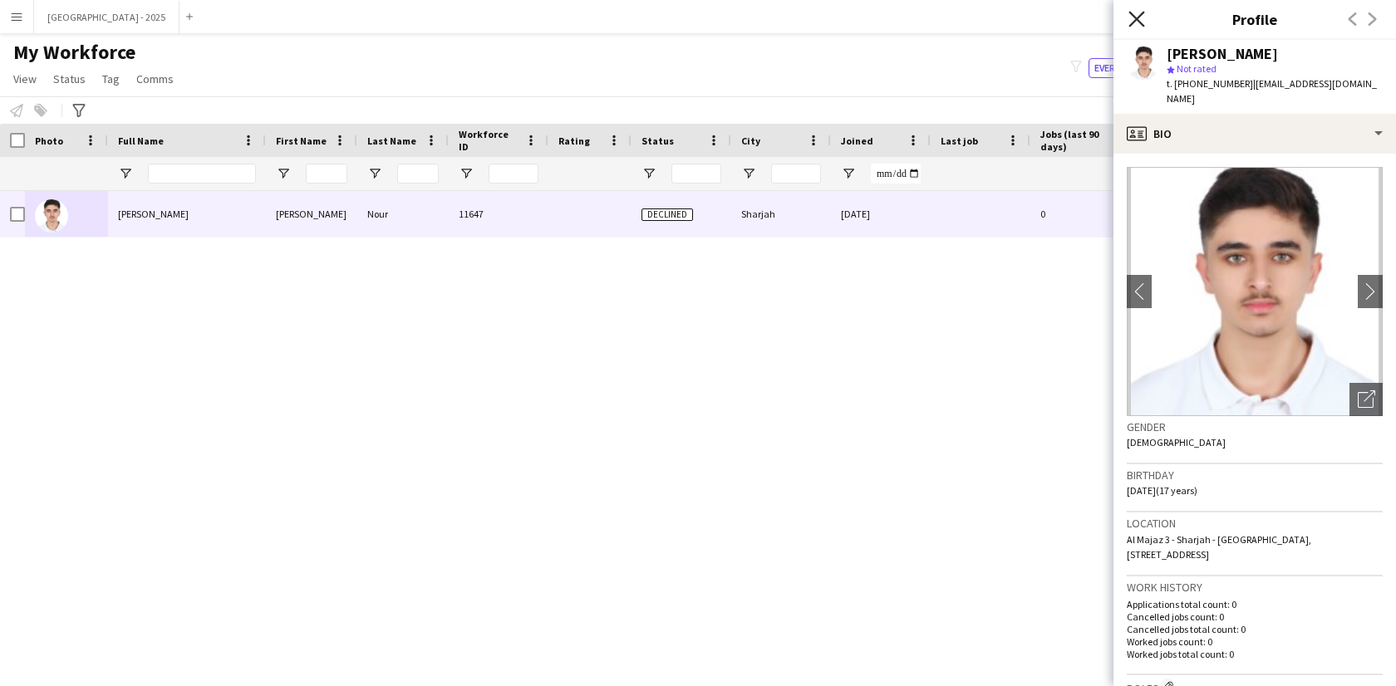
click at [1143, 18] on icon "Close pop-in" at bounding box center [1137, 19] width 16 height 16
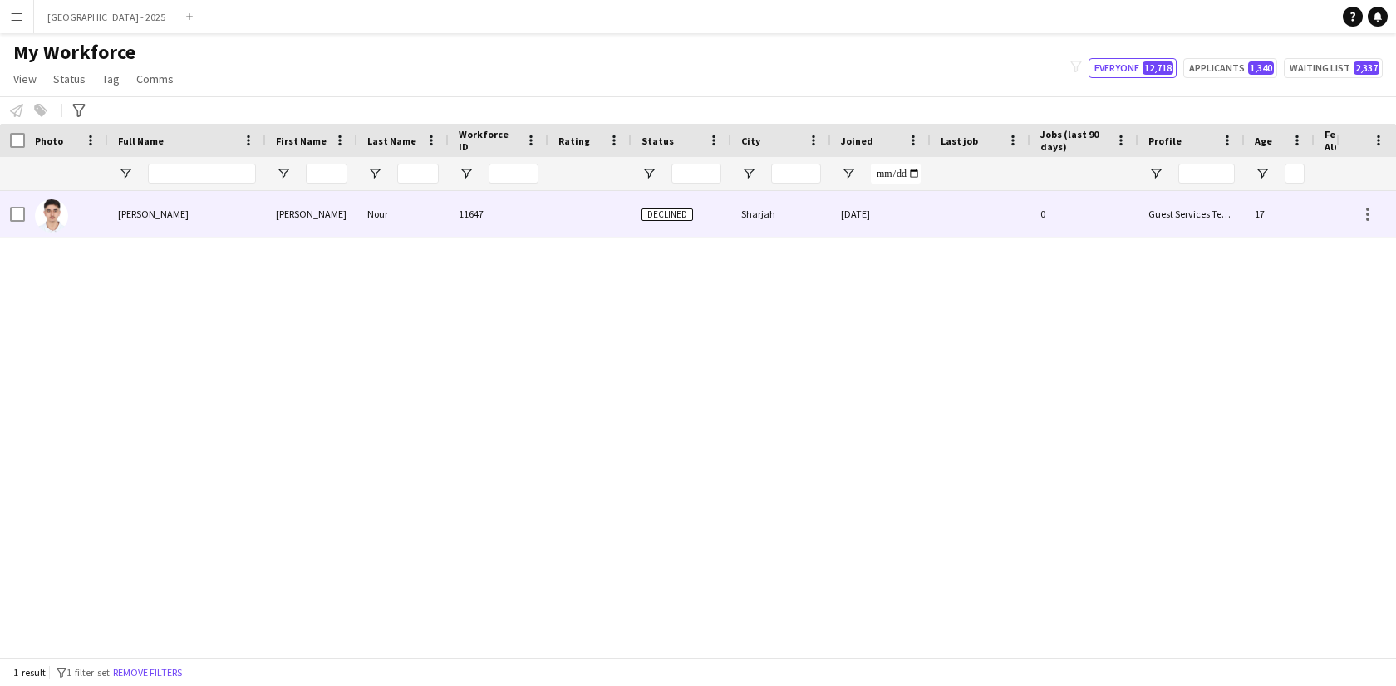
click at [572, 218] on div at bounding box center [589, 214] width 83 height 46
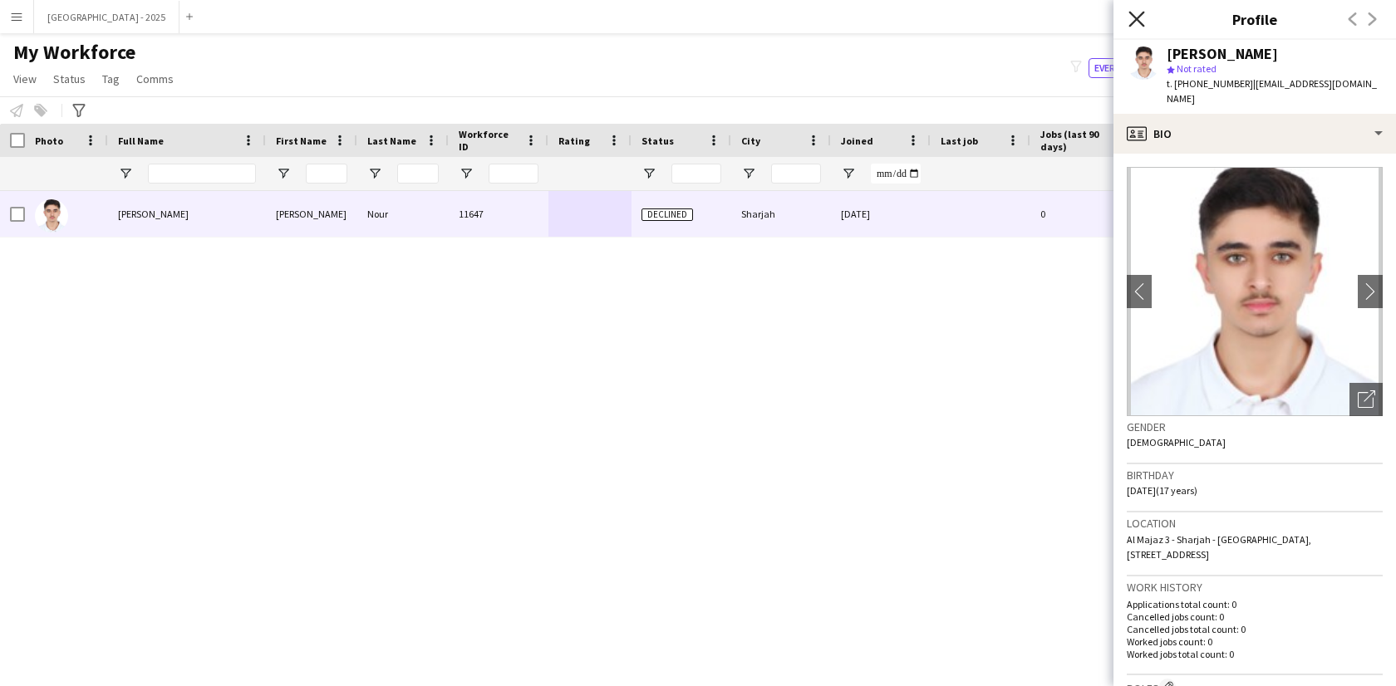
click at [1141, 21] on icon "Close pop-in" at bounding box center [1137, 19] width 16 height 16
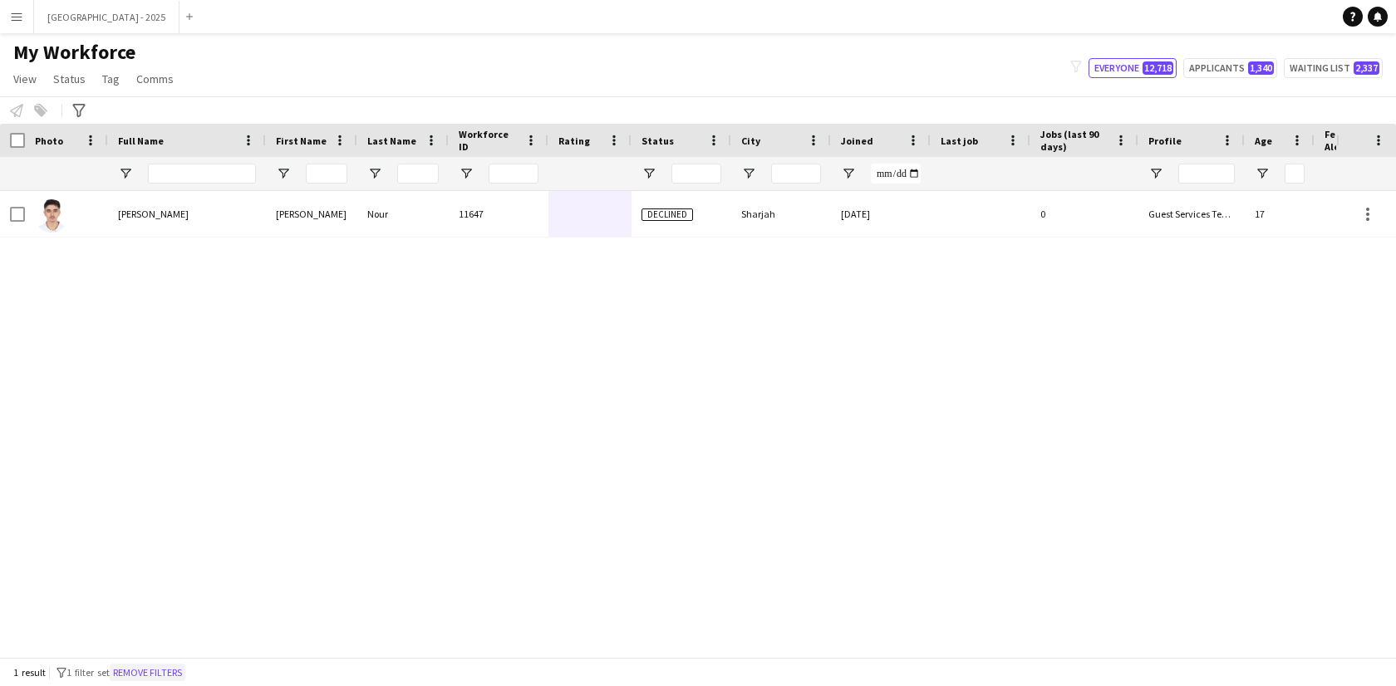
click at [170, 667] on button "Remove filters" at bounding box center [148, 673] width 76 height 18
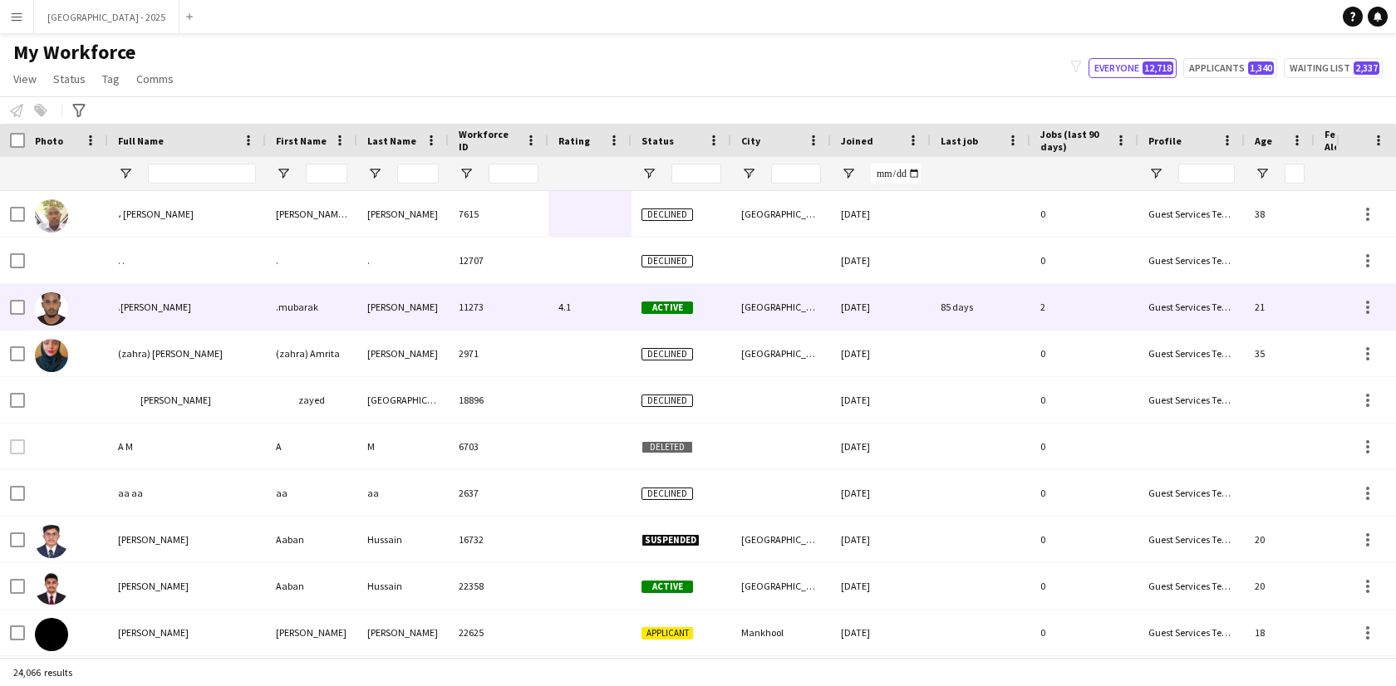
scroll to position [0, 361]
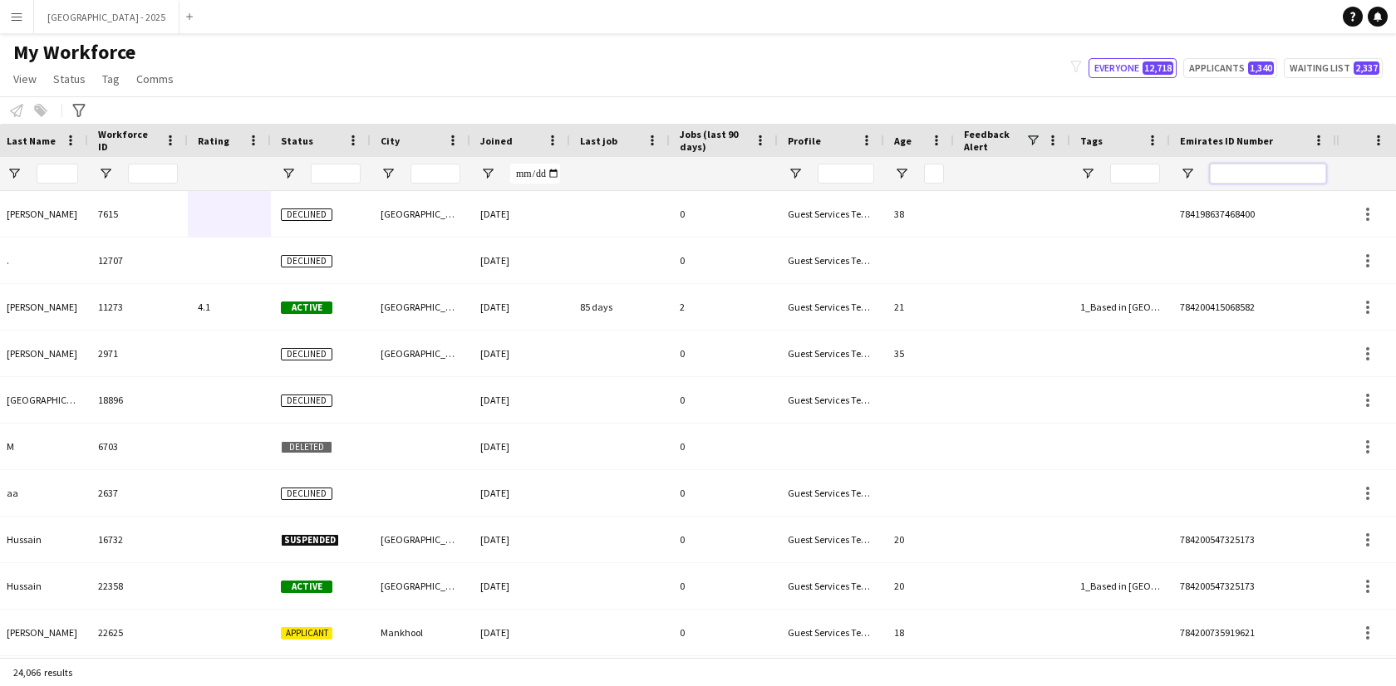
click at [1293, 169] on input "Emirates ID Number Filter Input" at bounding box center [1268, 174] width 116 height 20
paste input "*******"
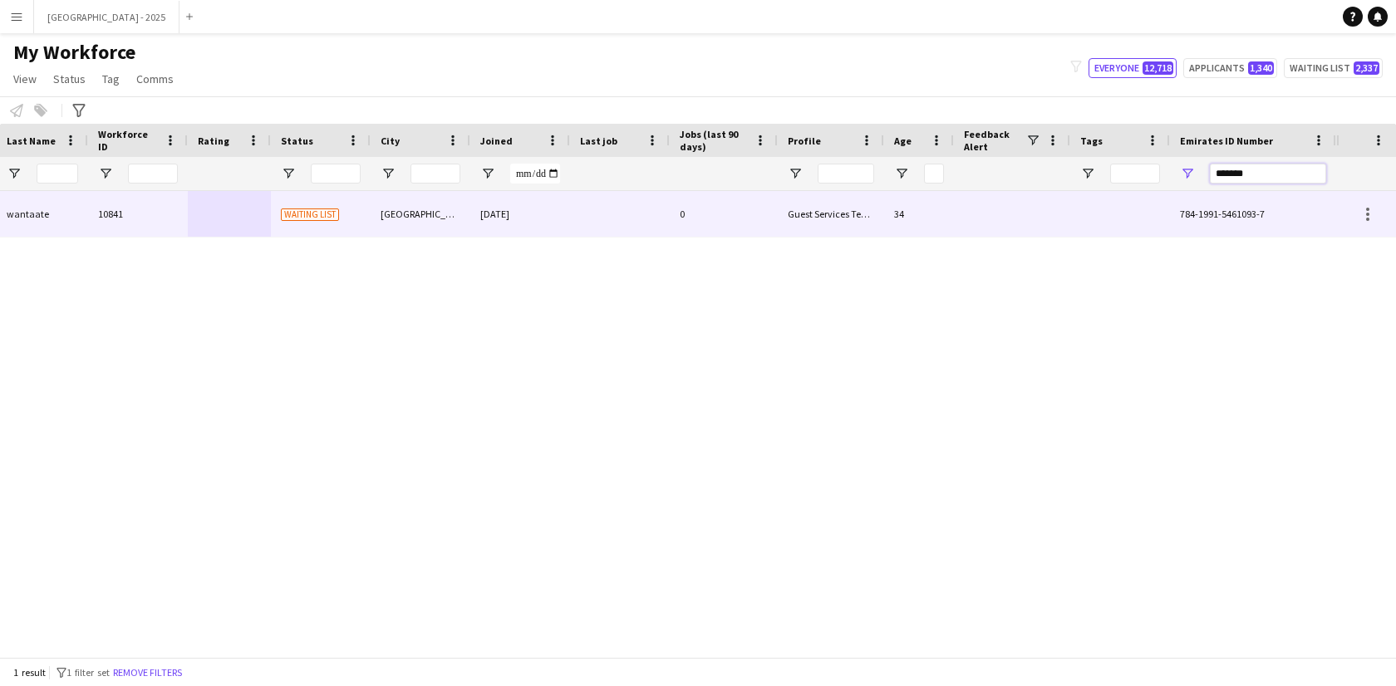
type input "*******"
click at [715, 220] on div "0" at bounding box center [724, 214] width 108 height 46
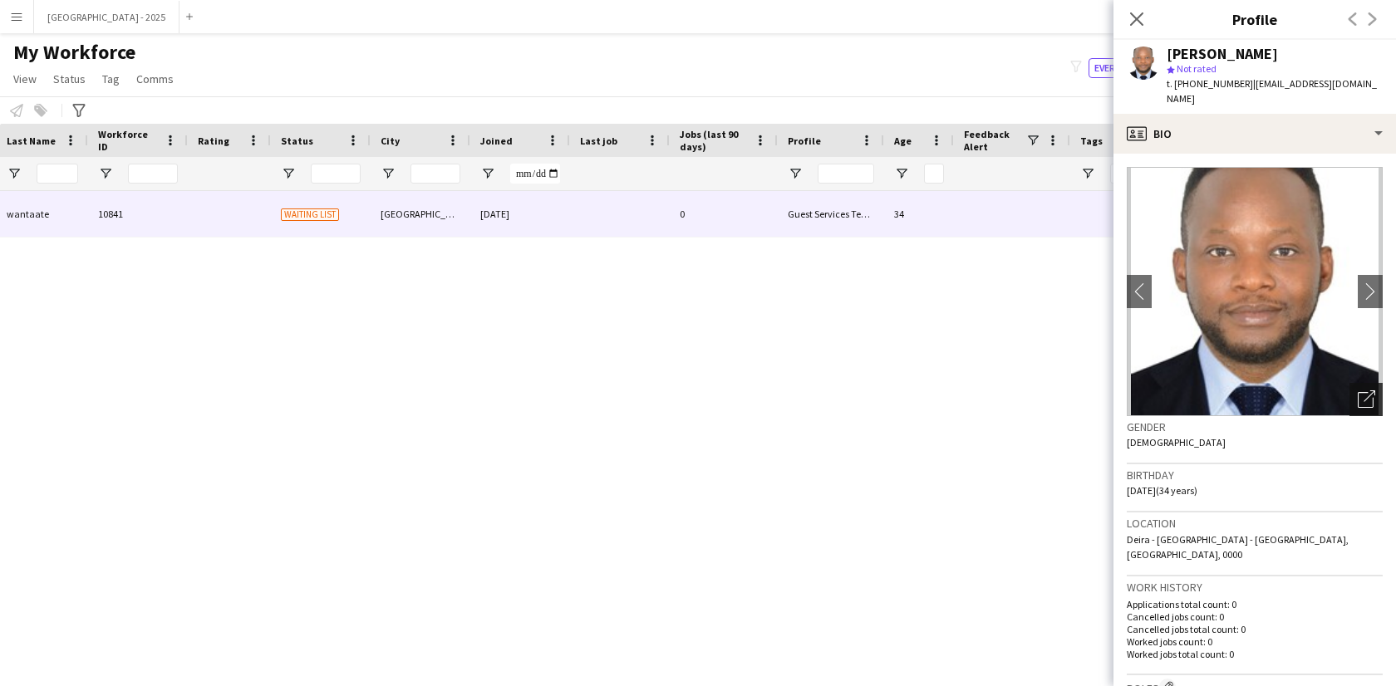
click at [1358, 391] on icon "Open photos pop-in" at bounding box center [1366, 399] width 17 height 17
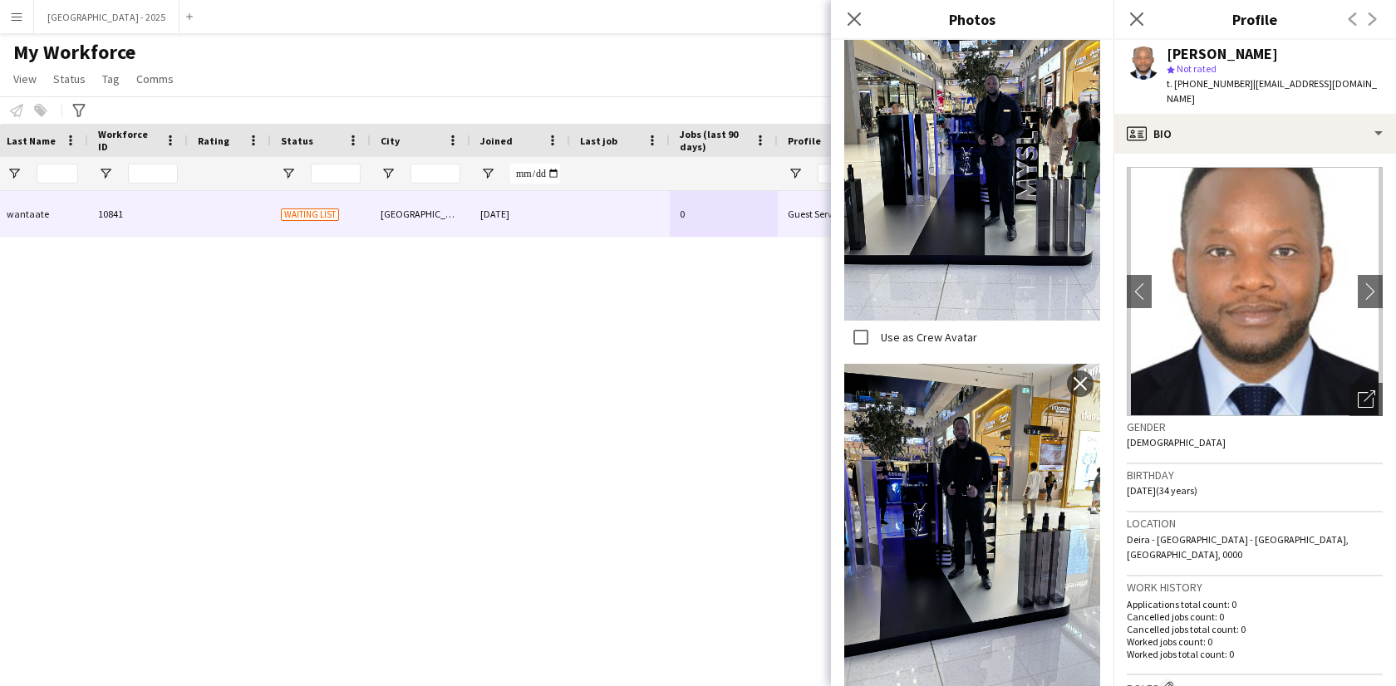
scroll to position [120, 0]
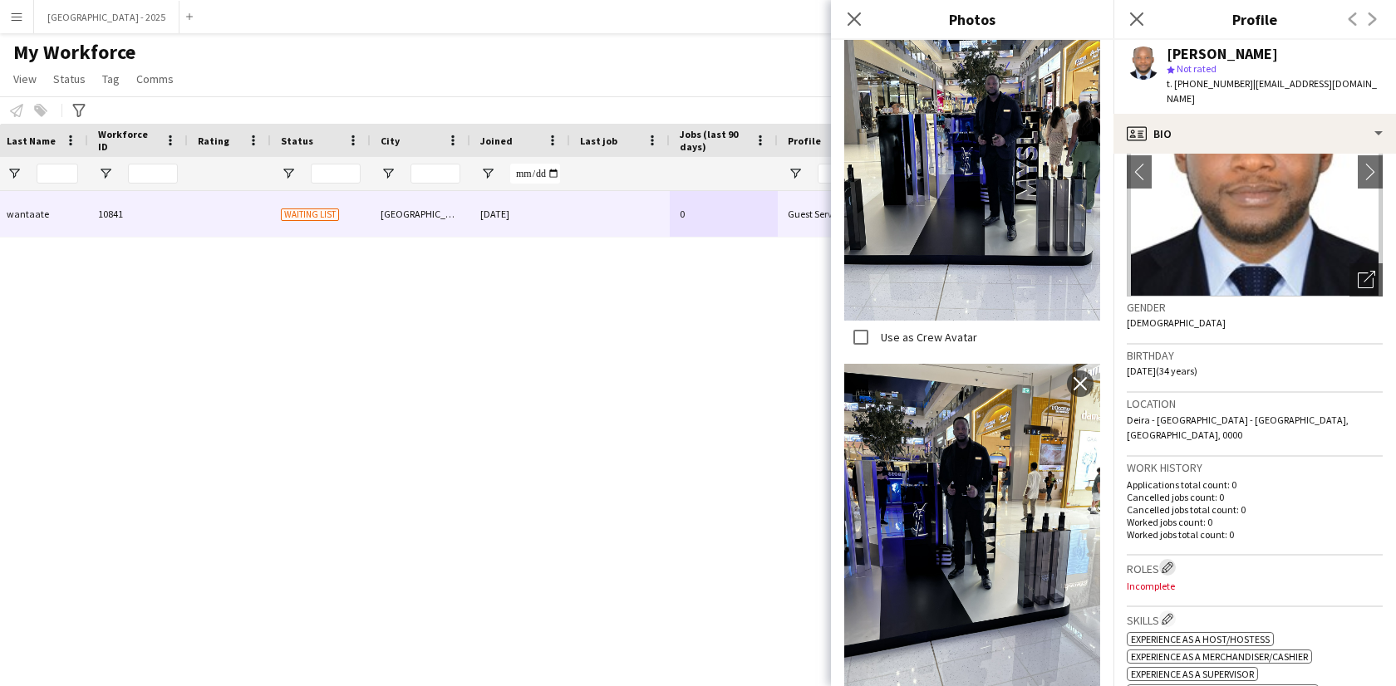
click at [1168, 562] on app-icon "Edit crew company roles" at bounding box center [1168, 568] width 12 height 12
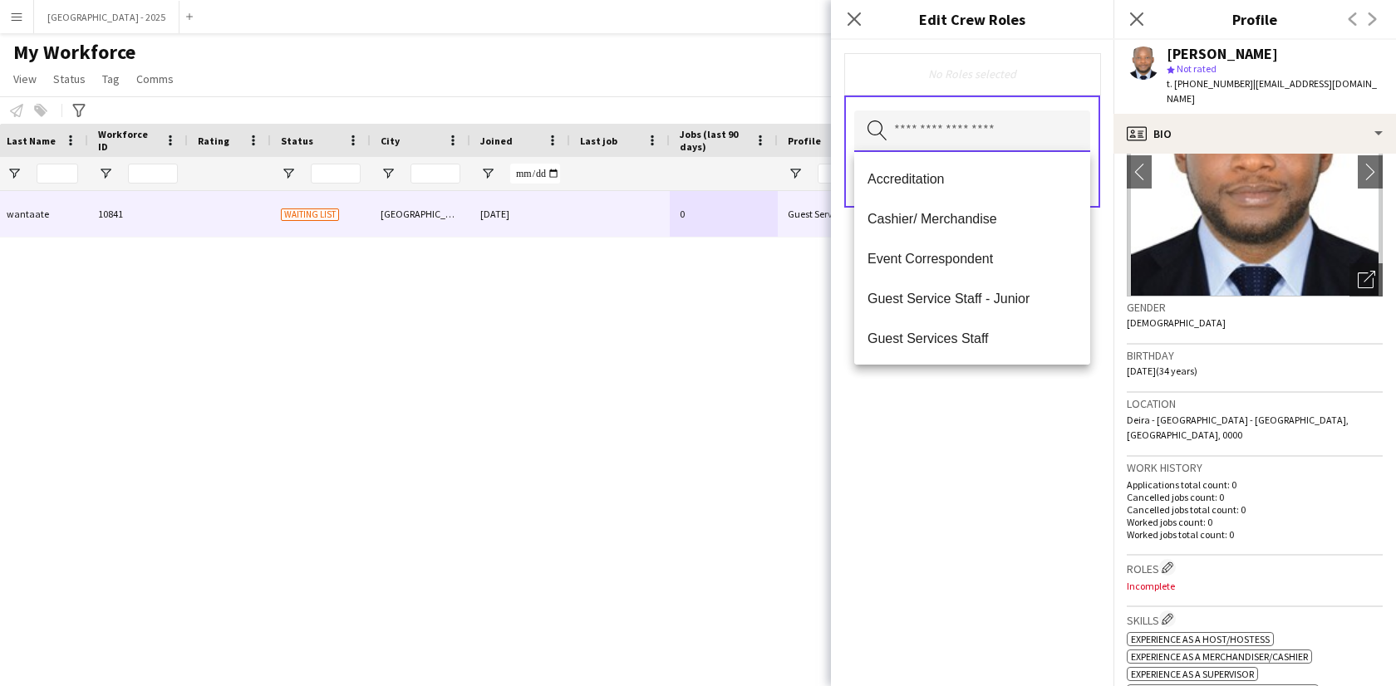
click at [1006, 151] on body "Menu Boards Boards Boards All jobs Status Workforce Workforce My Workforce Recr…" at bounding box center [698, 343] width 1396 height 686
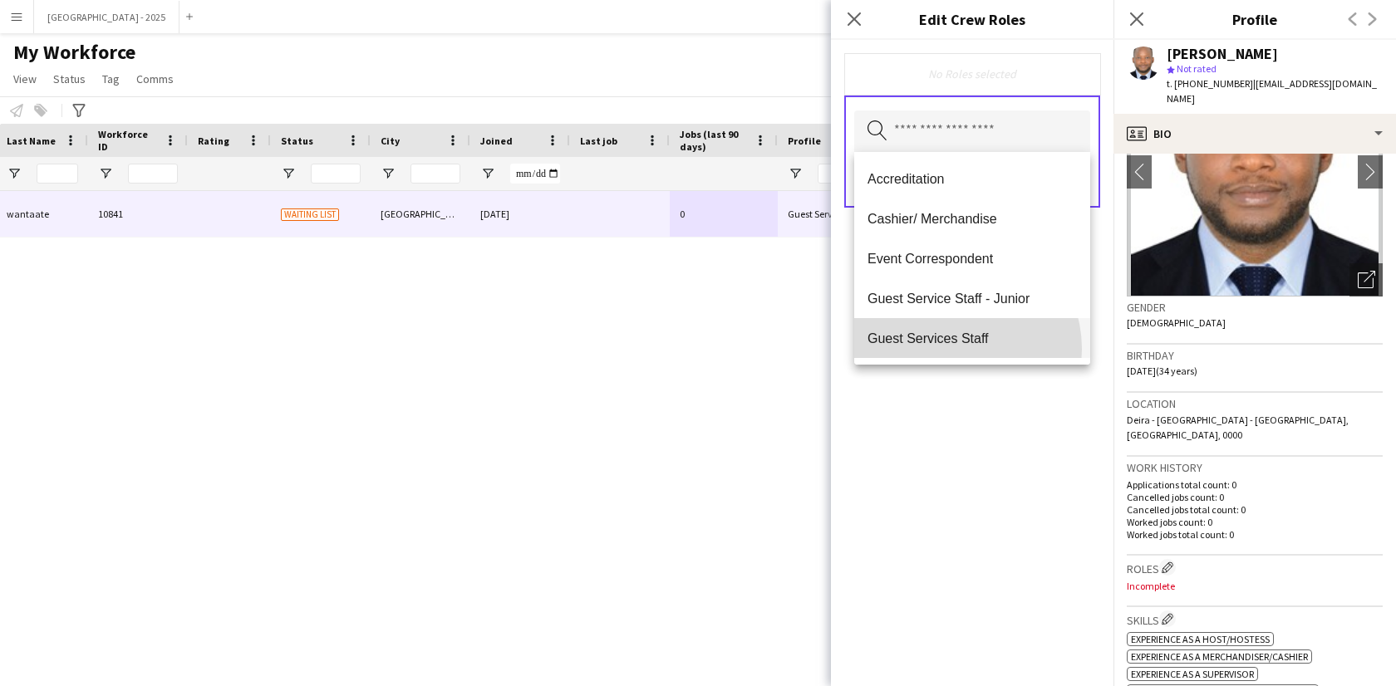
click at [956, 349] on mat-option "Guest Services Staff" at bounding box center [972, 338] width 236 height 40
click at [974, 451] on div "Guest Services Staff Remove Search by role type Save" at bounding box center [972, 363] width 283 height 647
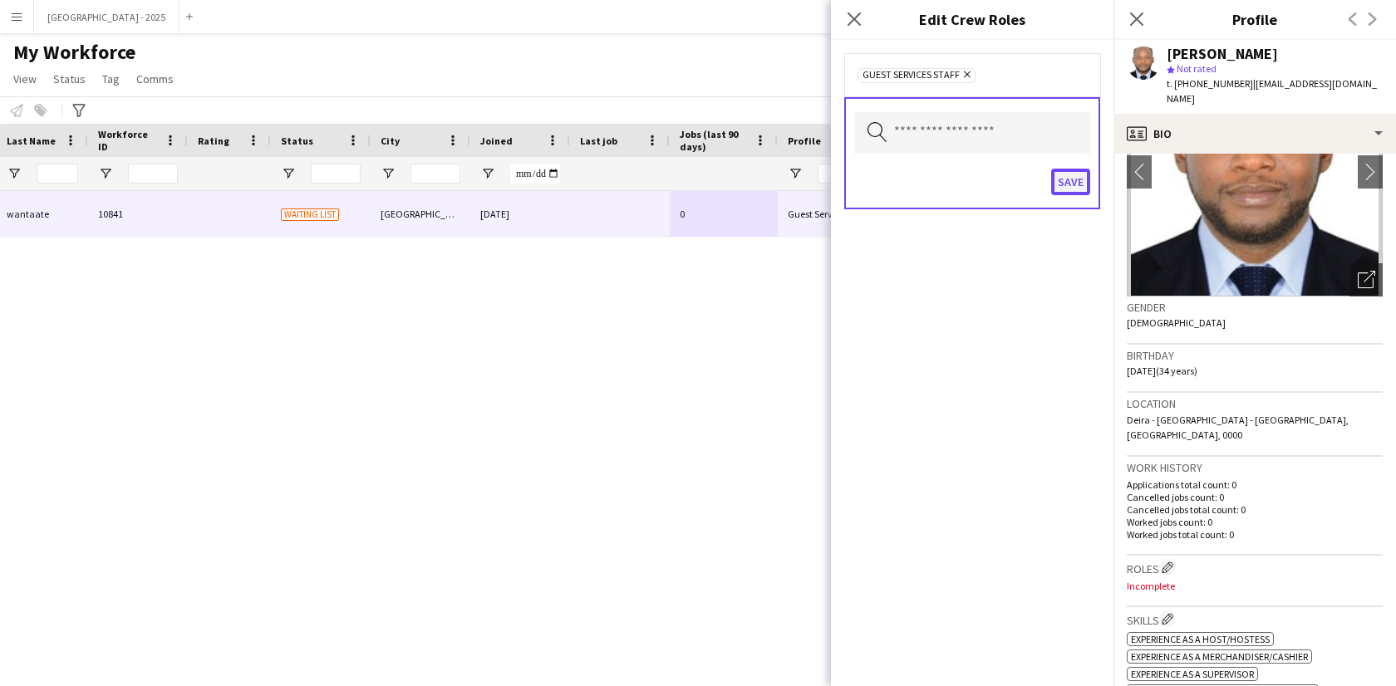
click at [1084, 190] on button "Save" at bounding box center [1070, 182] width 39 height 27
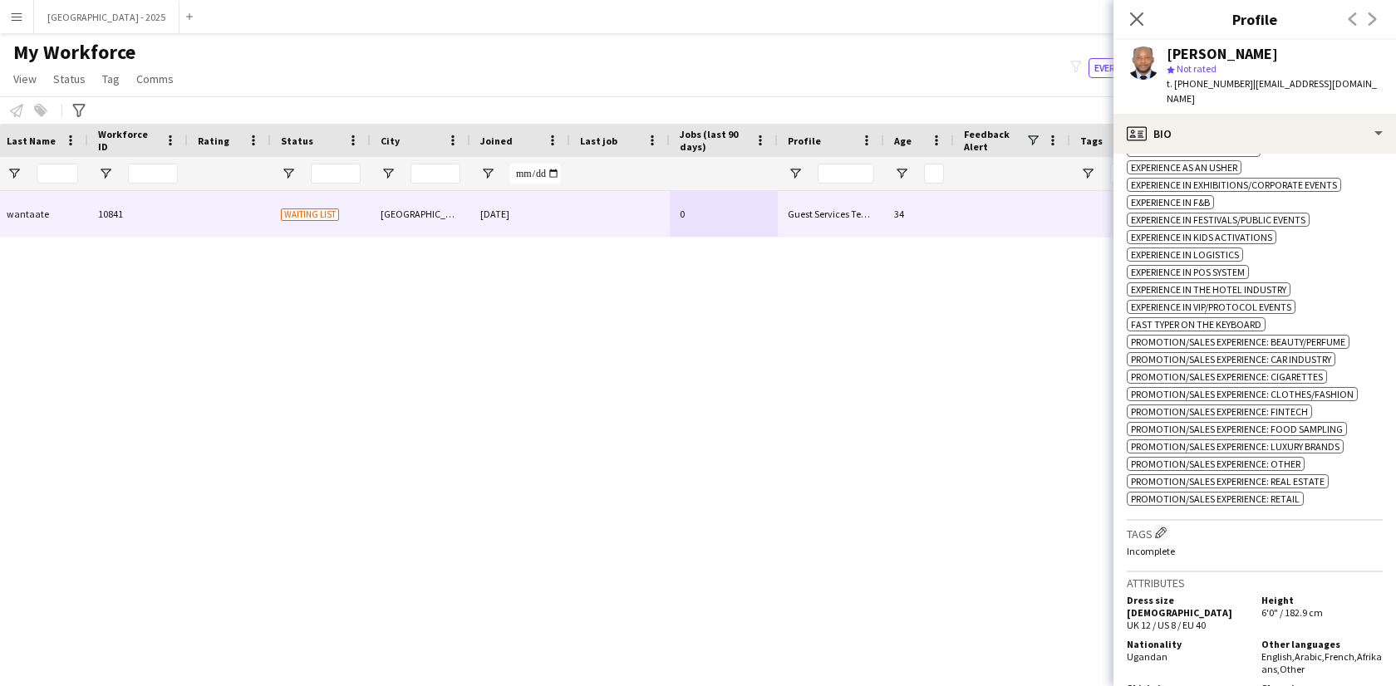
scroll to position [681, 0]
click at [1165, 525] on app-icon "Edit crew company tags" at bounding box center [1161, 531] width 12 height 12
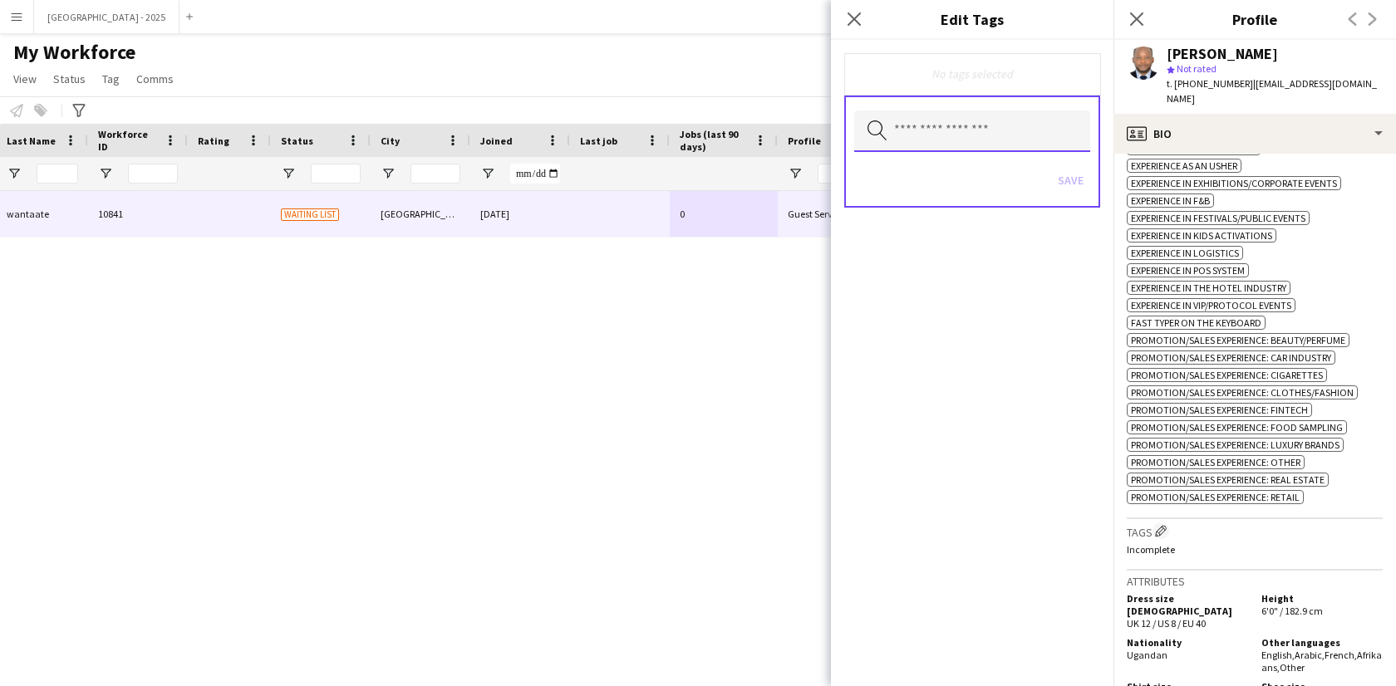
click at [990, 148] on input "text" at bounding box center [972, 132] width 236 height 42
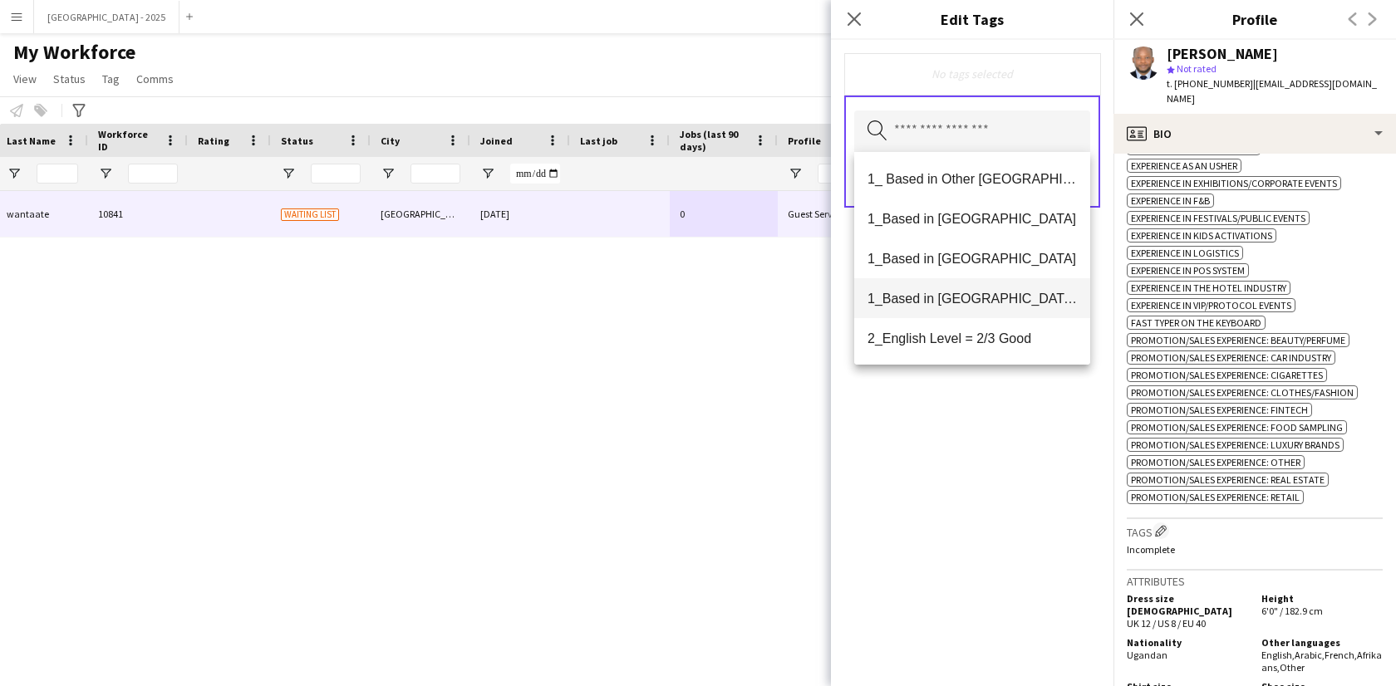
click at [978, 298] on span "1_Based in [GEOGRAPHIC_DATA]/[GEOGRAPHIC_DATA]/Ajman" at bounding box center [972, 299] width 209 height 16
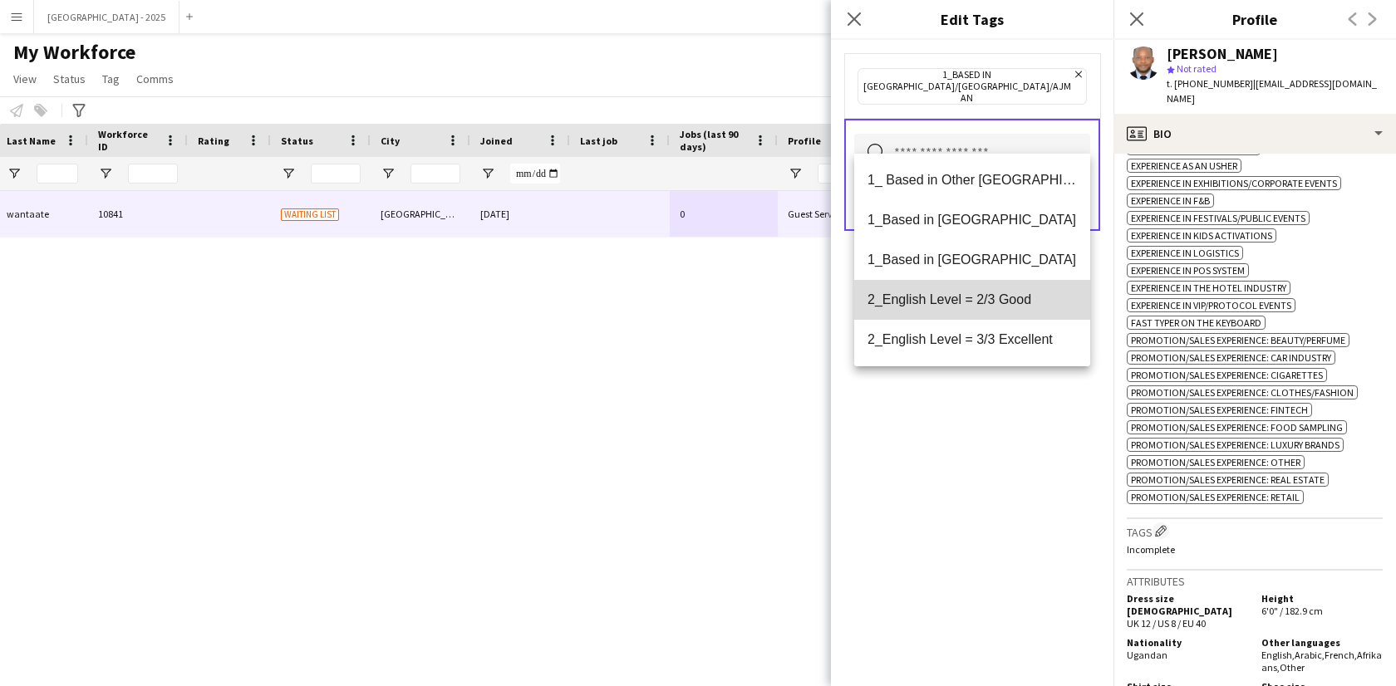
click at [978, 307] on span "2_English Level = 2/3 Good" at bounding box center [972, 300] width 209 height 16
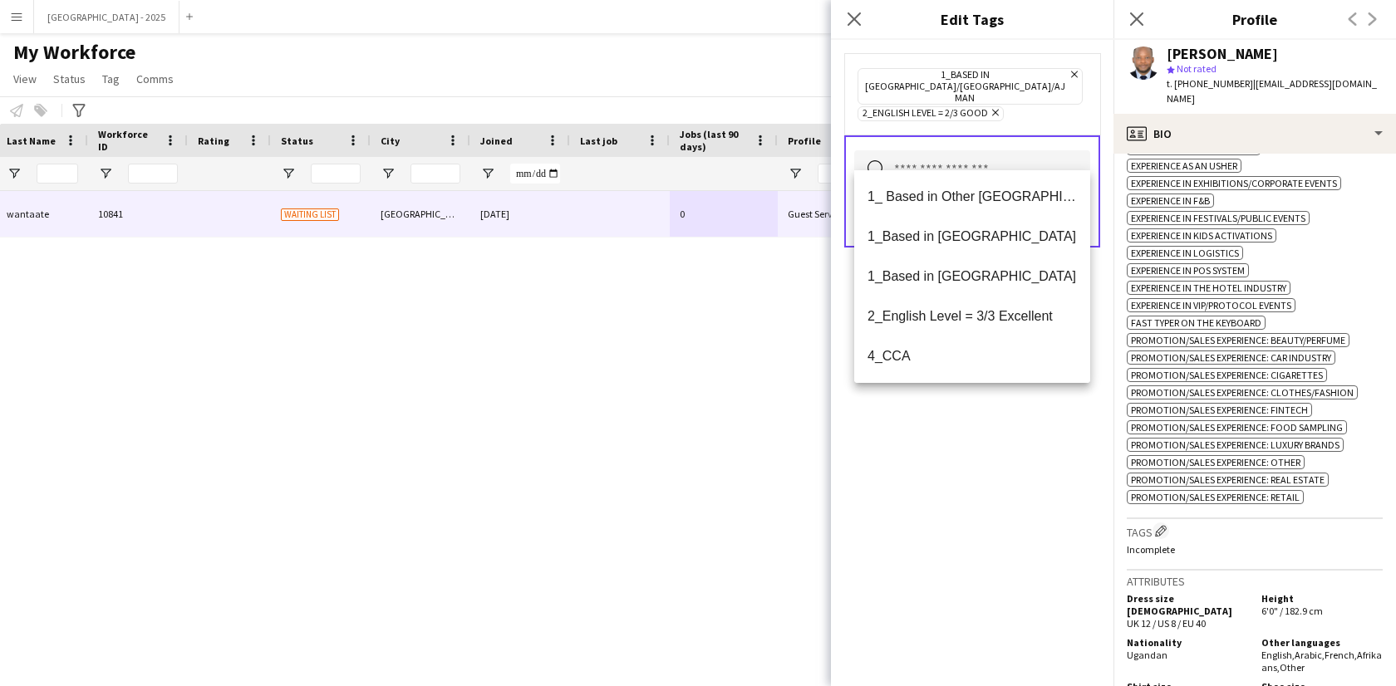
click at [985, 465] on div "1_Based in [GEOGRAPHIC_DATA]/[GEOGRAPHIC_DATA]/Ajman Remove 2_English Level = 2…" at bounding box center [972, 363] width 283 height 647
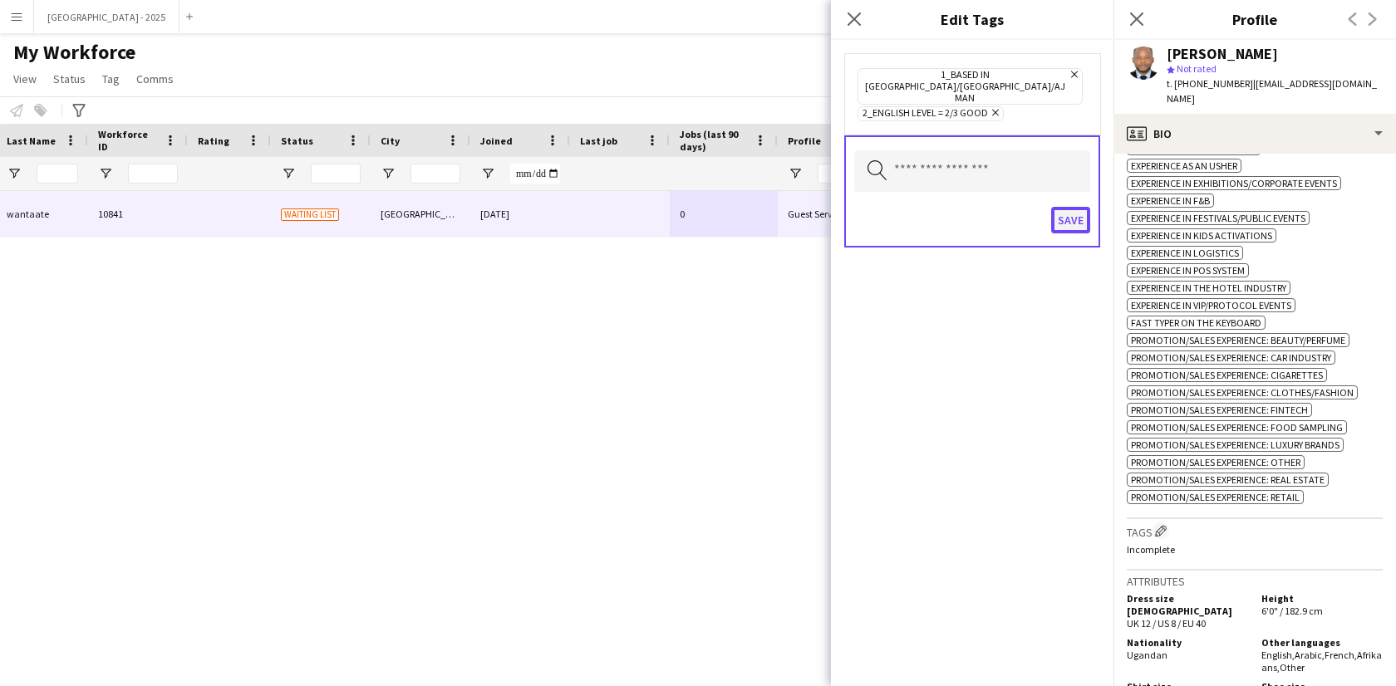
click at [1055, 207] on button "Save" at bounding box center [1070, 220] width 39 height 27
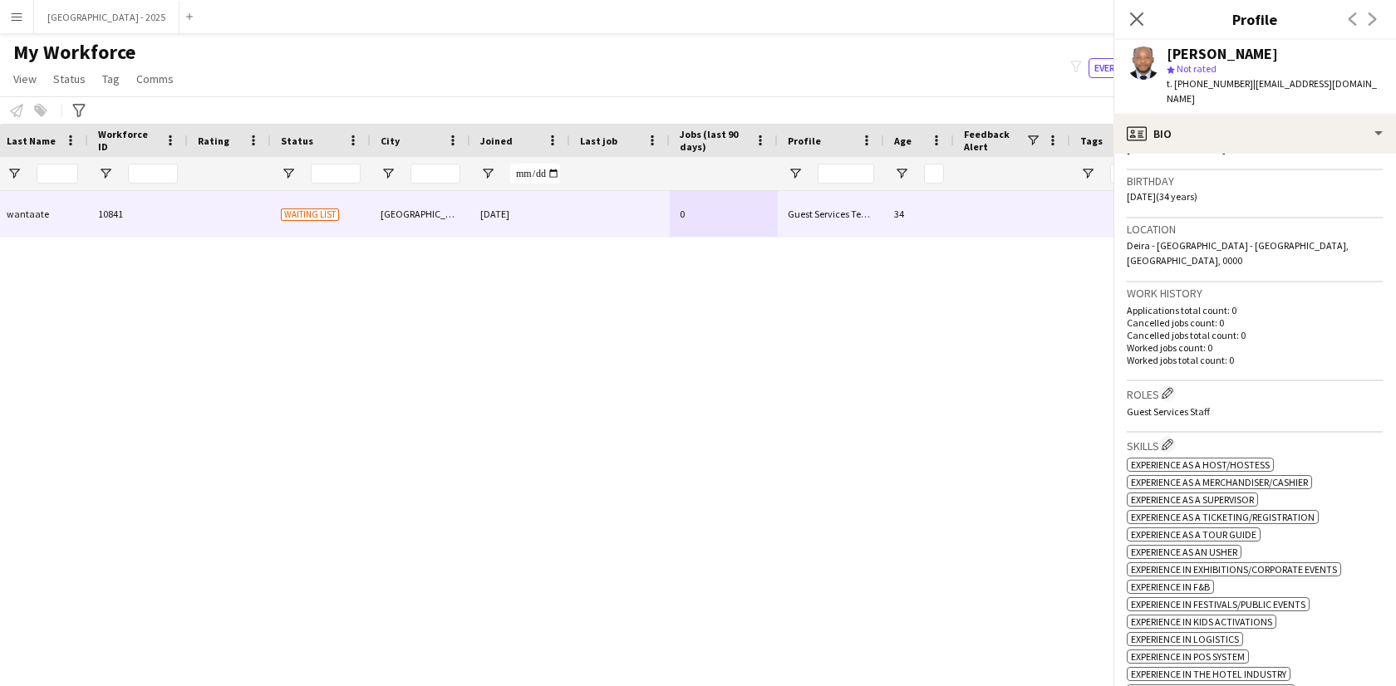
scroll to position [106, 0]
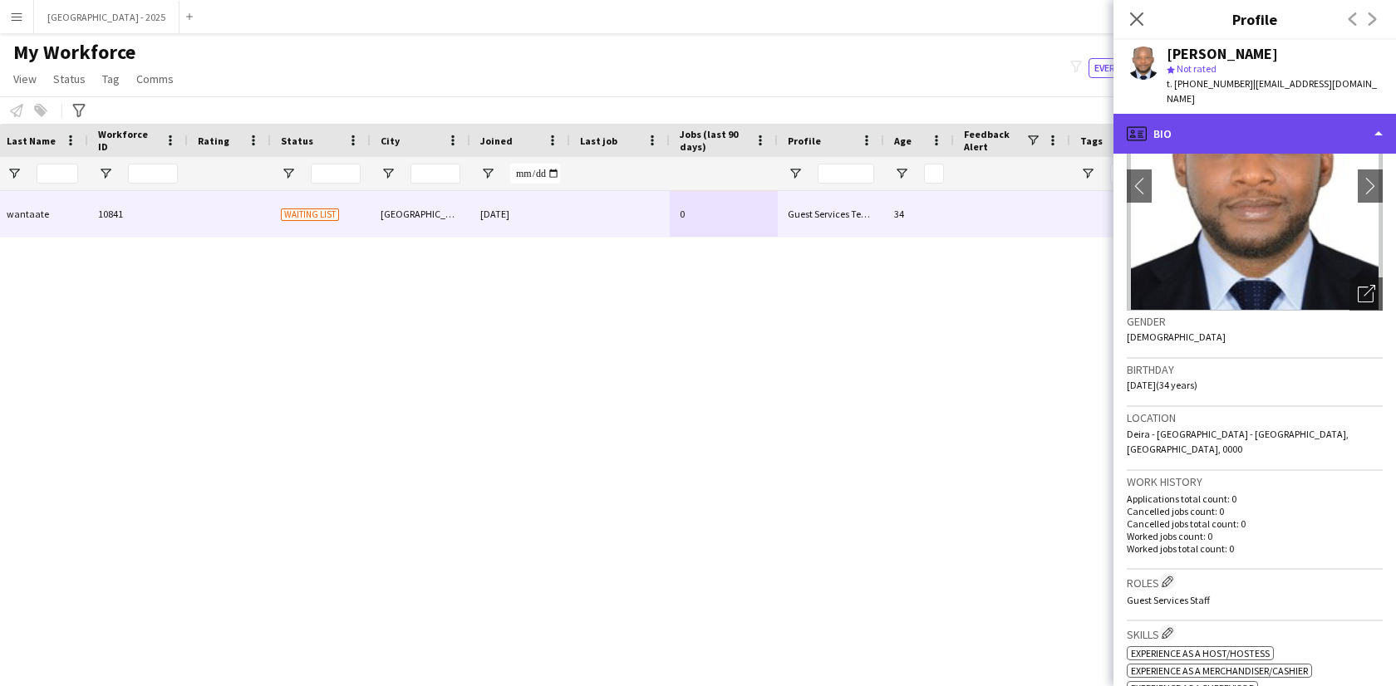
click at [1215, 114] on div "profile Bio" at bounding box center [1255, 134] width 283 height 40
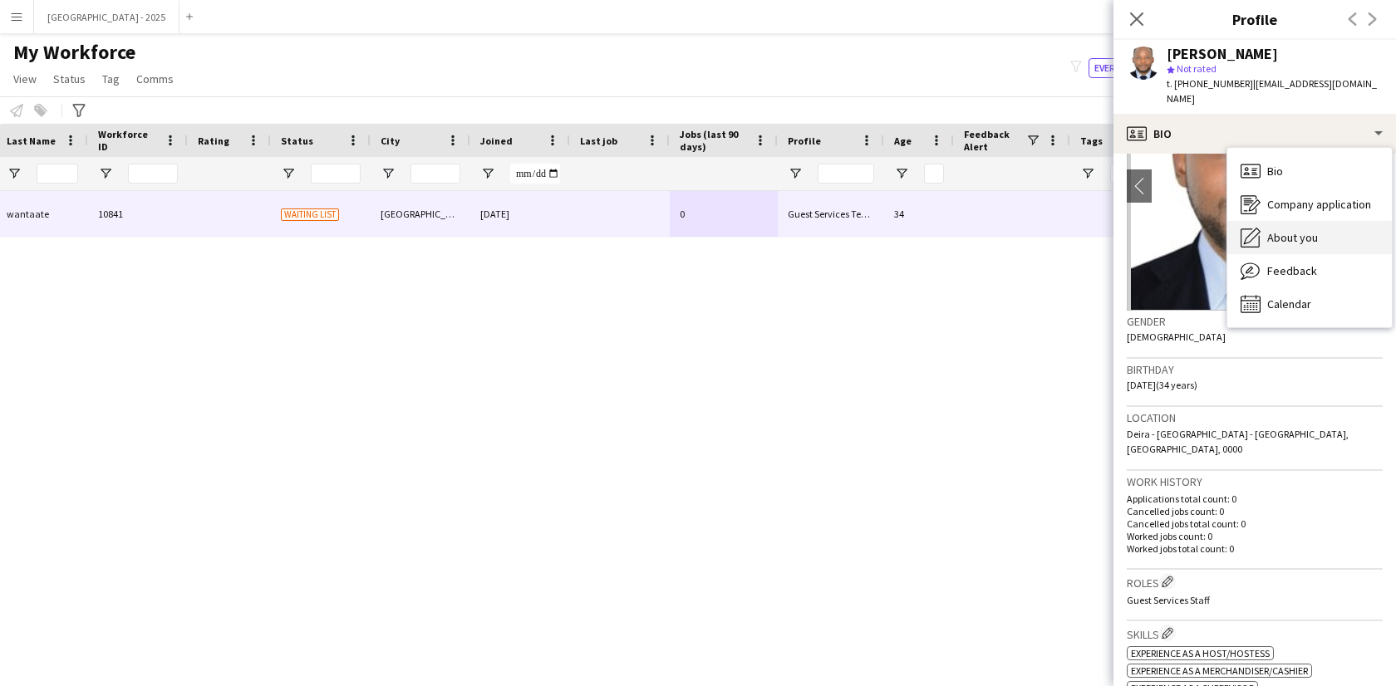
click at [1299, 230] on span "About you" at bounding box center [1292, 237] width 51 height 15
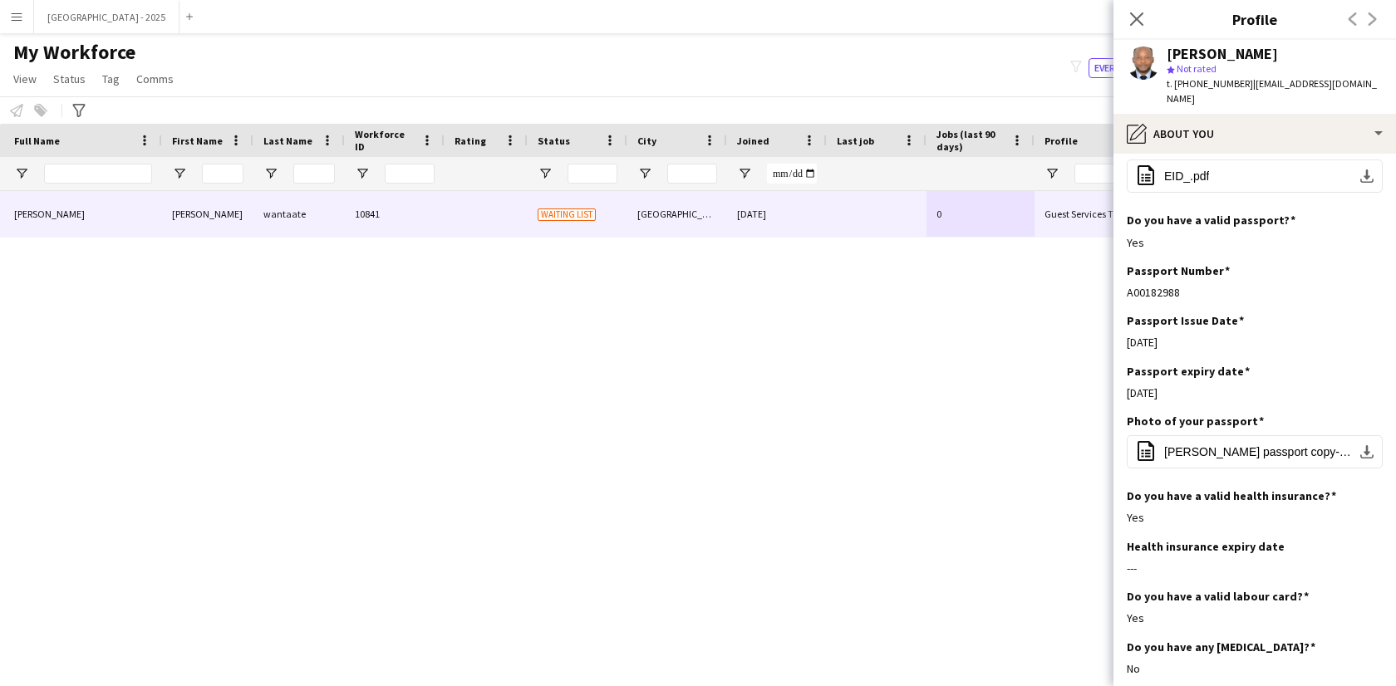
scroll to position [0, 0]
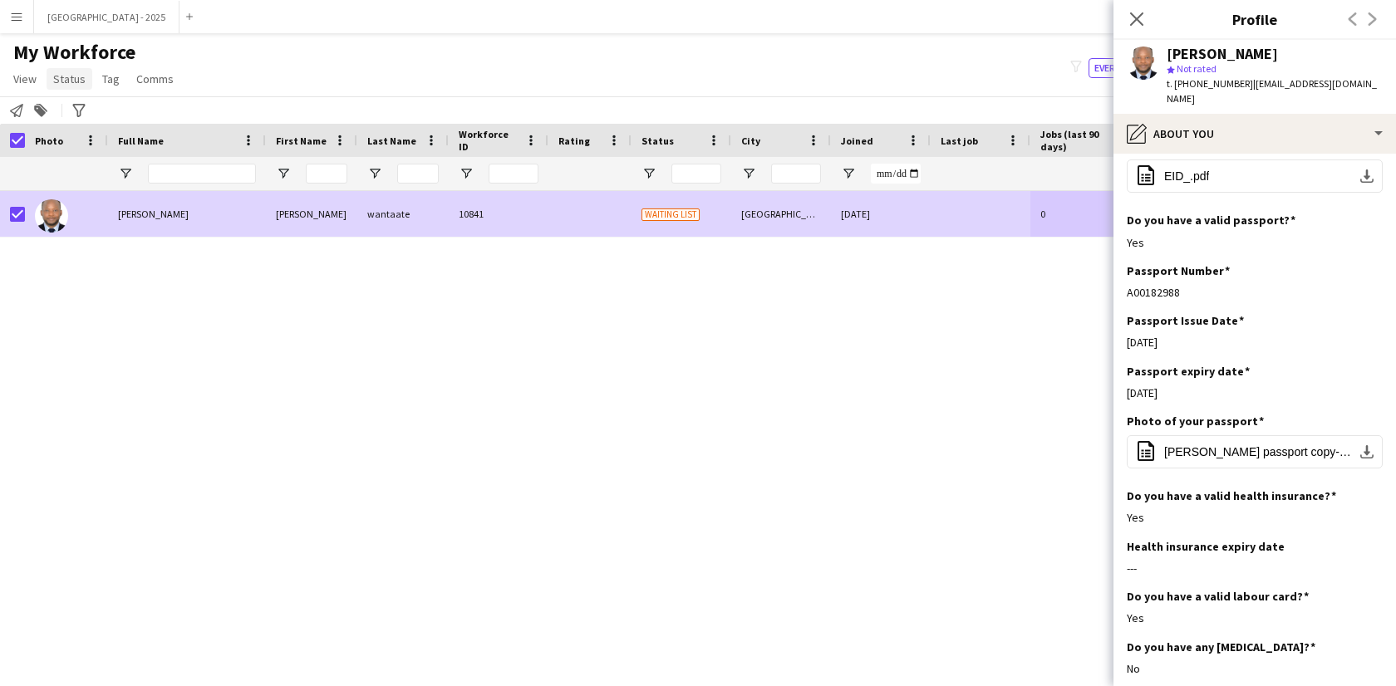
click at [66, 84] on span "Status" at bounding box center [69, 78] width 32 height 15
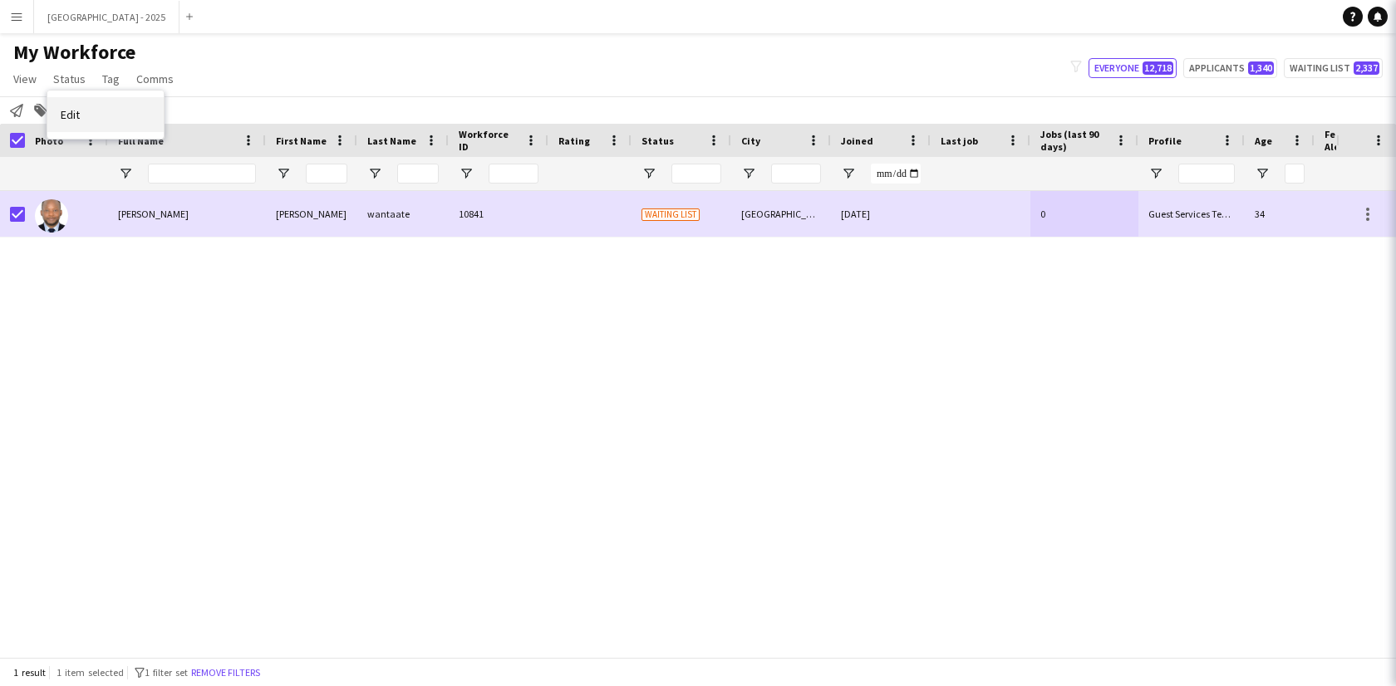
click at [78, 116] on span "Edit" at bounding box center [70, 114] width 19 height 15
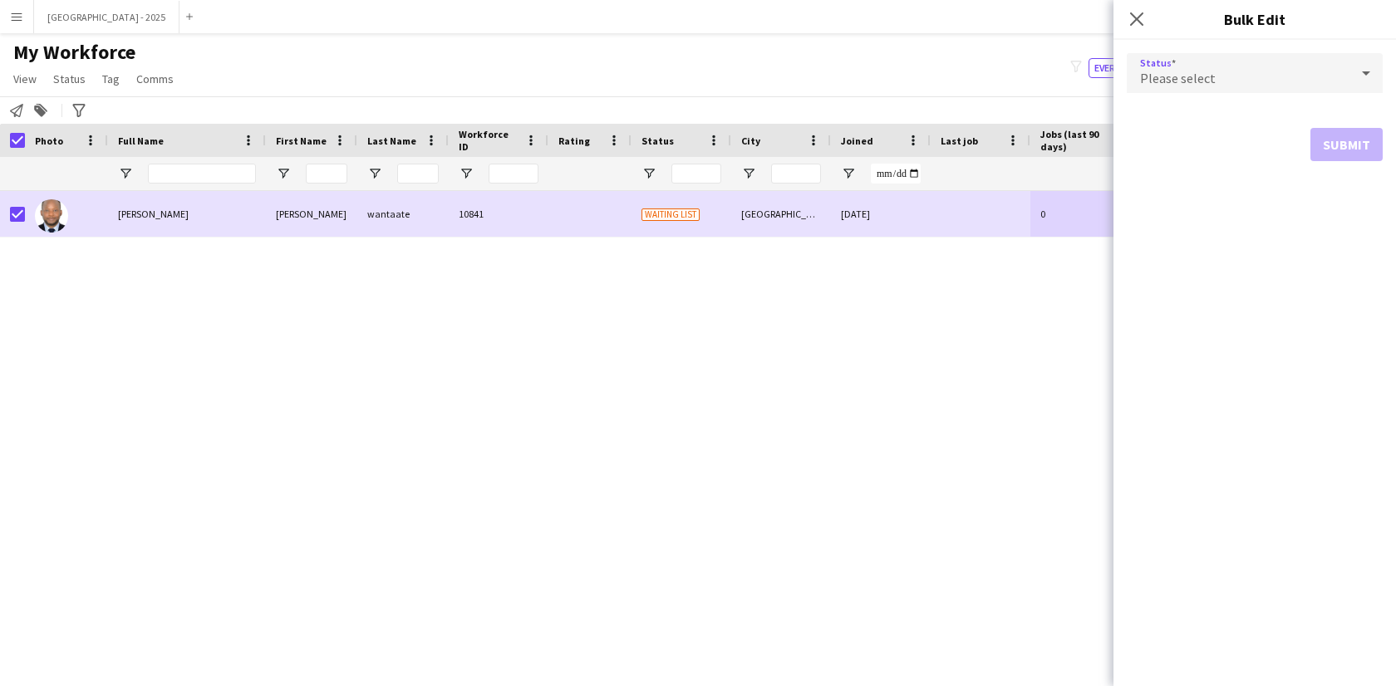
click at [1179, 88] on div "Please select" at bounding box center [1238, 73] width 223 height 40
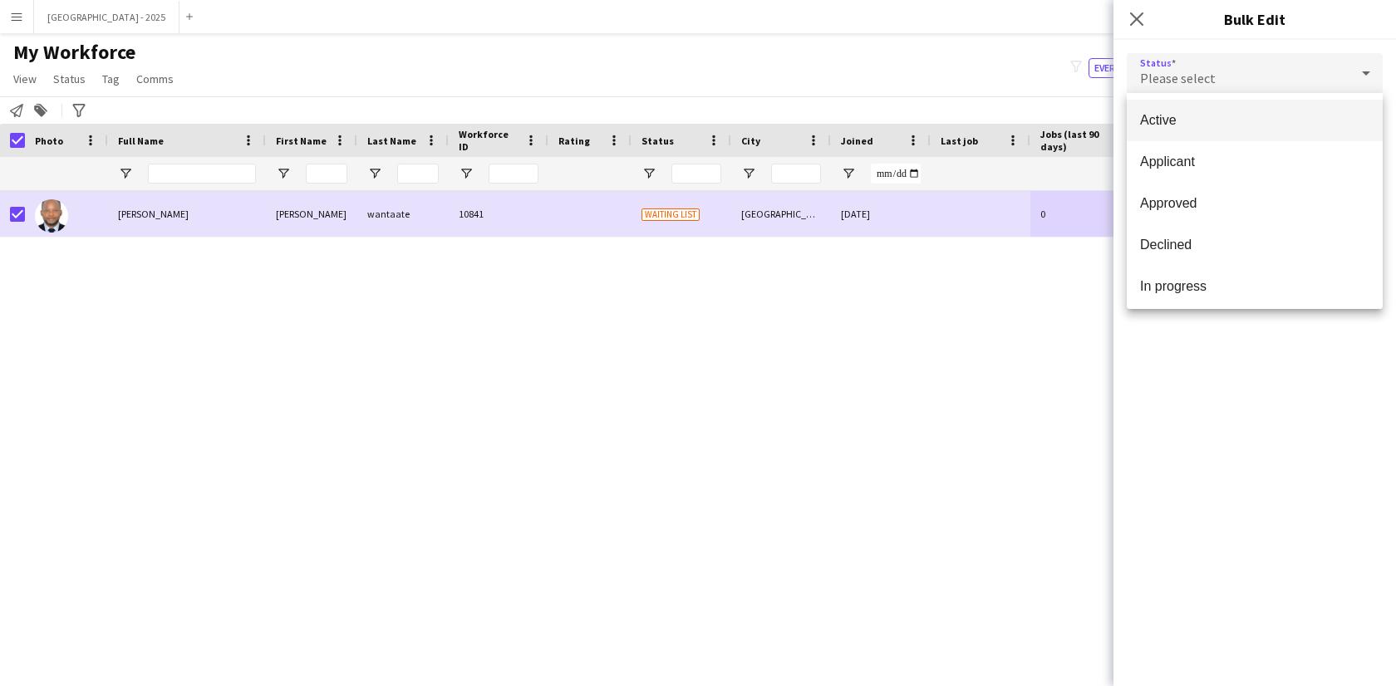
click at [1189, 108] on mat-option "Active" at bounding box center [1255, 121] width 256 height 42
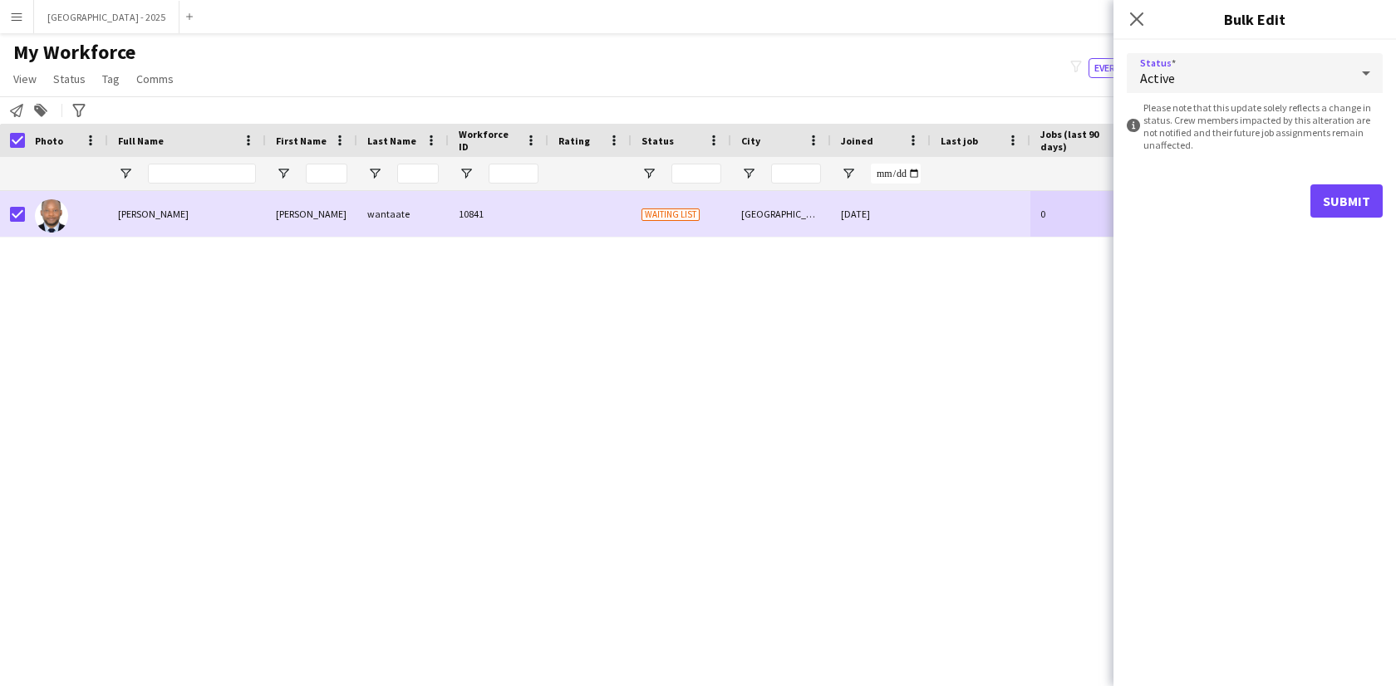
click at [1189, 72] on div "Active" at bounding box center [1238, 73] width 223 height 40
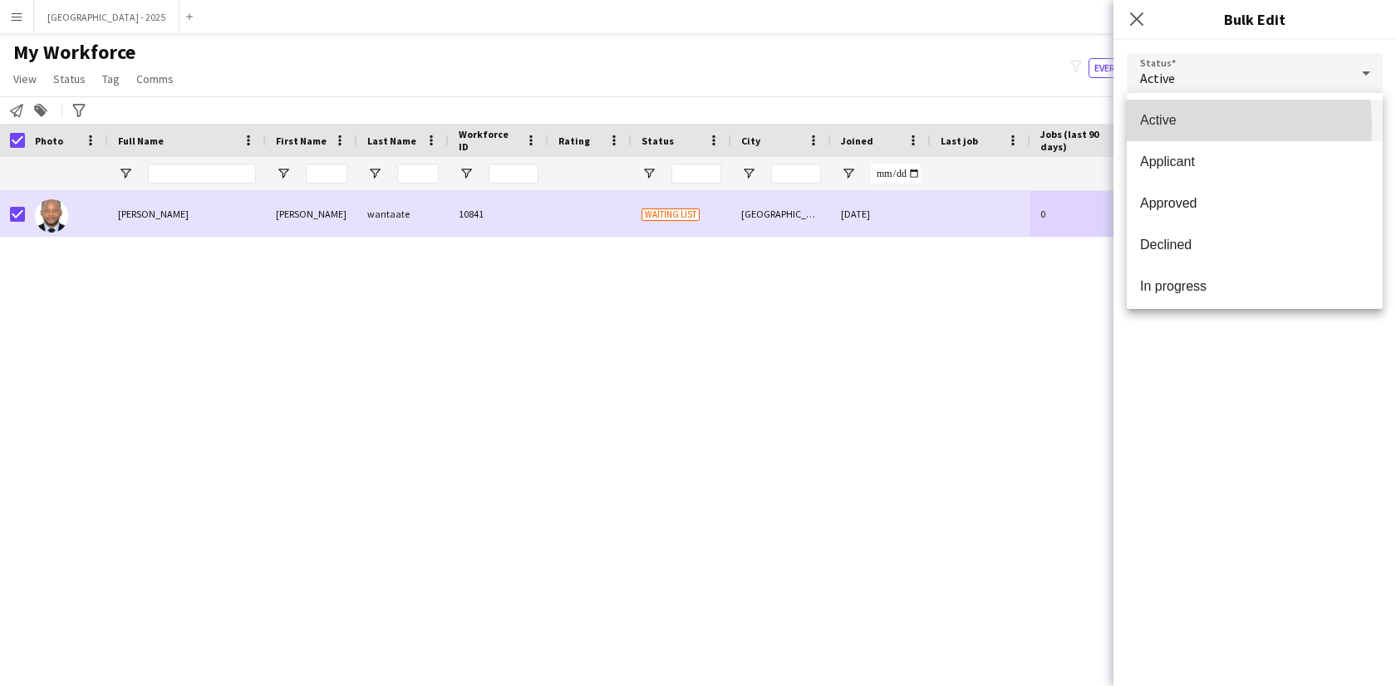
click at [1175, 125] on span "Active" at bounding box center [1254, 120] width 229 height 16
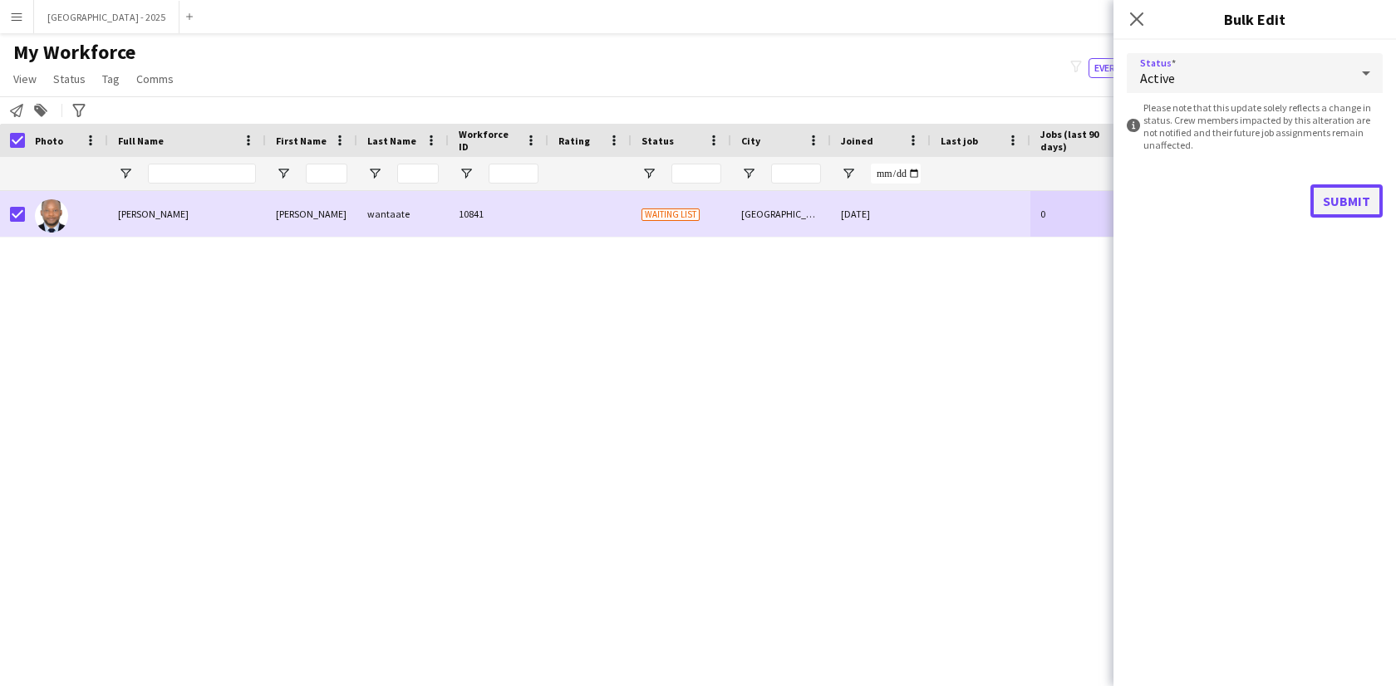
click at [1344, 208] on button "Submit" at bounding box center [1347, 200] width 72 height 33
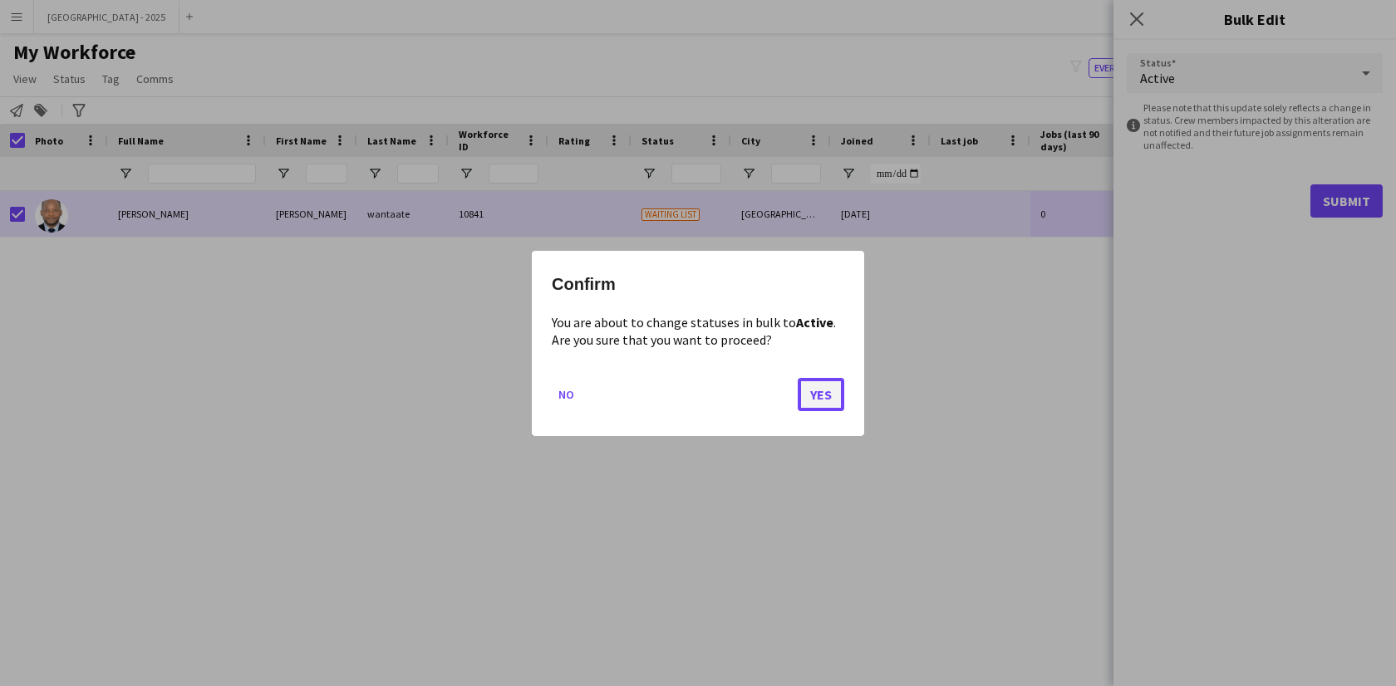
click at [822, 402] on button "Yes" at bounding box center [821, 393] width 47 height 33
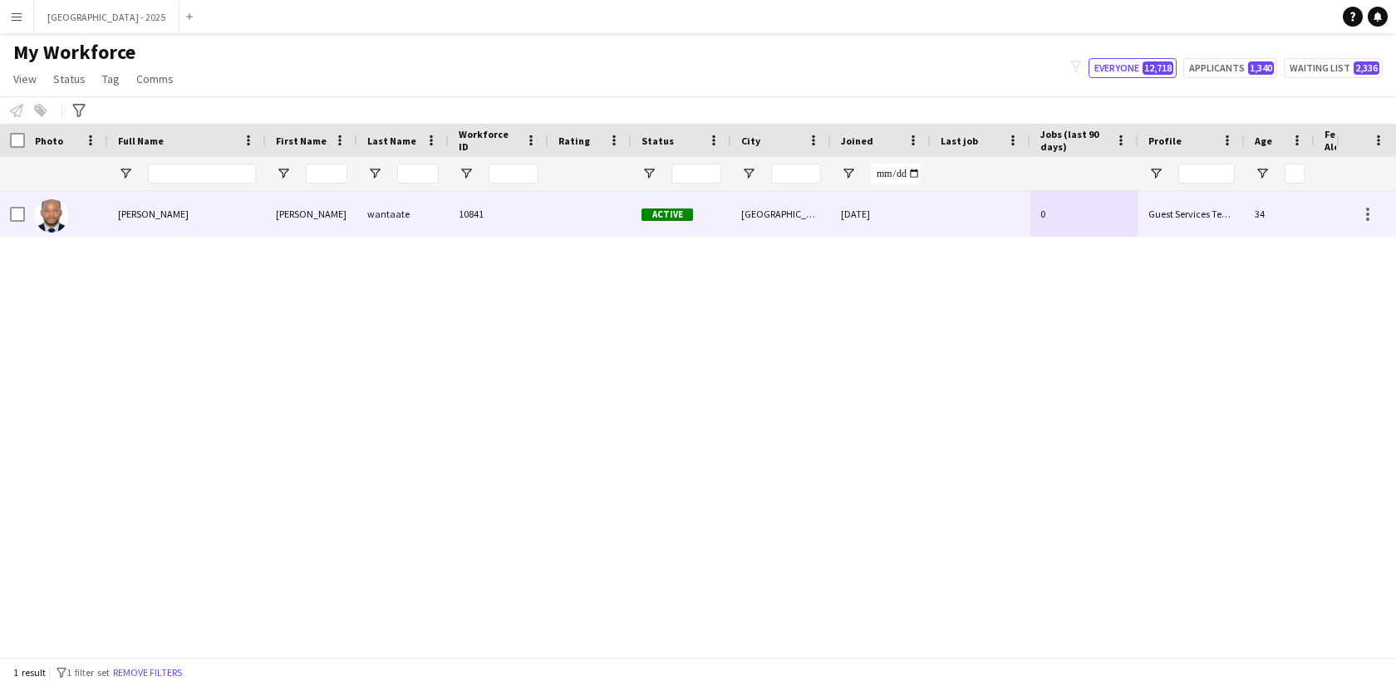
click at [170, 224] on div "[PERSON_NAME]" at bounding box center [187, 214] width 158 height 46
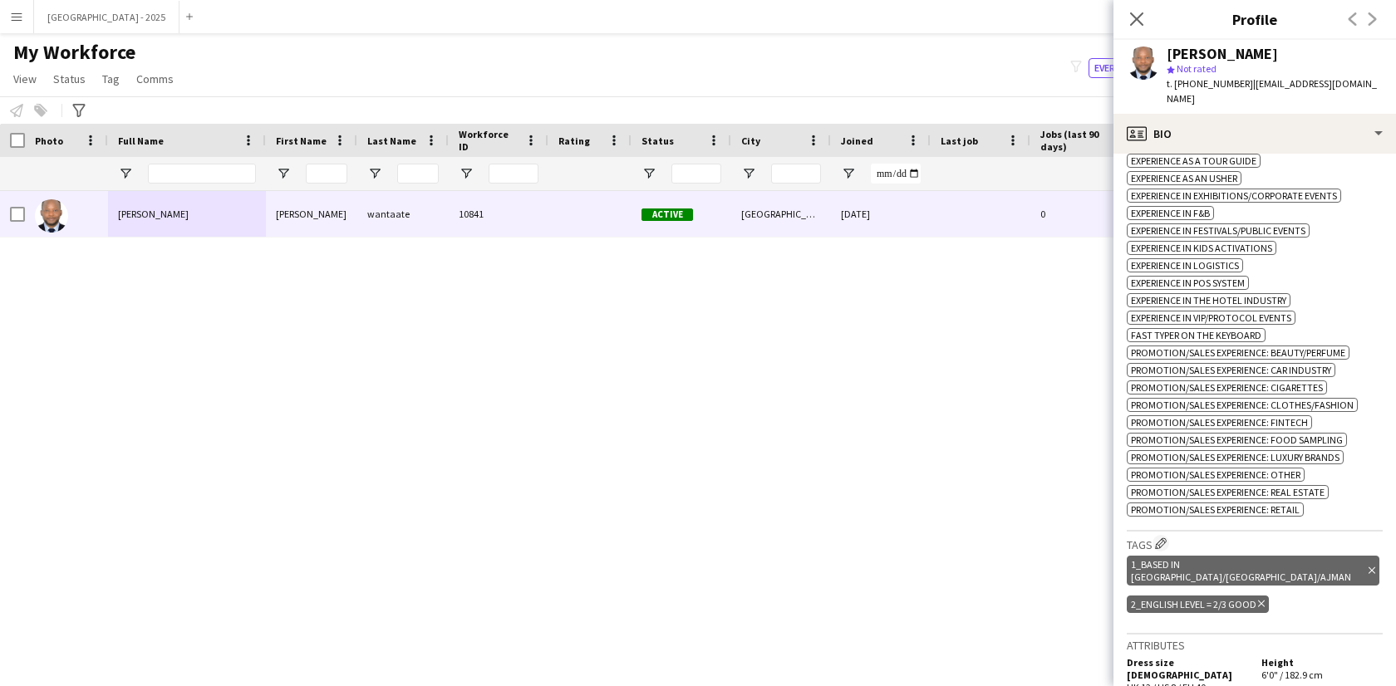
scroll to position [812, 0]
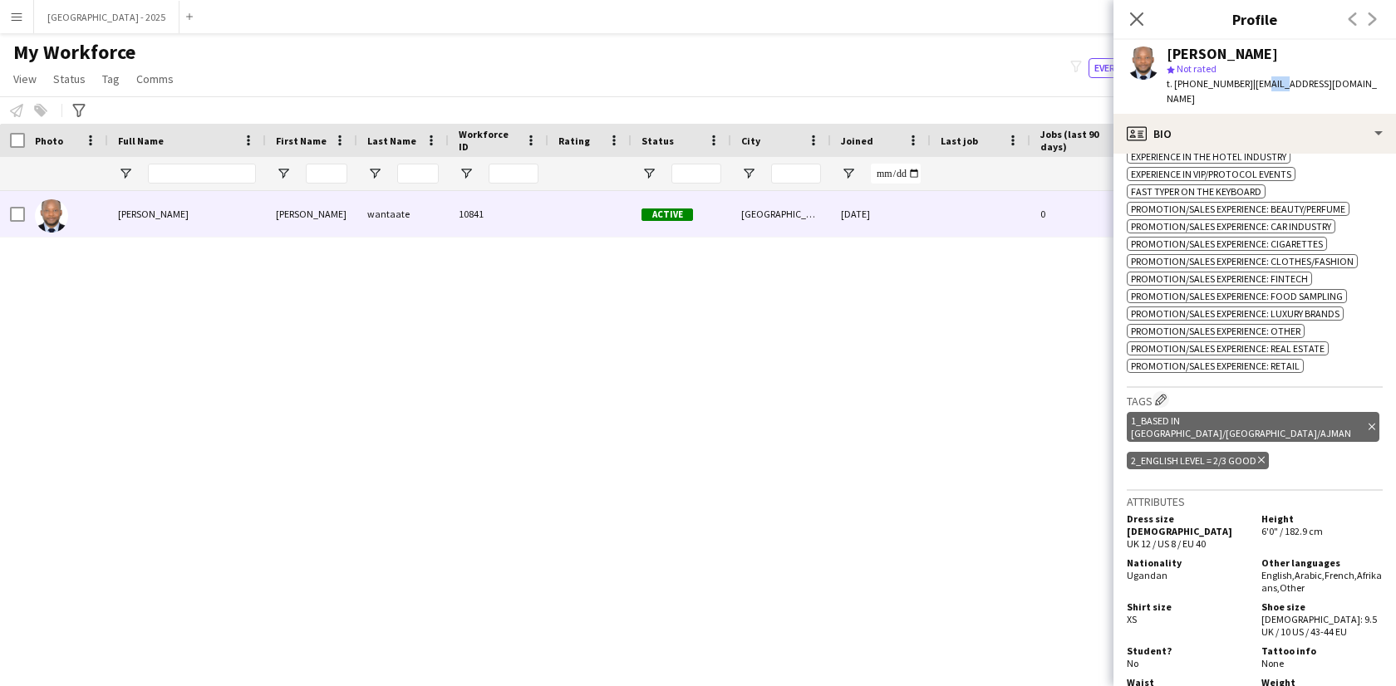
drag, startPoint x: 1285, startPoint y: 87, endPoint x: 1302, endPoint y: 87, distance: 17.5
click at [1291, 87] on span "| [EMAIL_ADDRESS][DOMAIN_NAME]" at bounding box center [1272, 90] width 210 height 27
click at [1278, 88] on span "| [EMAIL_ADDRESS][DOMAIN_NAME]" at bounding box center [1272, 90] width 210 height 27
click at [1141, 17] on icon "Close pop-in" at bounding box center [1137, 19] width 16 height 16
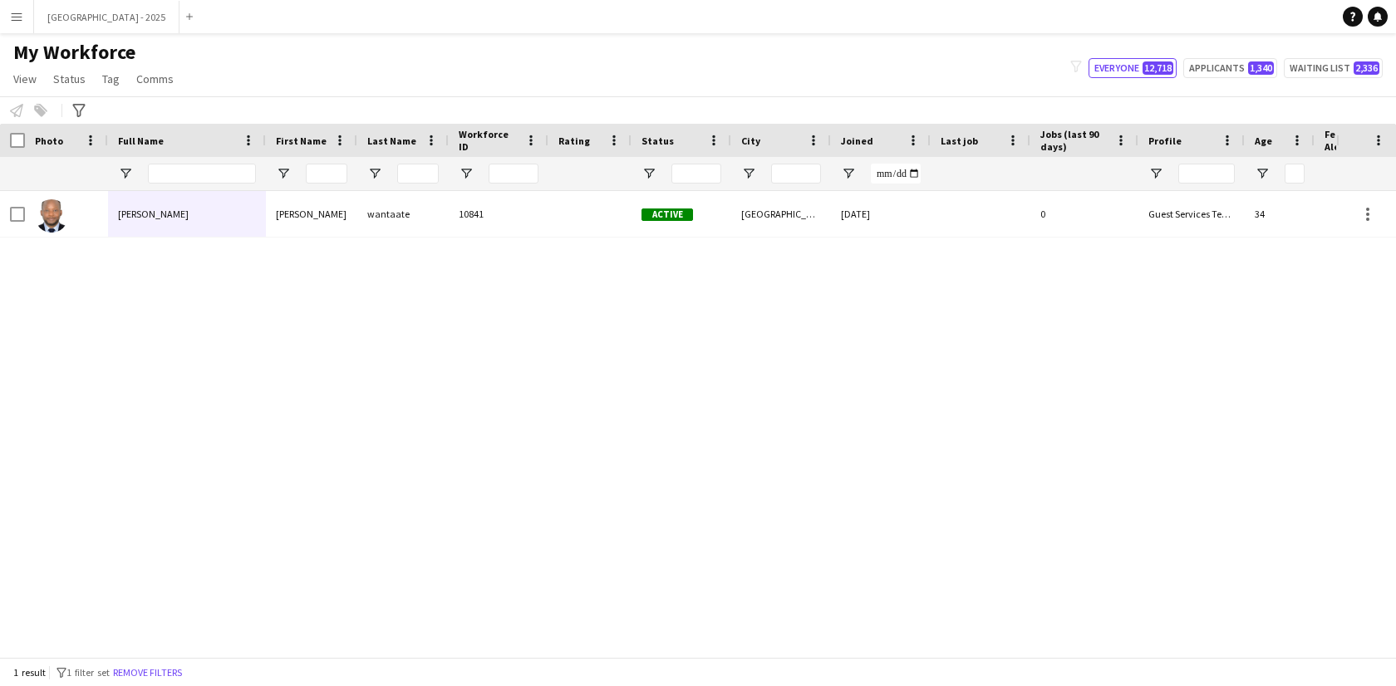
drag, startPoint x: 171, startPoint y: 667, endPoint x: 327, endPoint y: 1, distance: 684.5
click at [171, 668] on button "Remove filters" at bounding box center [148, 673] width 76 height 18
